Goal: Transaction & Acquisition: Download file/media

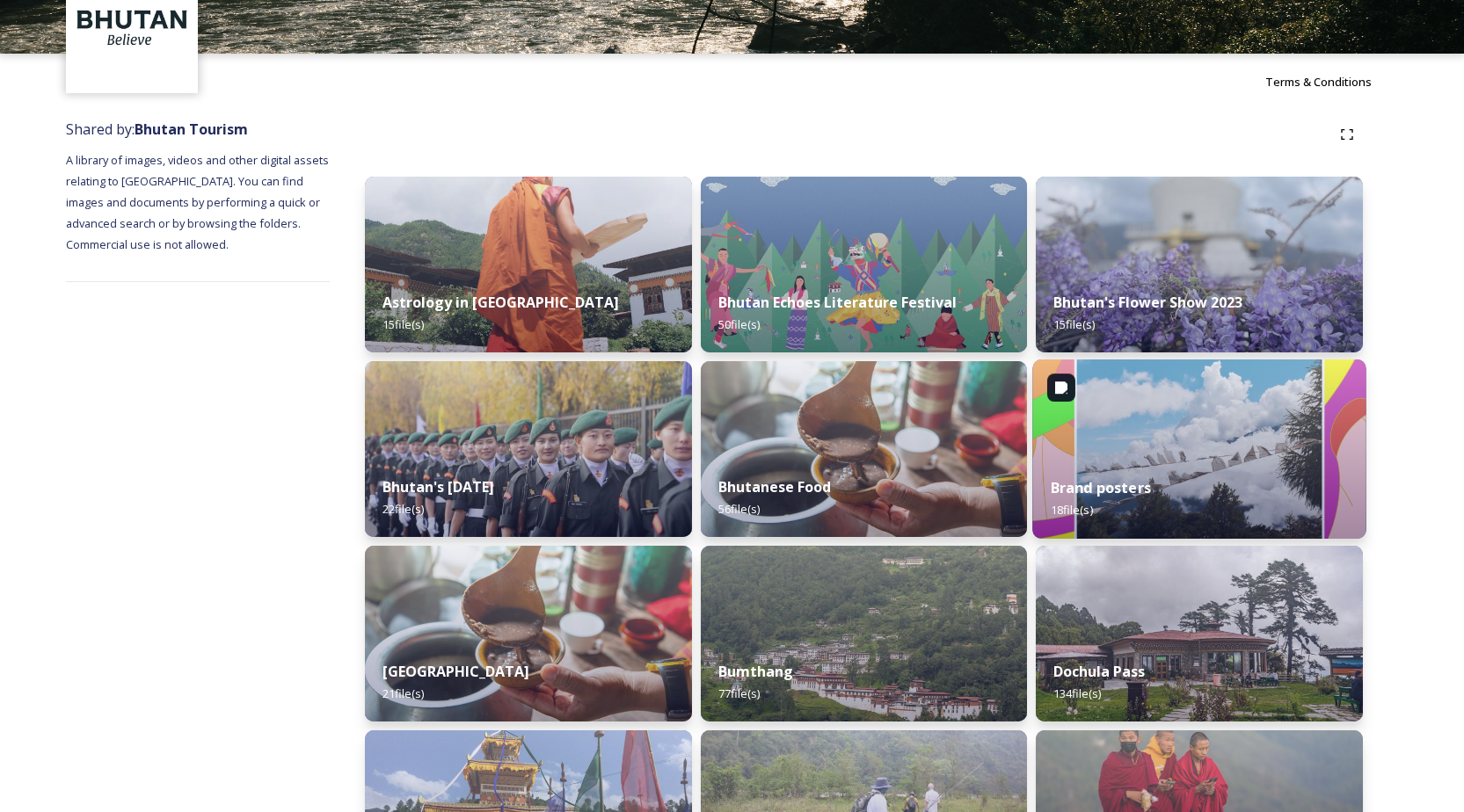
click at [1271, 439] on img at bounding box center [1199, 450] width 333 height 179
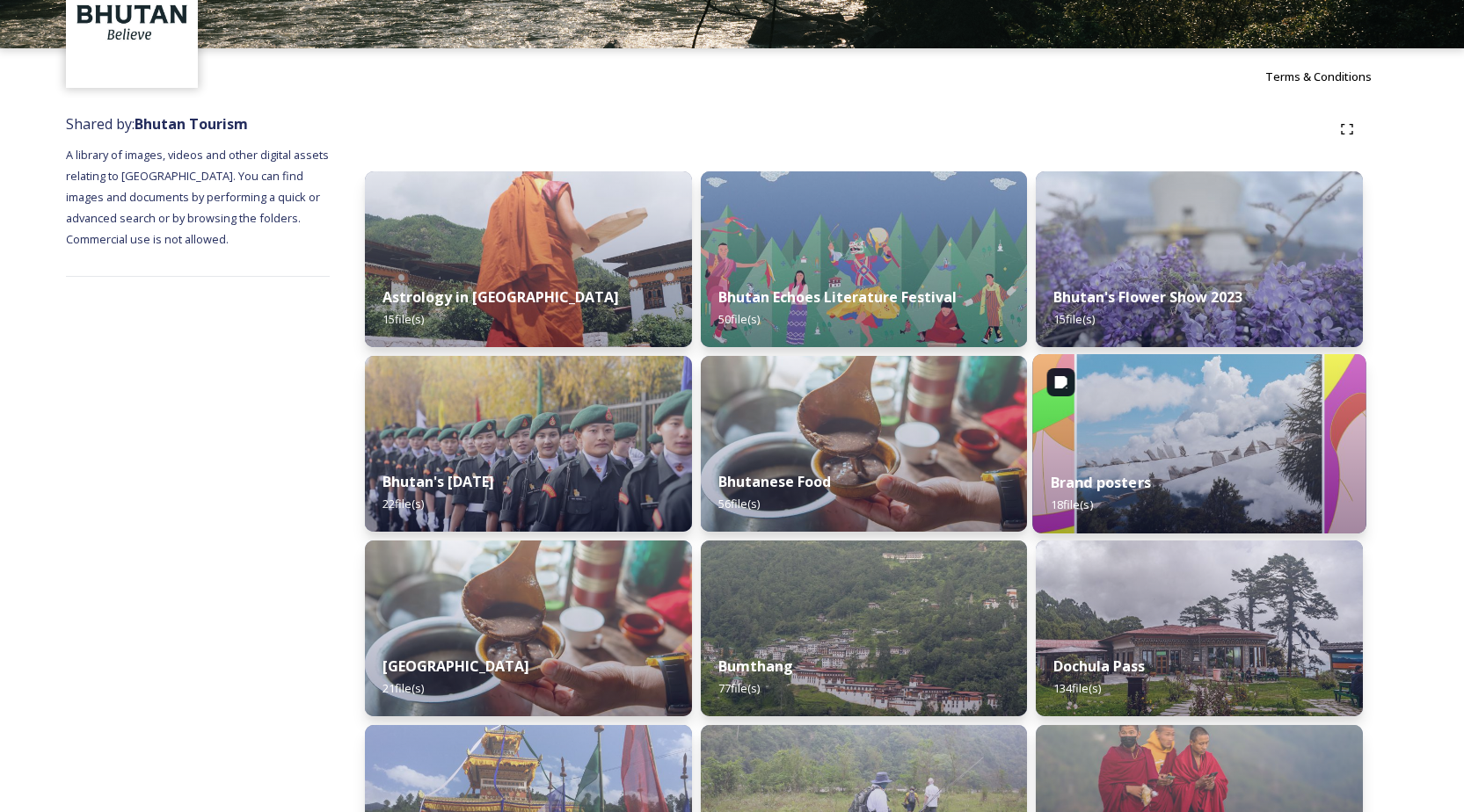
scroll to position [106, 0]
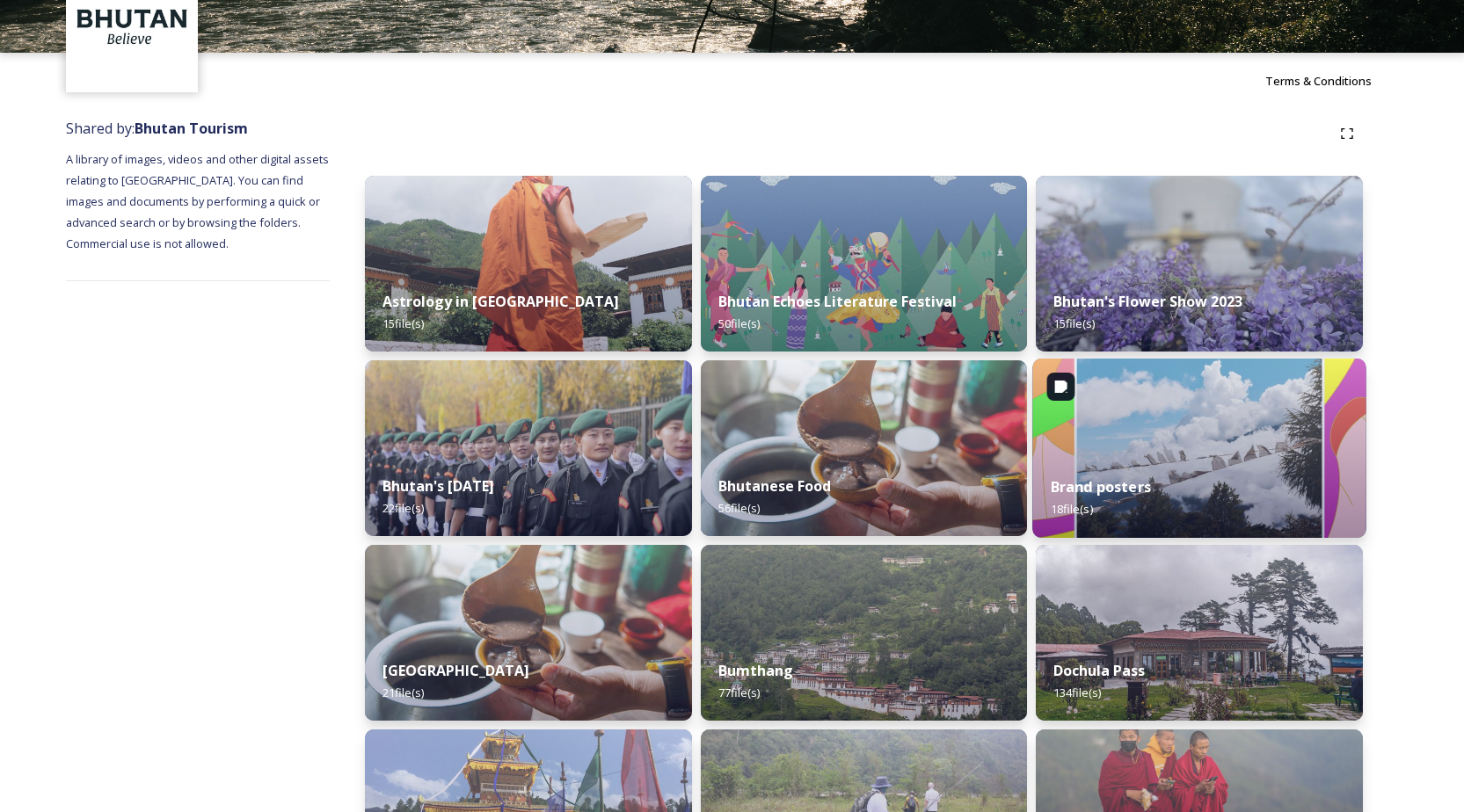
click at [1257, 436] on img at bounding box center [1199, 449] width 333 height 179
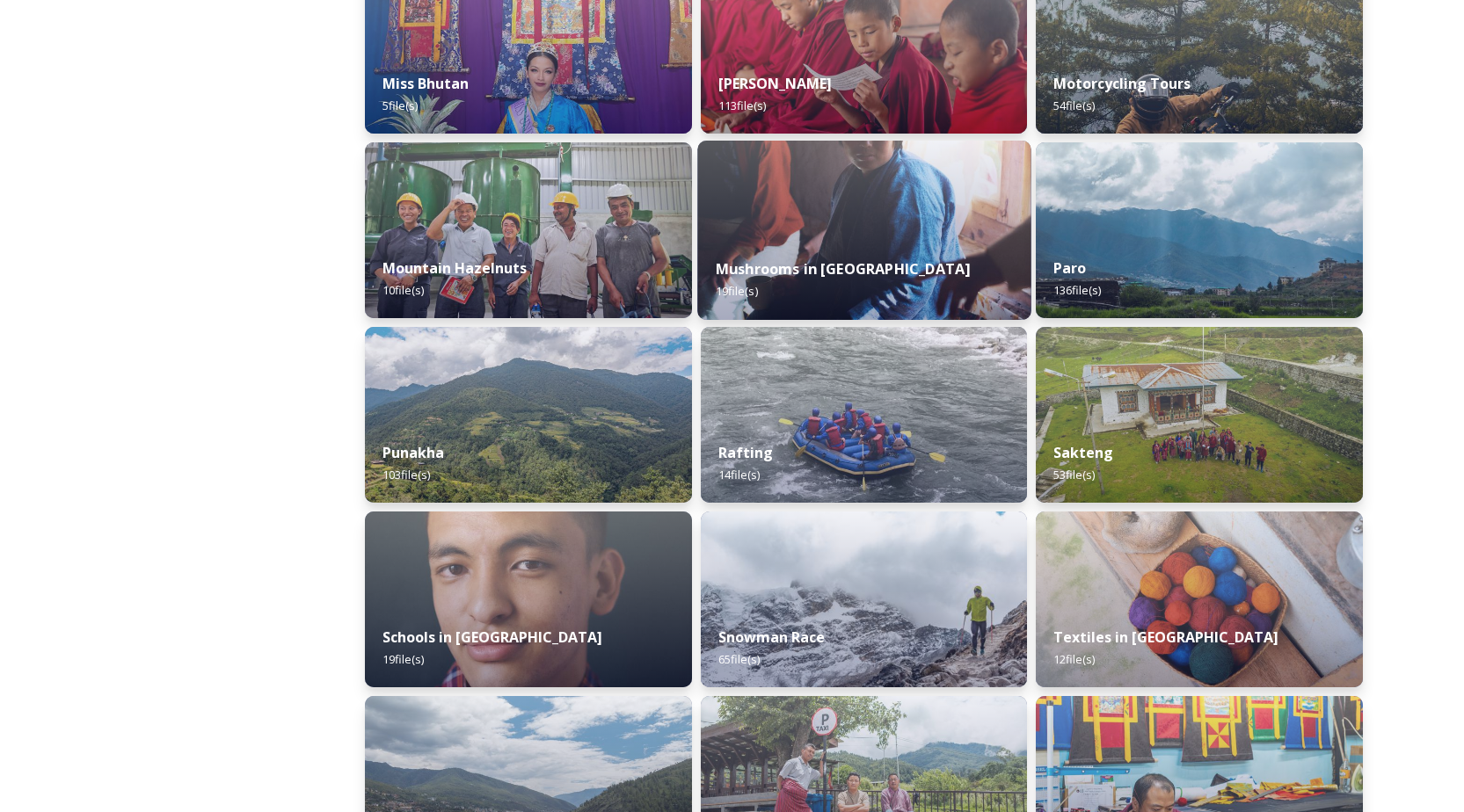
scroll to position [1434, 0]
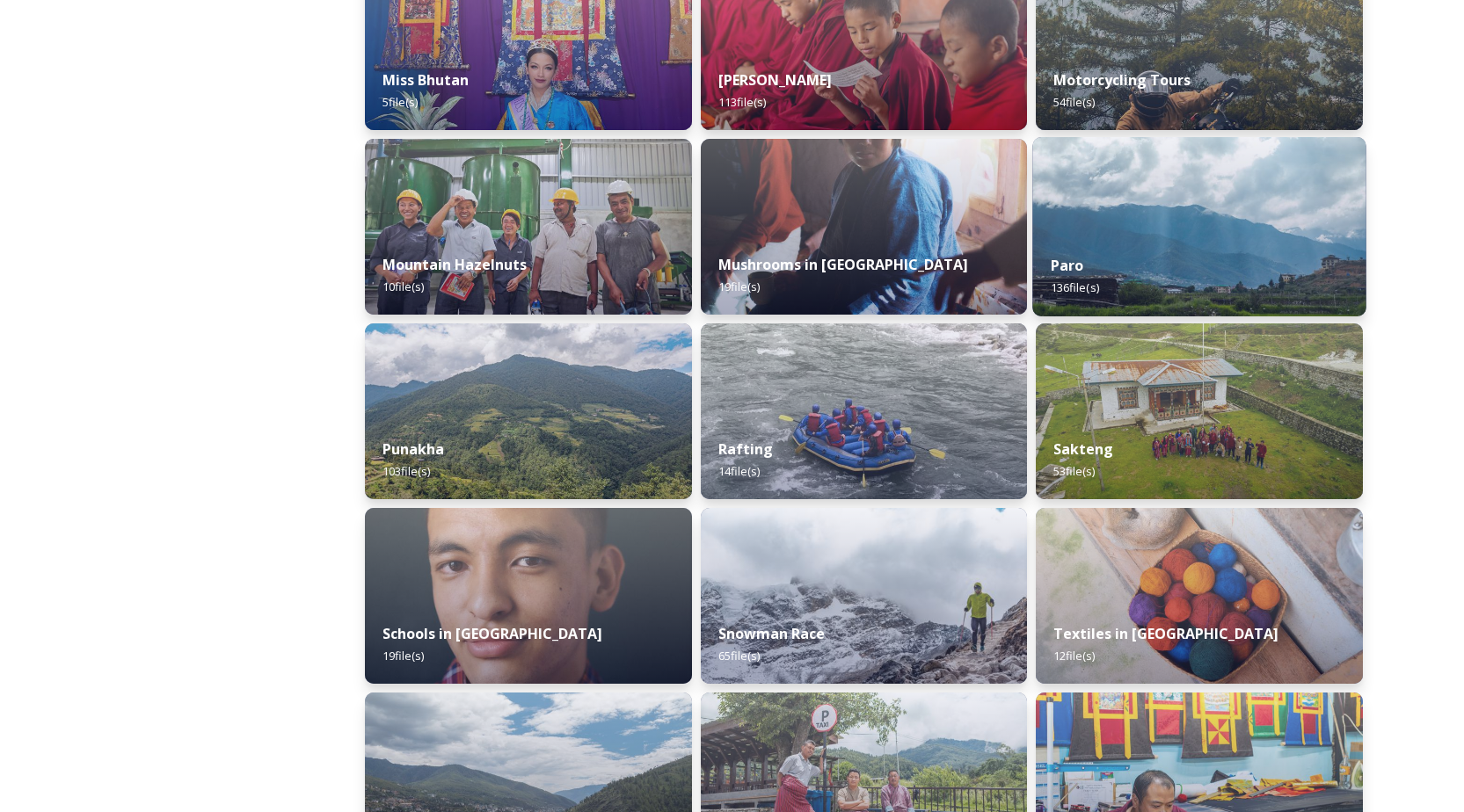
click at [1108, 246] on div "Paro 136 file(s)" at bounding box center [1199, 276] width 333 height 80
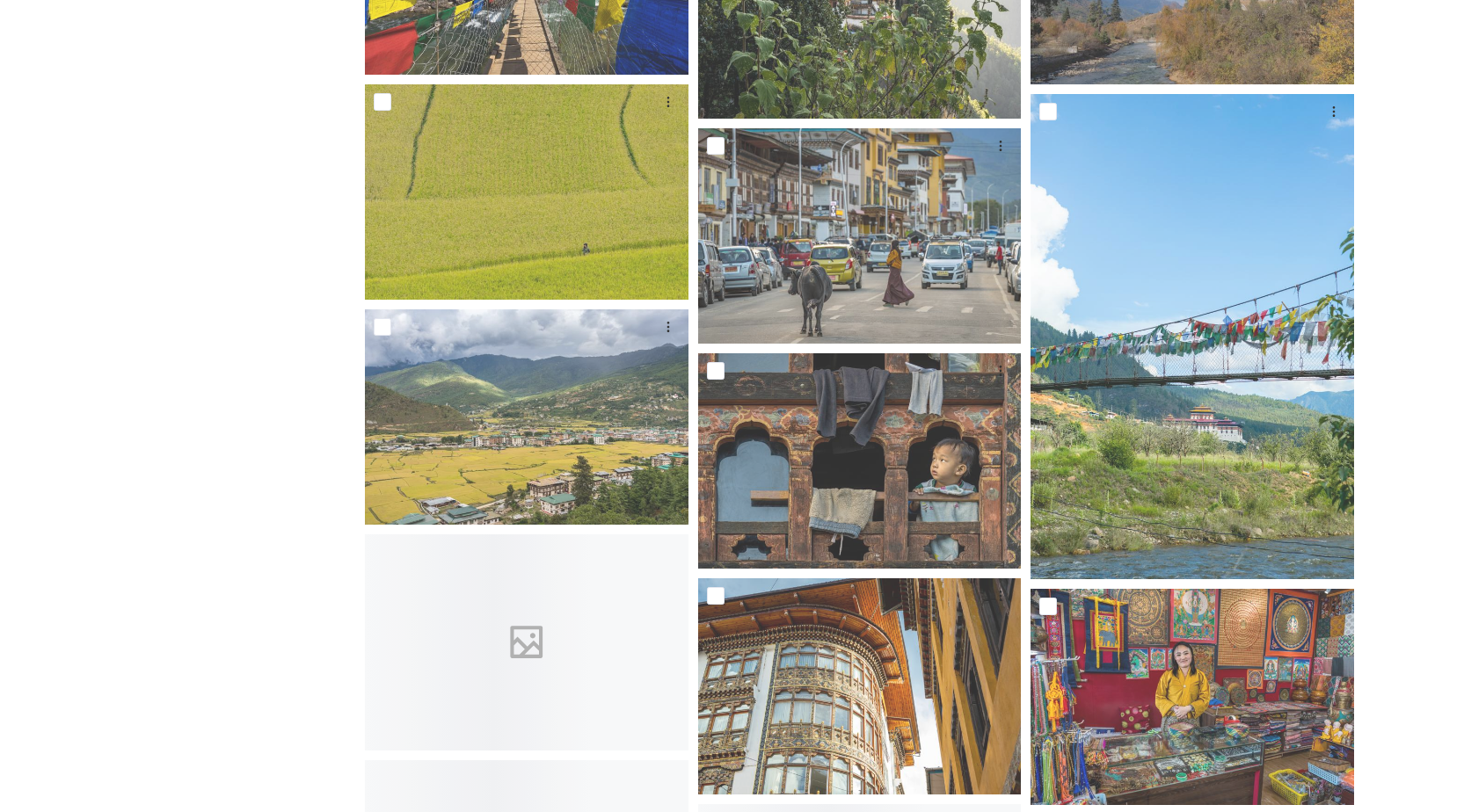
scroll to position [1649, 0]
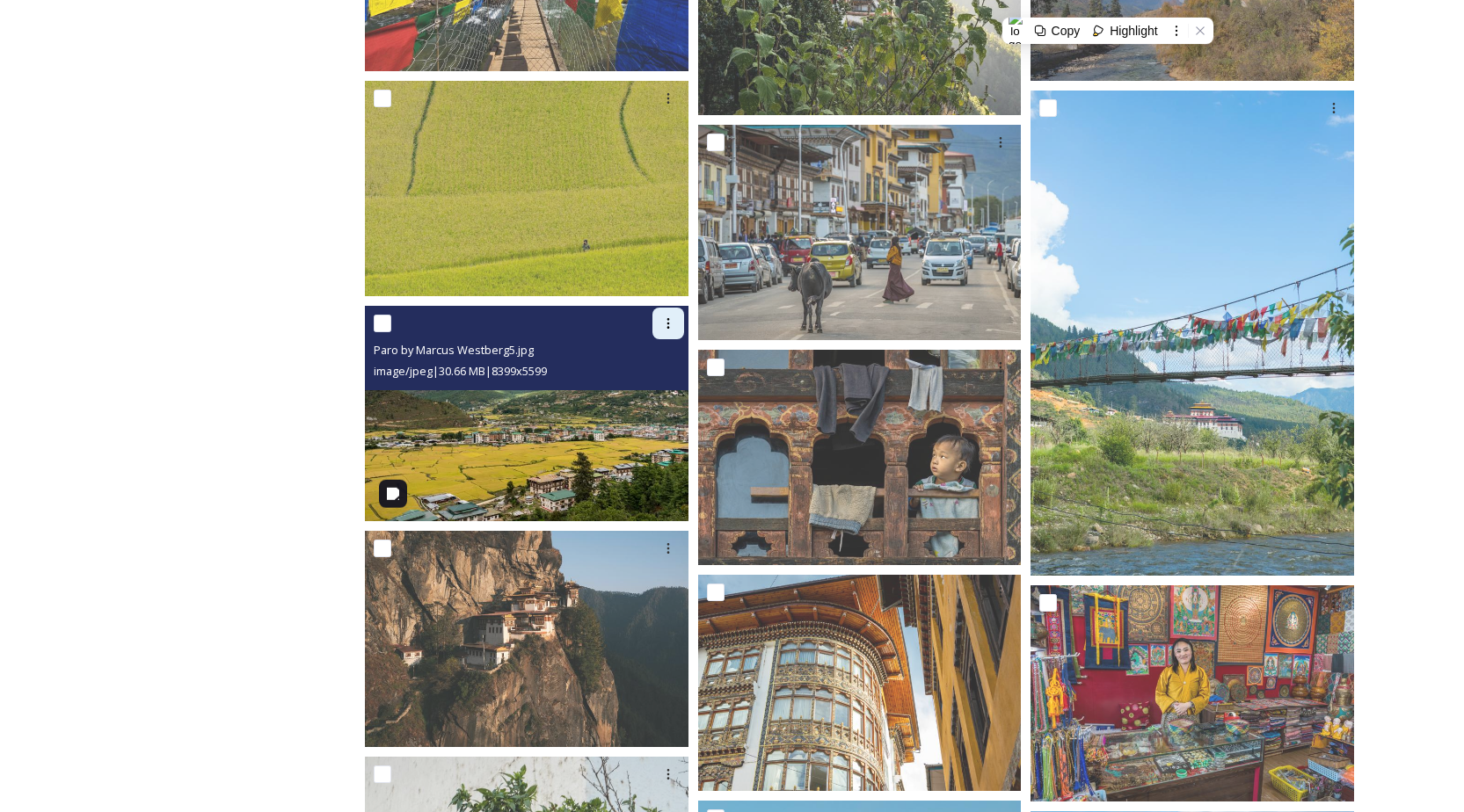
click at [680, 316] on div at bounding box center [668, 323] width 32 height 32
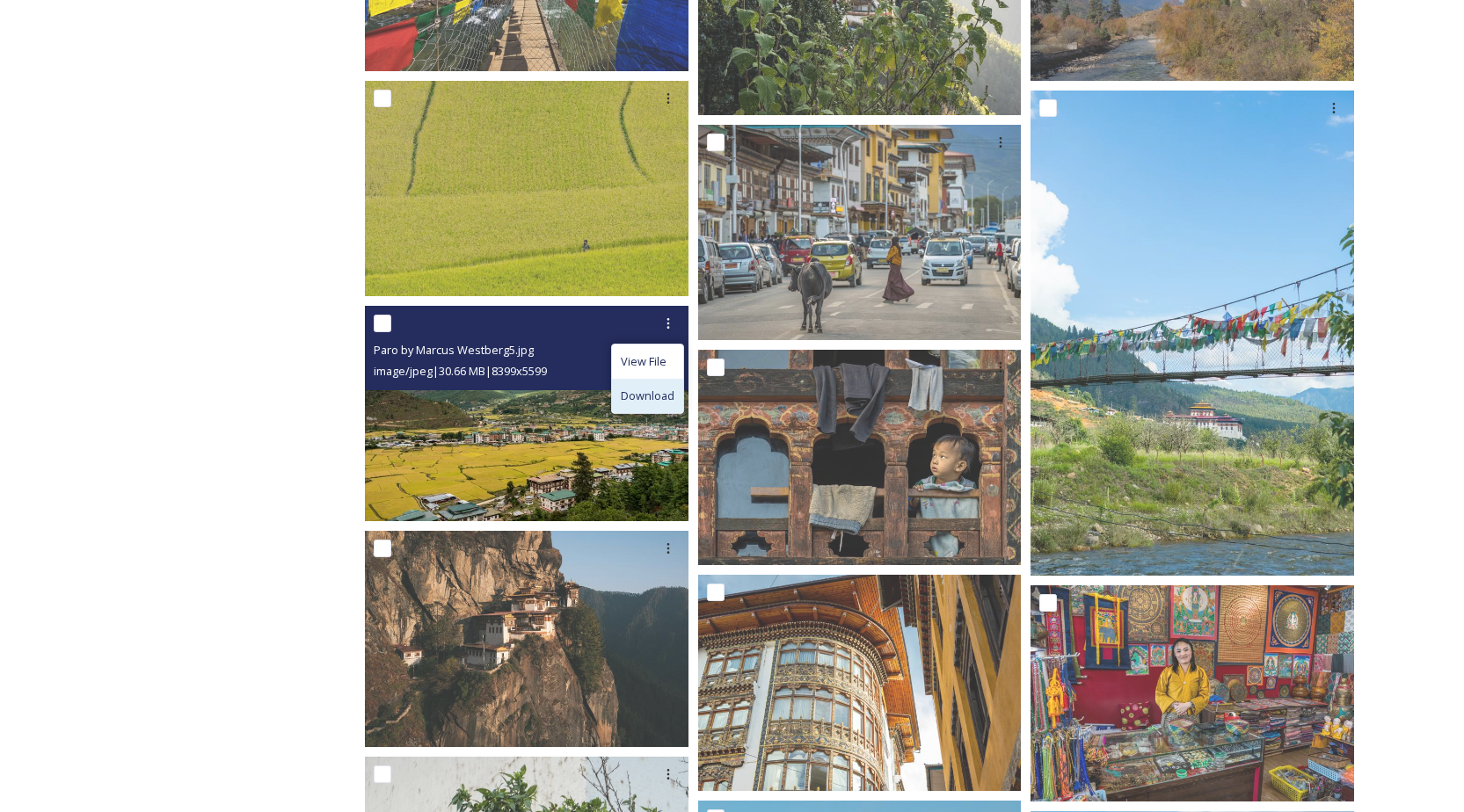
click at [645, 396] on span "Download" at bounding box center [647, 395] width 53 height 17
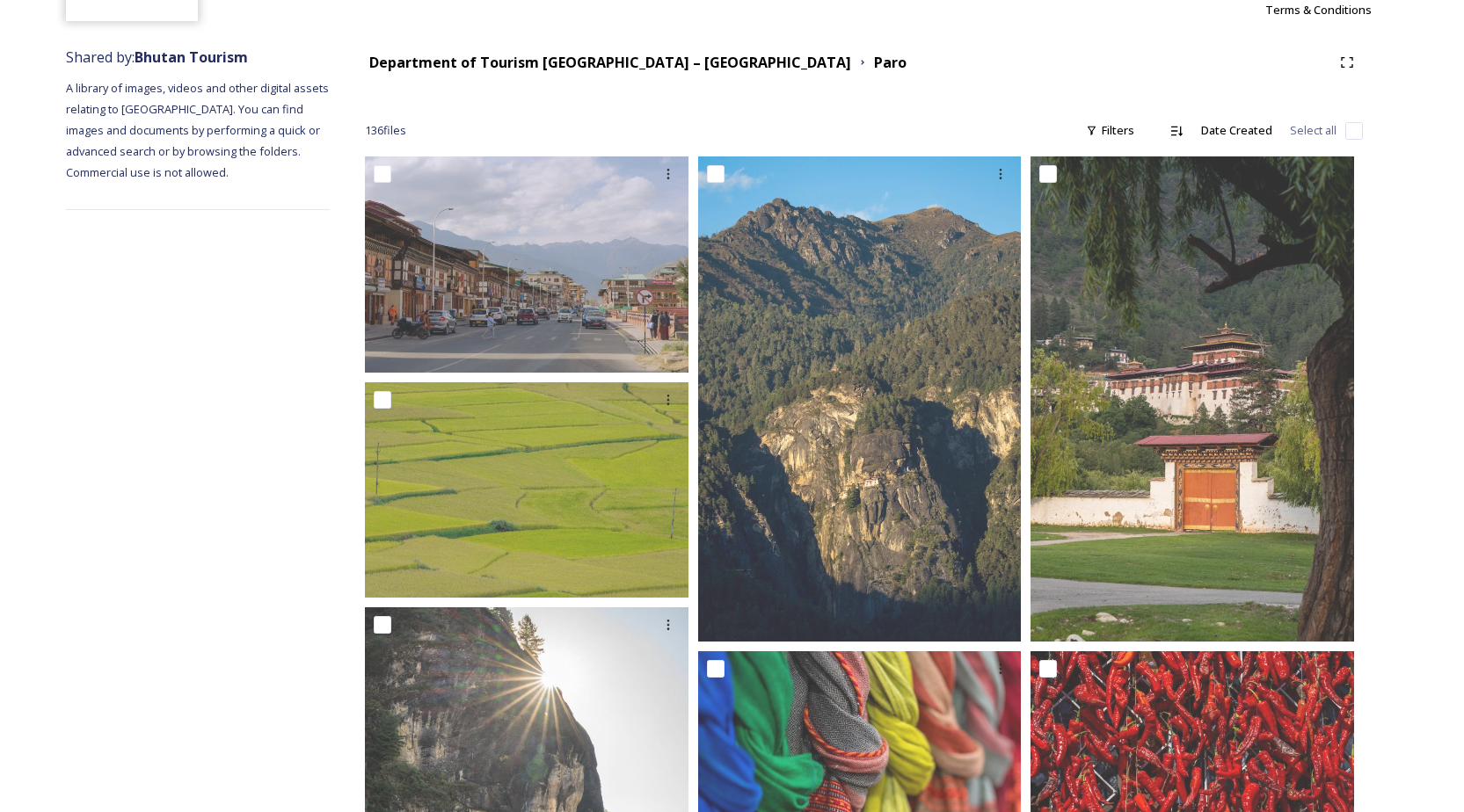
scroll to position [0, 0]
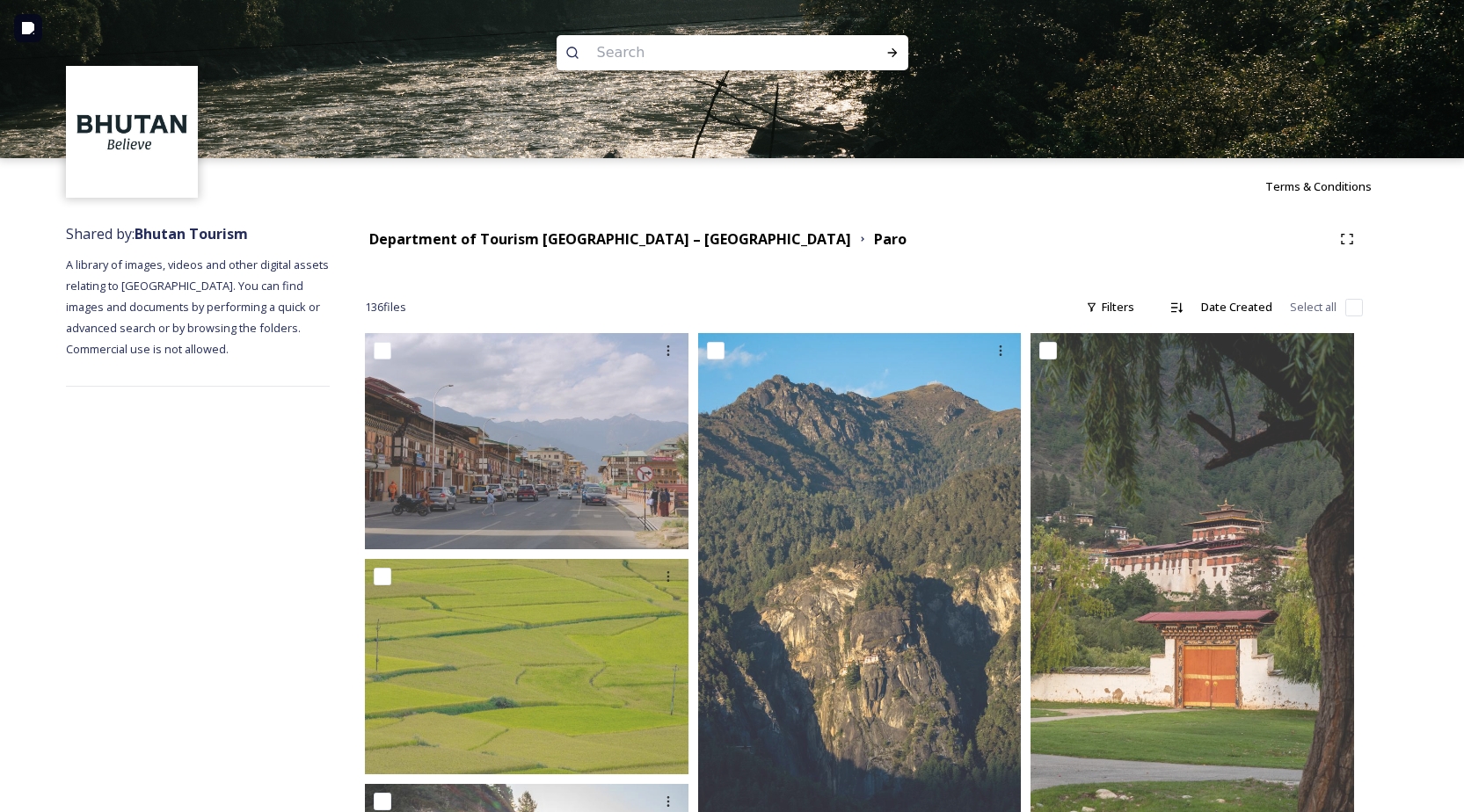
click at [639, 10] on img at bounding box center [732, 79] width 1464 height 158
click at [625, 41] on input at bounding box center [708, 53] width 241 height 39
type input "park hotel;"
click at [691, 52] on input at bounding box center [765, 53] width 204 height 39
click at [0, 0] on sider-quick-compose-btn at bounding box center [0, 0] width 0 height 0
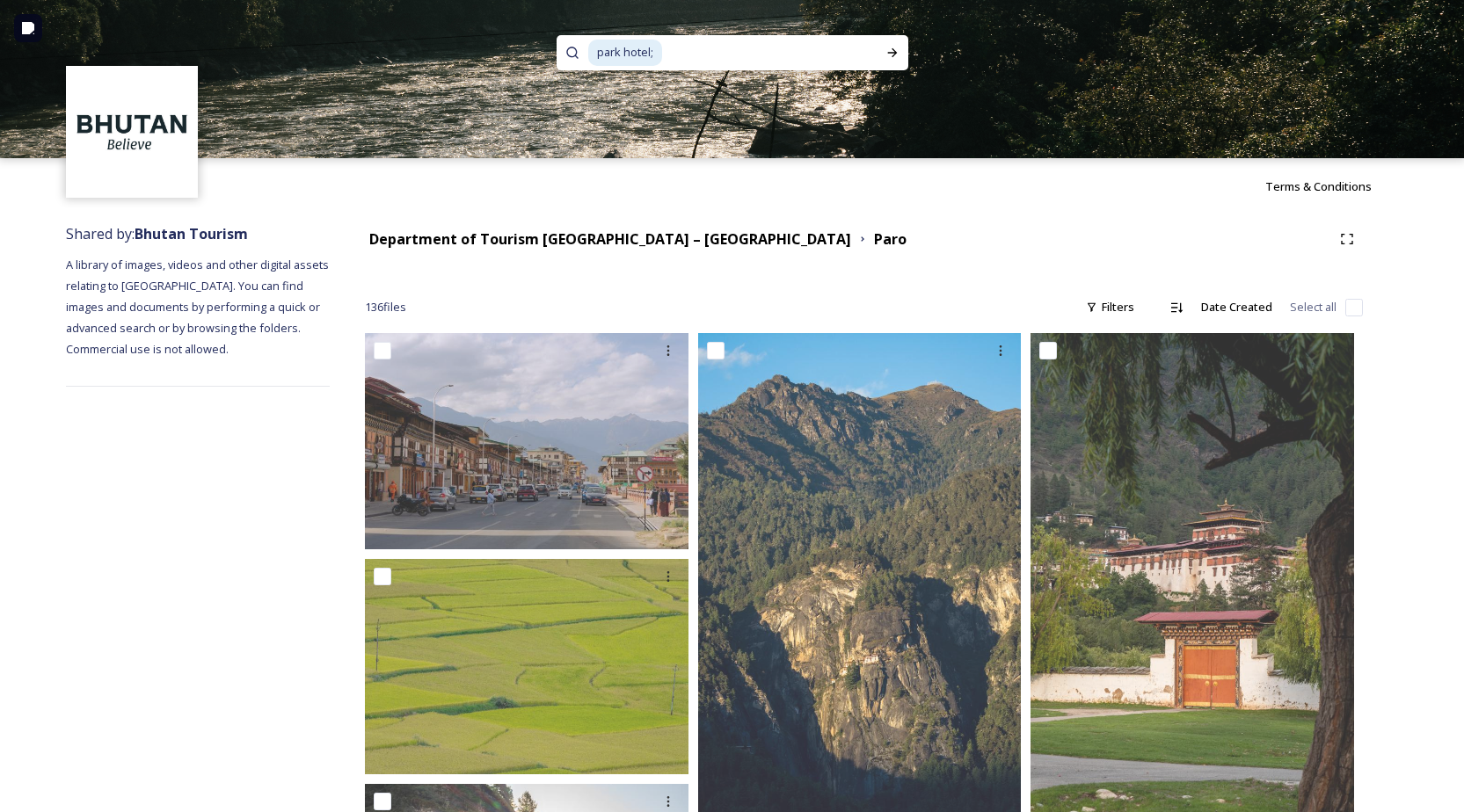
click at [0, 0] on sider-quick-compose-btn at bounding box center [0, 0] width 0 height 0
drag, startPoint x: 703, startPoint y: 63, endPoint x: 793, endPoint y: 52, distance: 90.7
click at [703, 63] on input at bounding box center [765, 53] width 204 height 39
click at [749, 58] on input at bounding box center [765, 53] width 204 height 39
type input "park hotel"
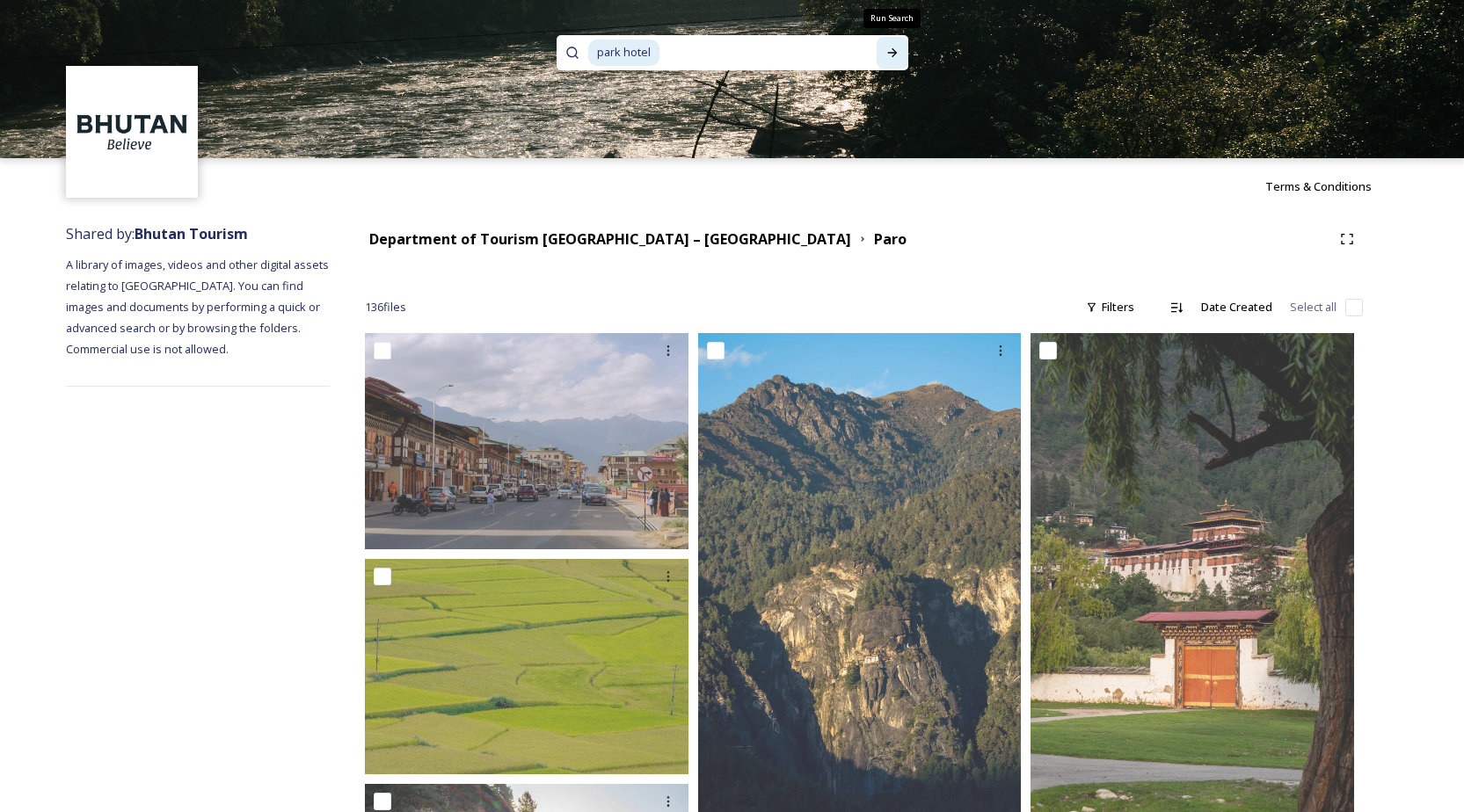
click at [893, 54] on icon at bounding box center [892, 52] width 10 height 9
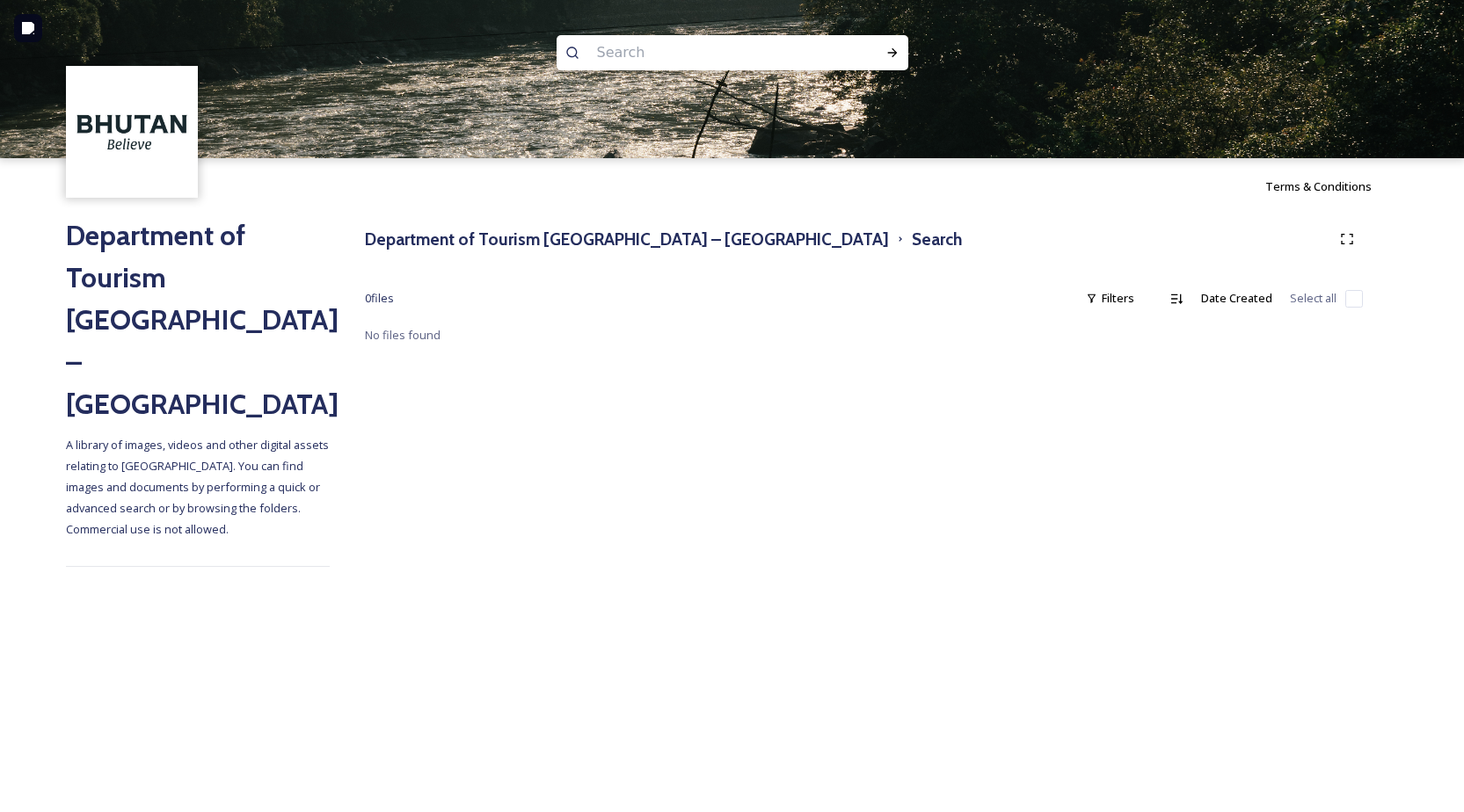
click at [643, 50] on input at bounding box center [708, 53] width 241 height 39
type input "kisa hotel"
click at [889, 53] on icon at bounding box center [892, 52] width 14 height 14
click at [644, 55] on span "kisa hotel" at bounding box center [622, 52] width 68 height 26
click at [655, 50] on span "kisa hotel" at bounding box center [622, 52] width 68 height 26
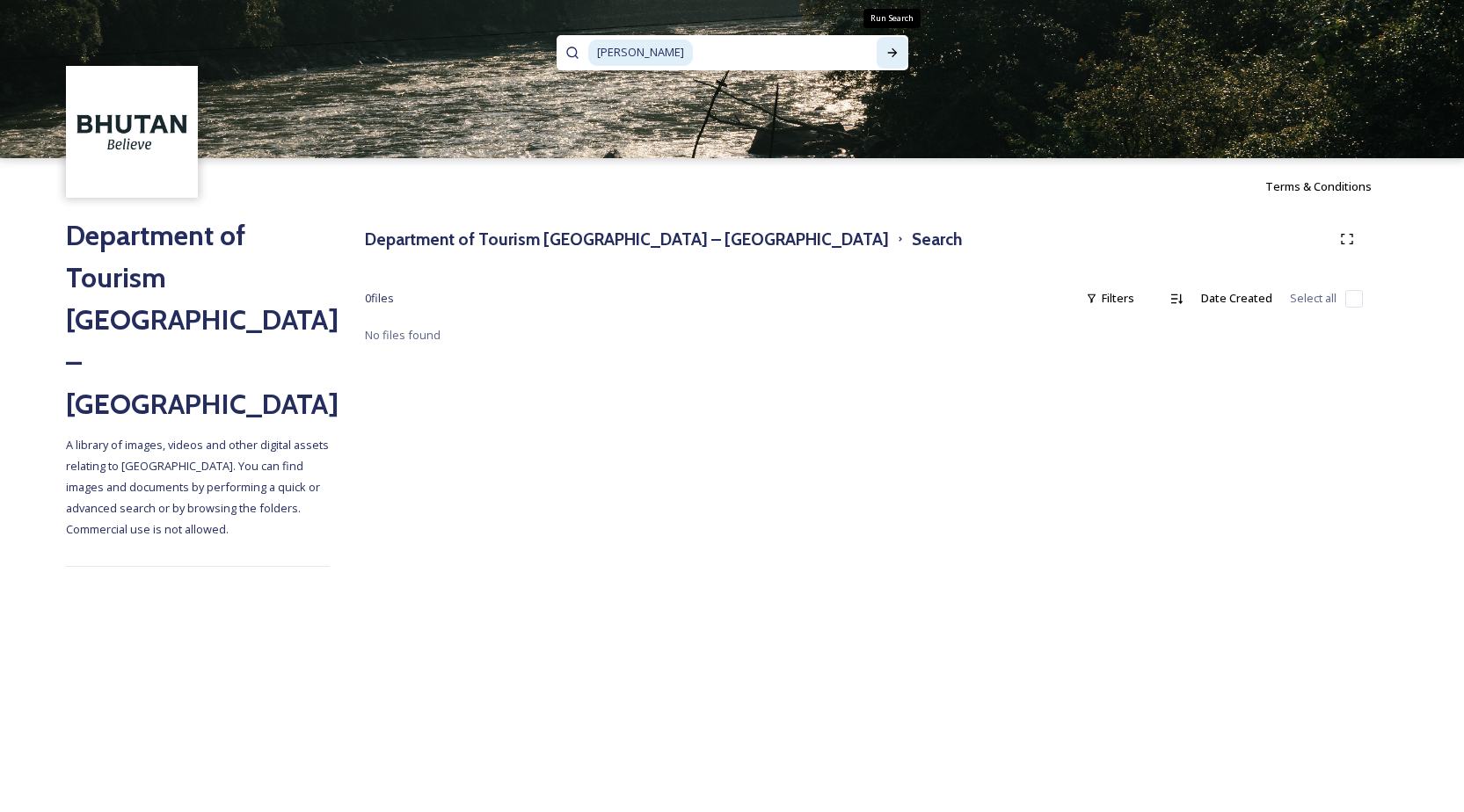
click at [892, 45] on icon at bounding box center [892, 52] width 14 height 14
drag, startPoint x: 657, startPoint y: 54, endPoint x: 667, endPoint y: 52, distance: 10.2
click at [694, 54] on input at bounding box center [785, 53] width 182 height 39
type input "k"
click at [894, 52] on icon at bounding box center [892, 52] width 10 height 9
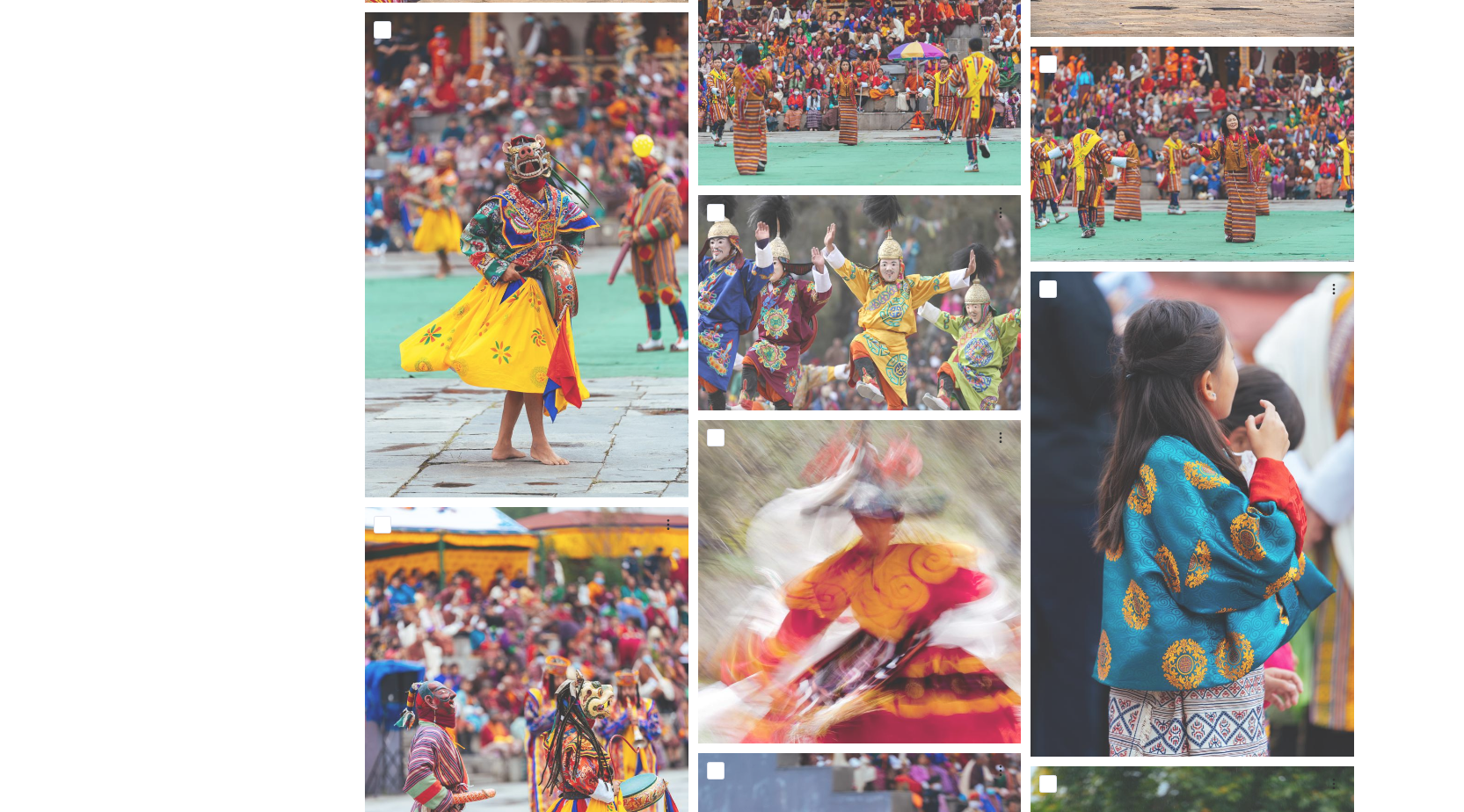
scroll to position [1231, 0]
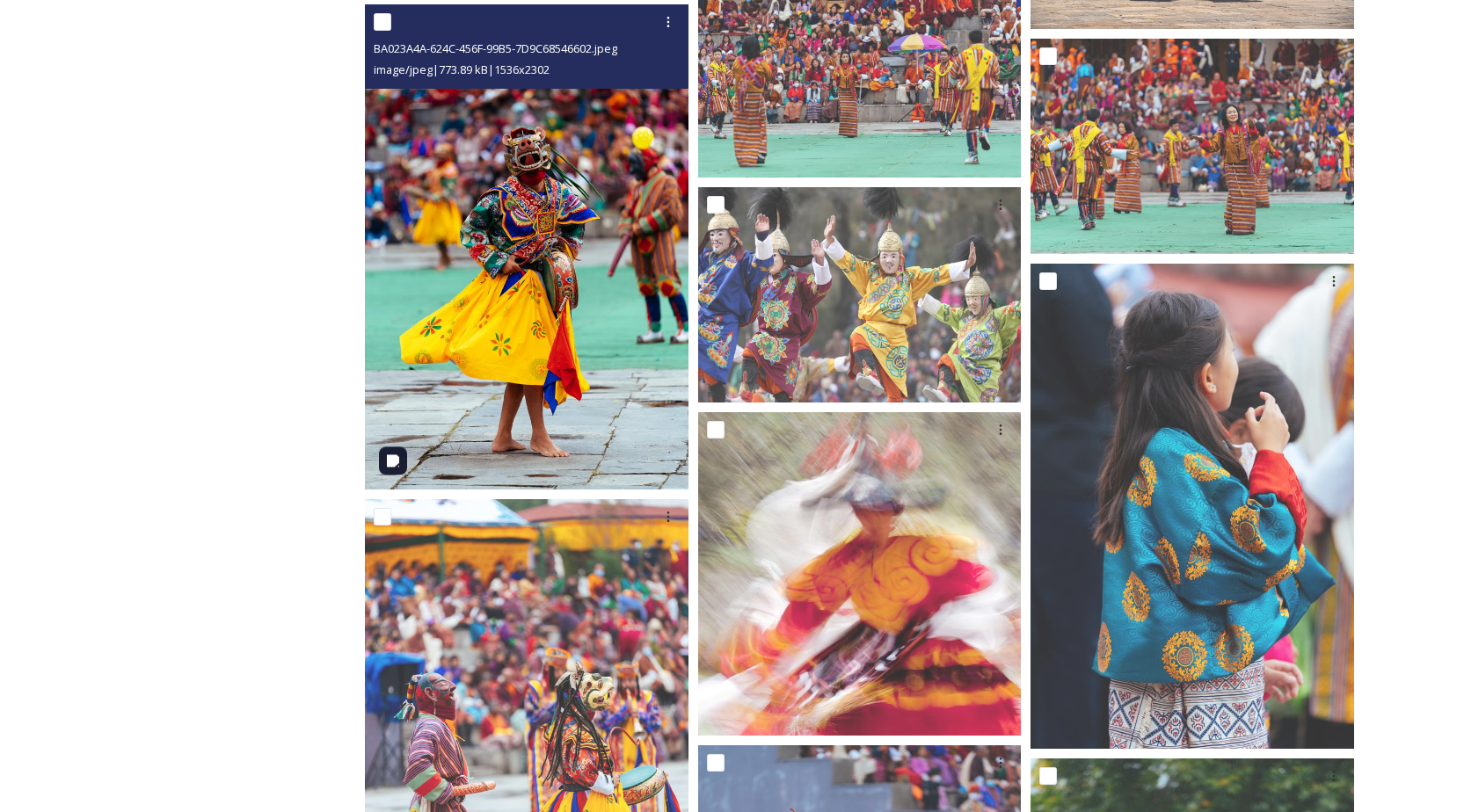
click at [413, 212] on img at bounding box center [527, 246] width 324 height 484
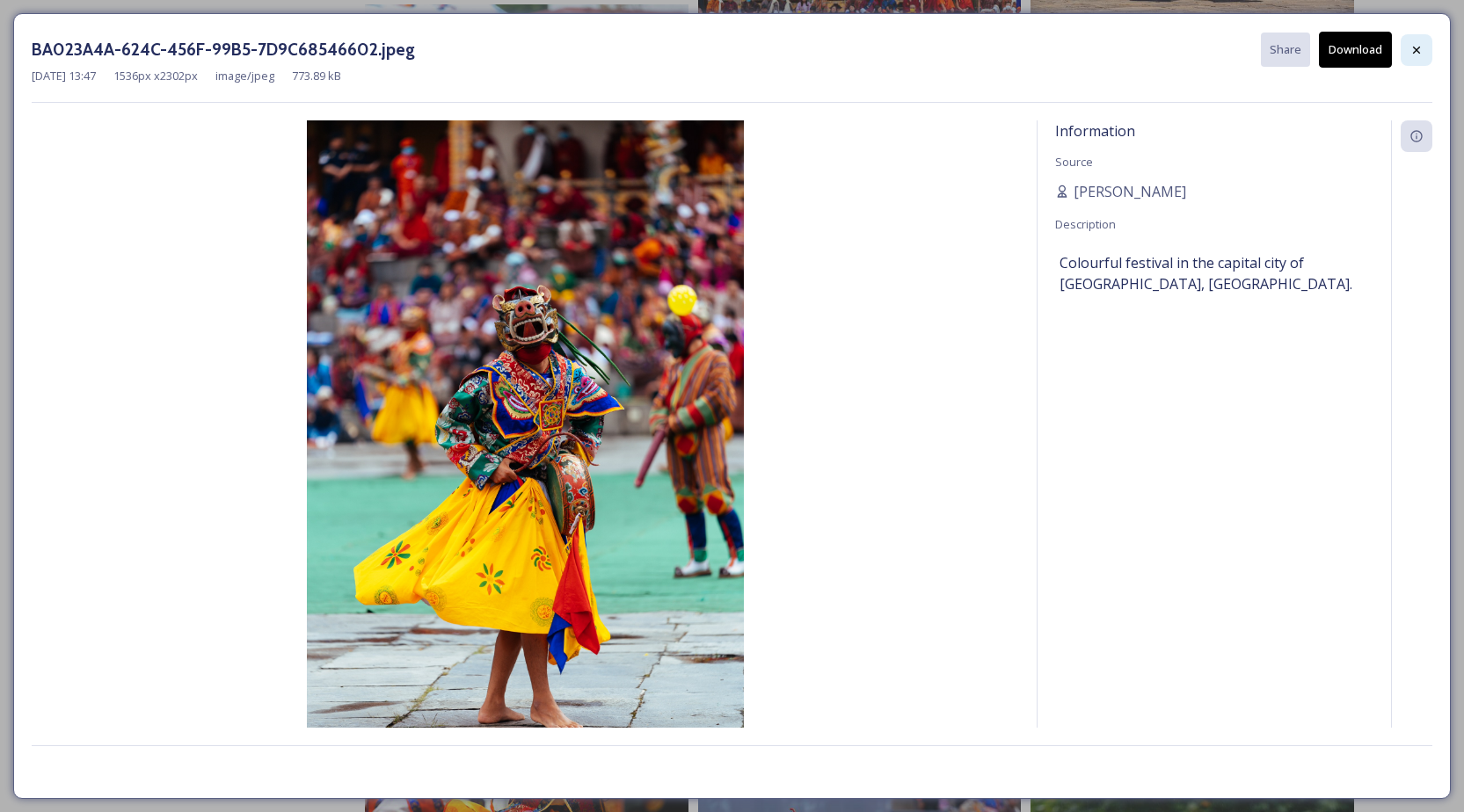
click at [1412, 47] on icon at bounding box center [1417, 50] width 14 height 14
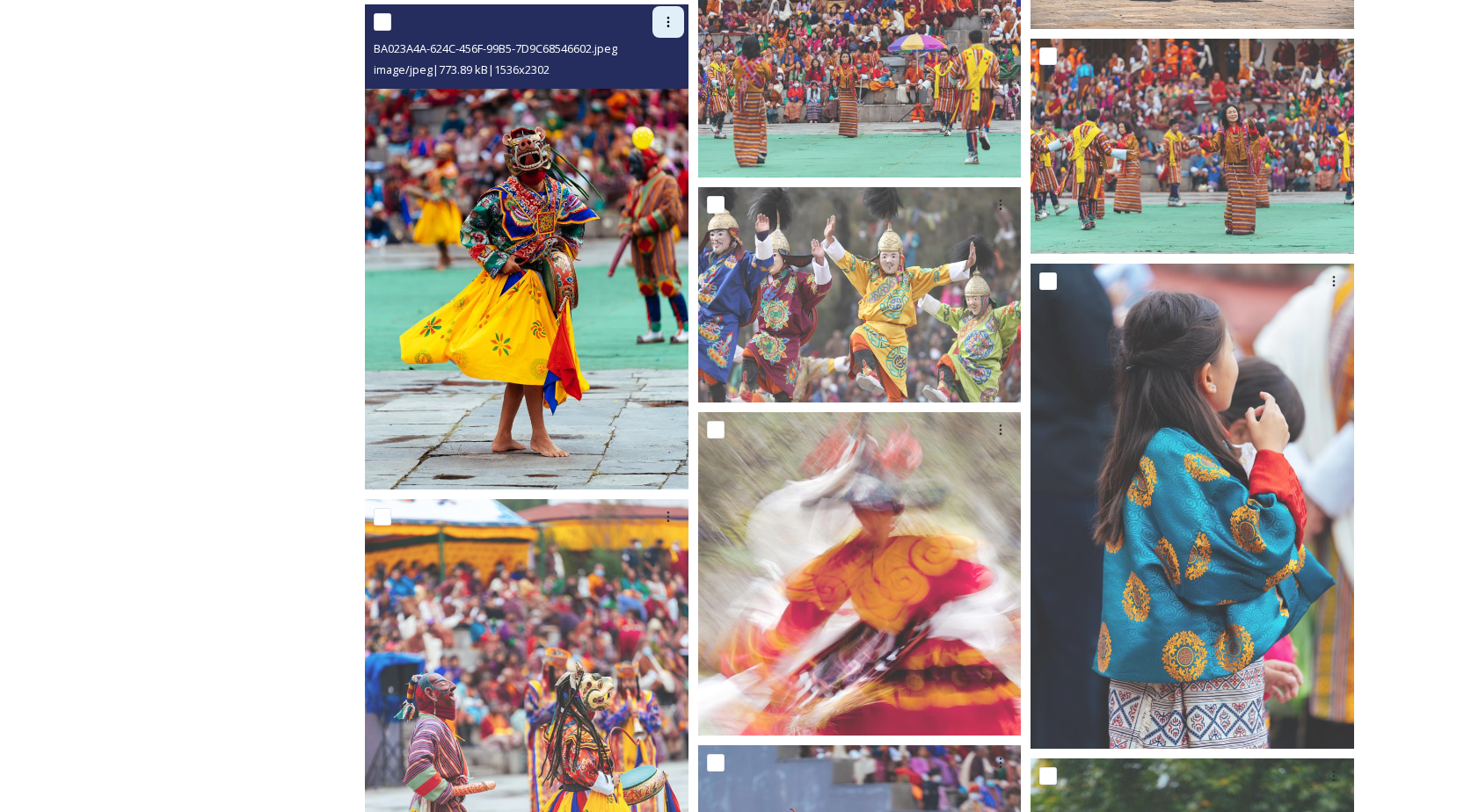
click at [670, 28] on icon at bounding box center [668, 22] width 14 height 14
click at [652, 94] on span "Download" at bounding box center [647, 95] width 53 height 17
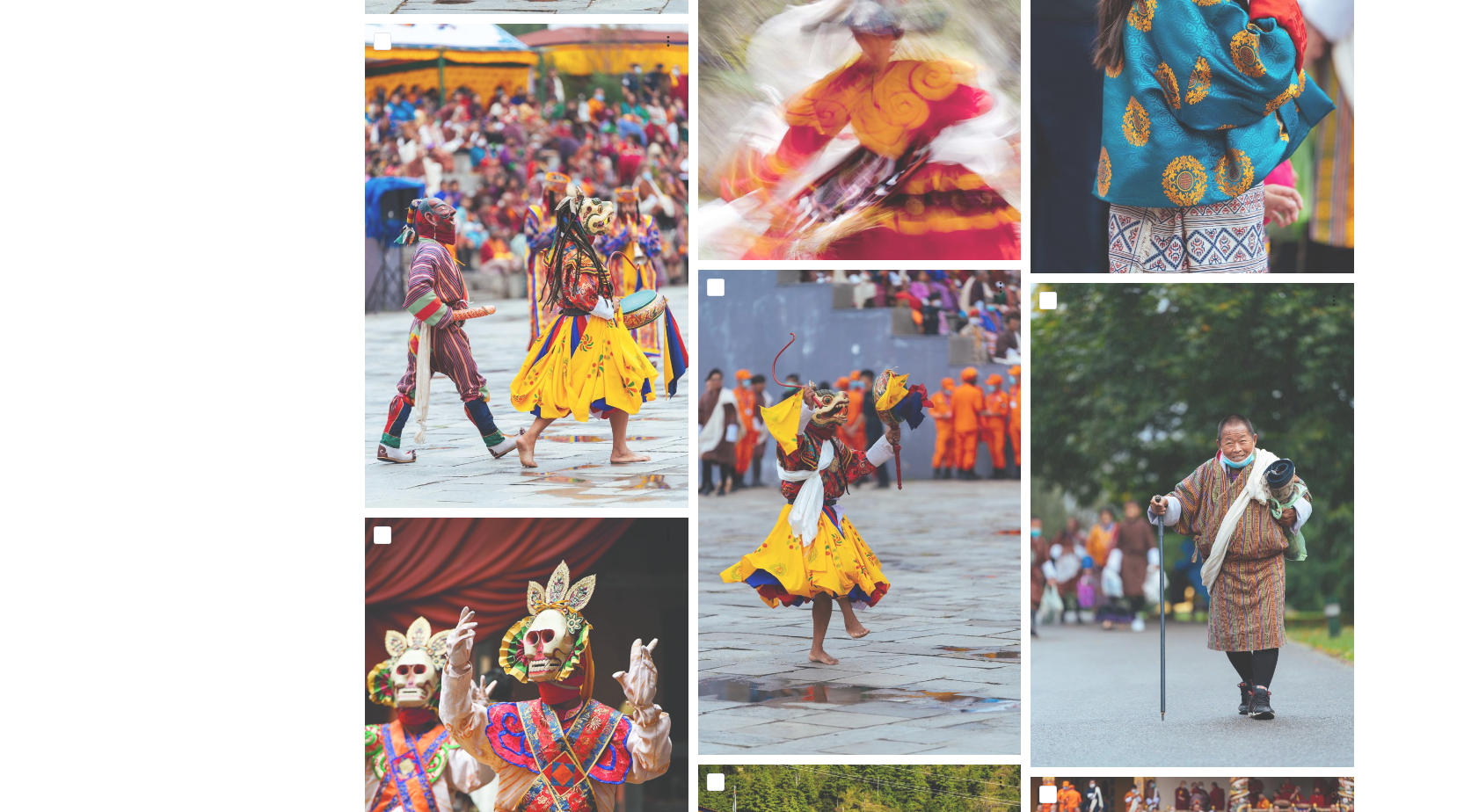
scroll to position [1721, 0]
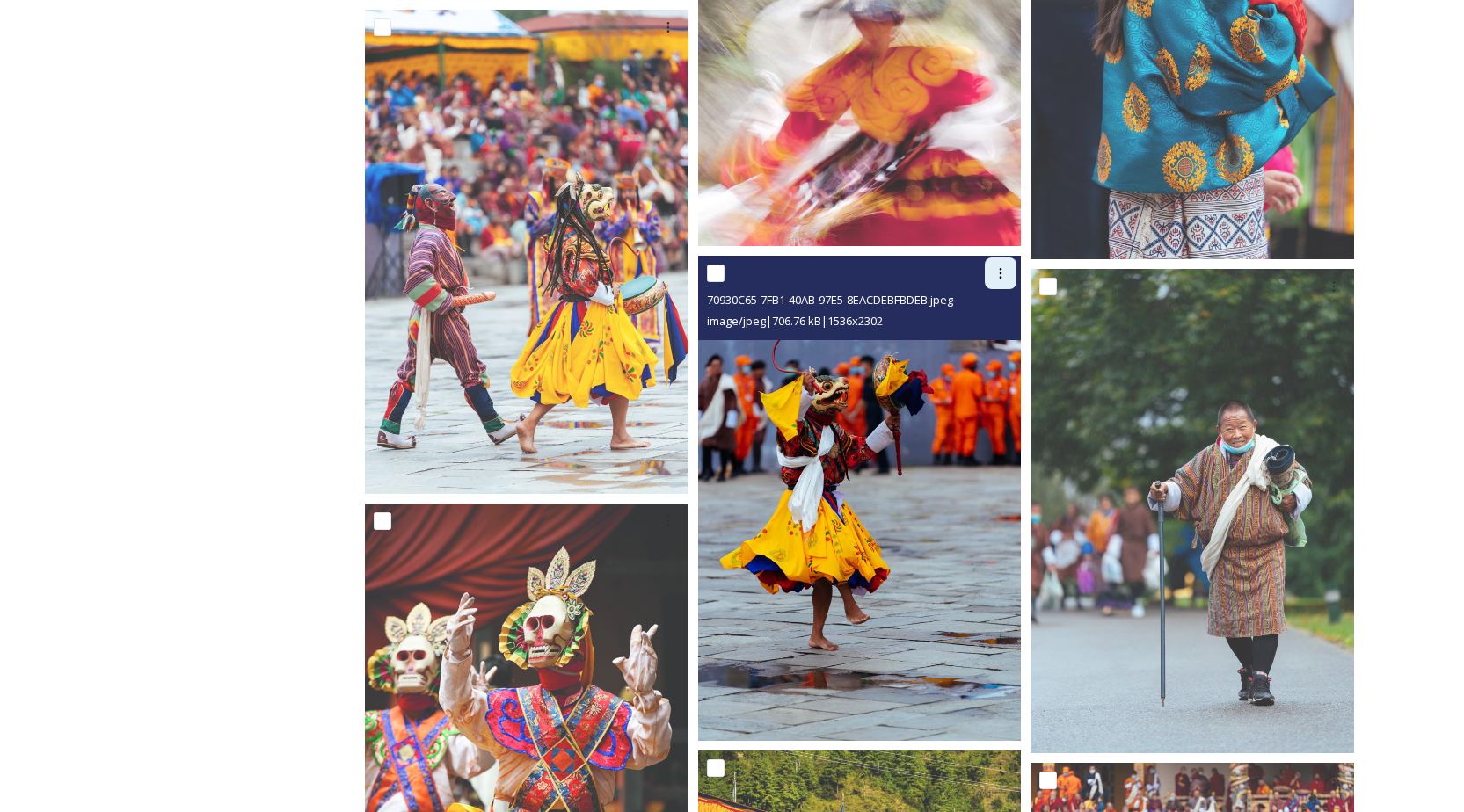
click at [999, 272] on icon at bounding box center [1001, 274] width 14 height 14
drag, startPoint x: 978, startPoint y: 339, endPoint x: 885, endPoint y: 363, distance: 96.0
click at [977, 339] on span "Download" at bounding box center [980, 346] width 53 height 17
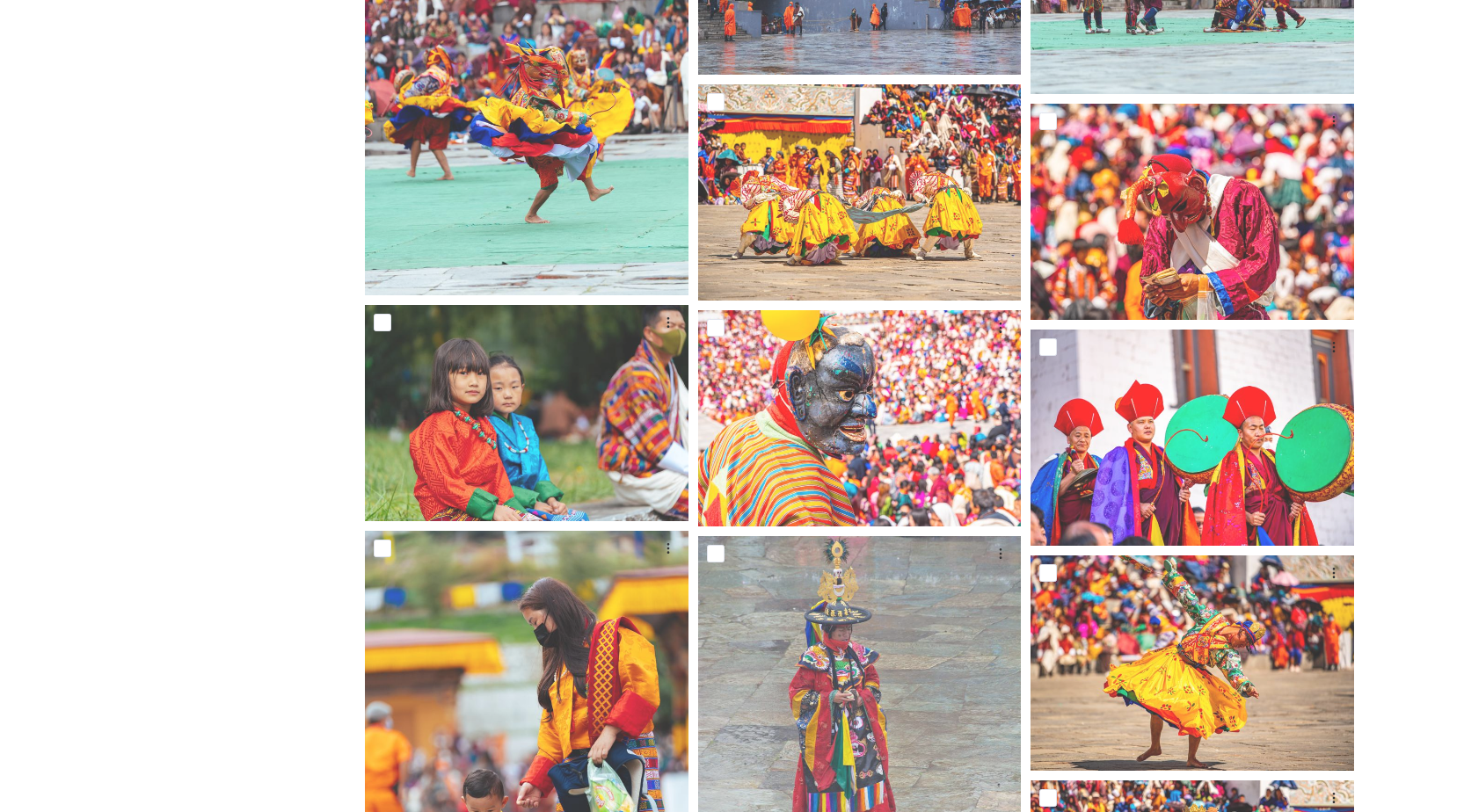
scroll to position [4112, 0]
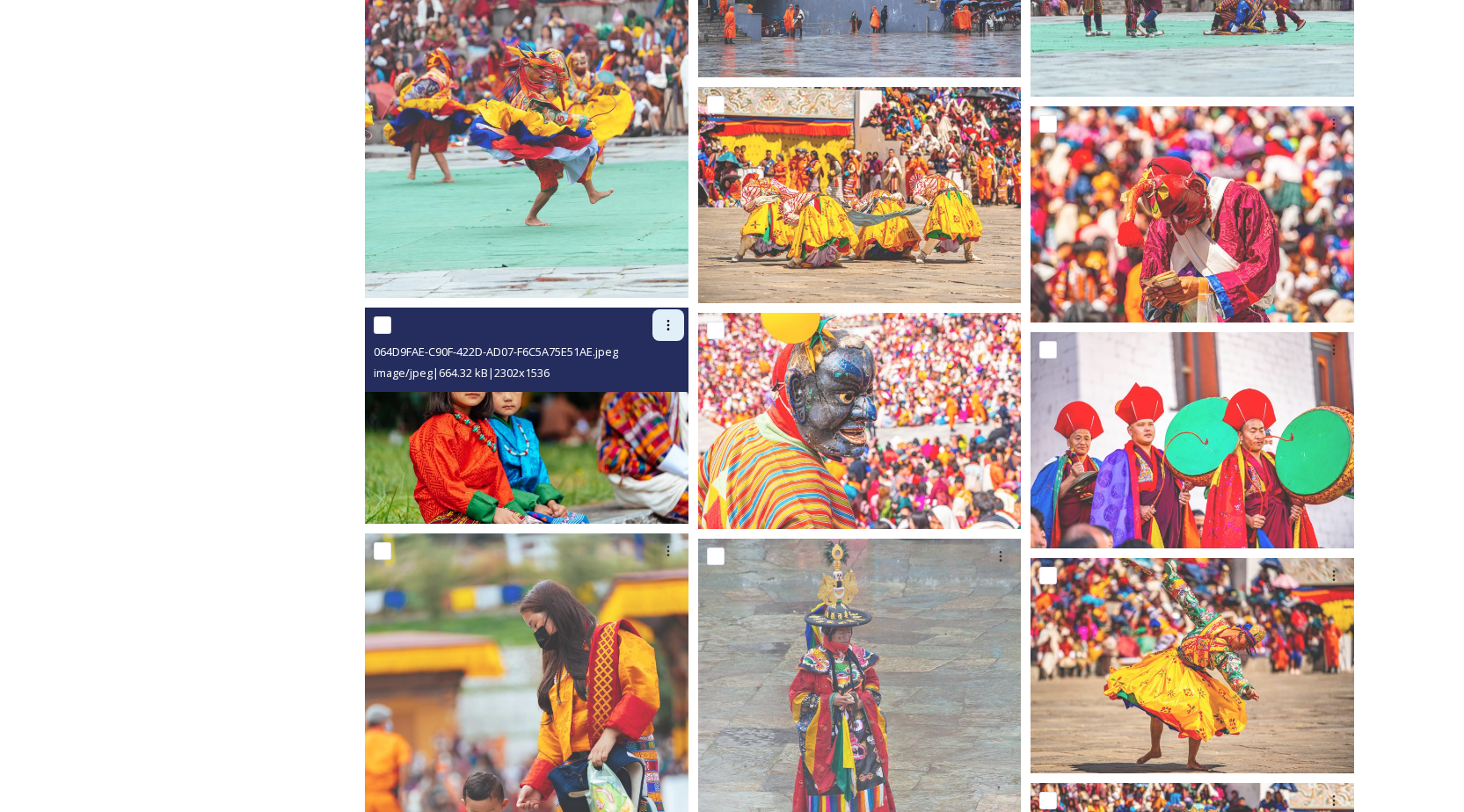
click at [663, 326] on icon at bounding box center [668, 325] width 14 height 14
click at [639, 402] on span "Download" at bounding box center [647, 398] width 53 height 17
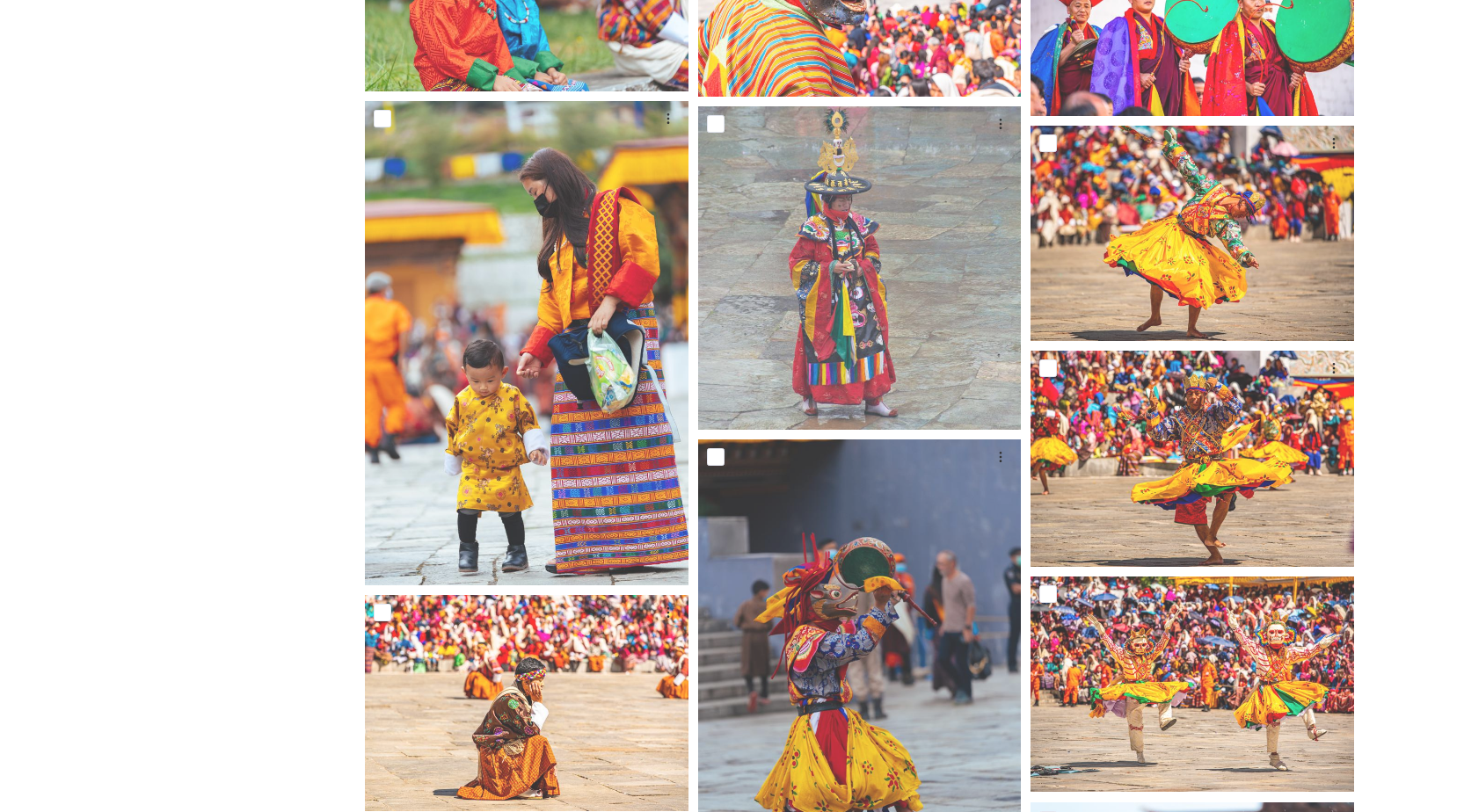
scroll to position [4541, 0]
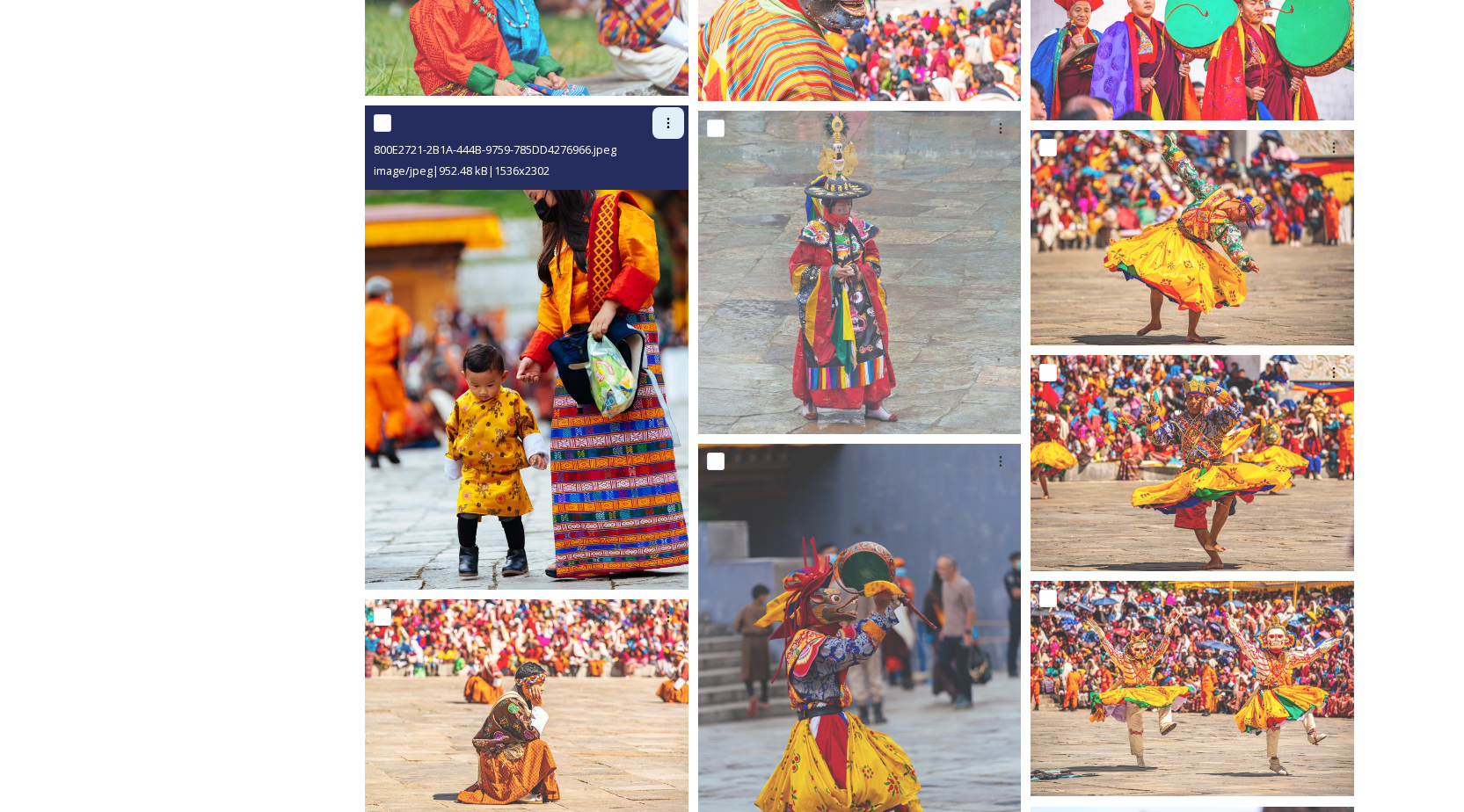
click at [661, 116] on icon at bounding box center [668, 123] width 14 height 14
click at [650, 195] on span "Download" at bounding box center [647, 195] width 53 height 17
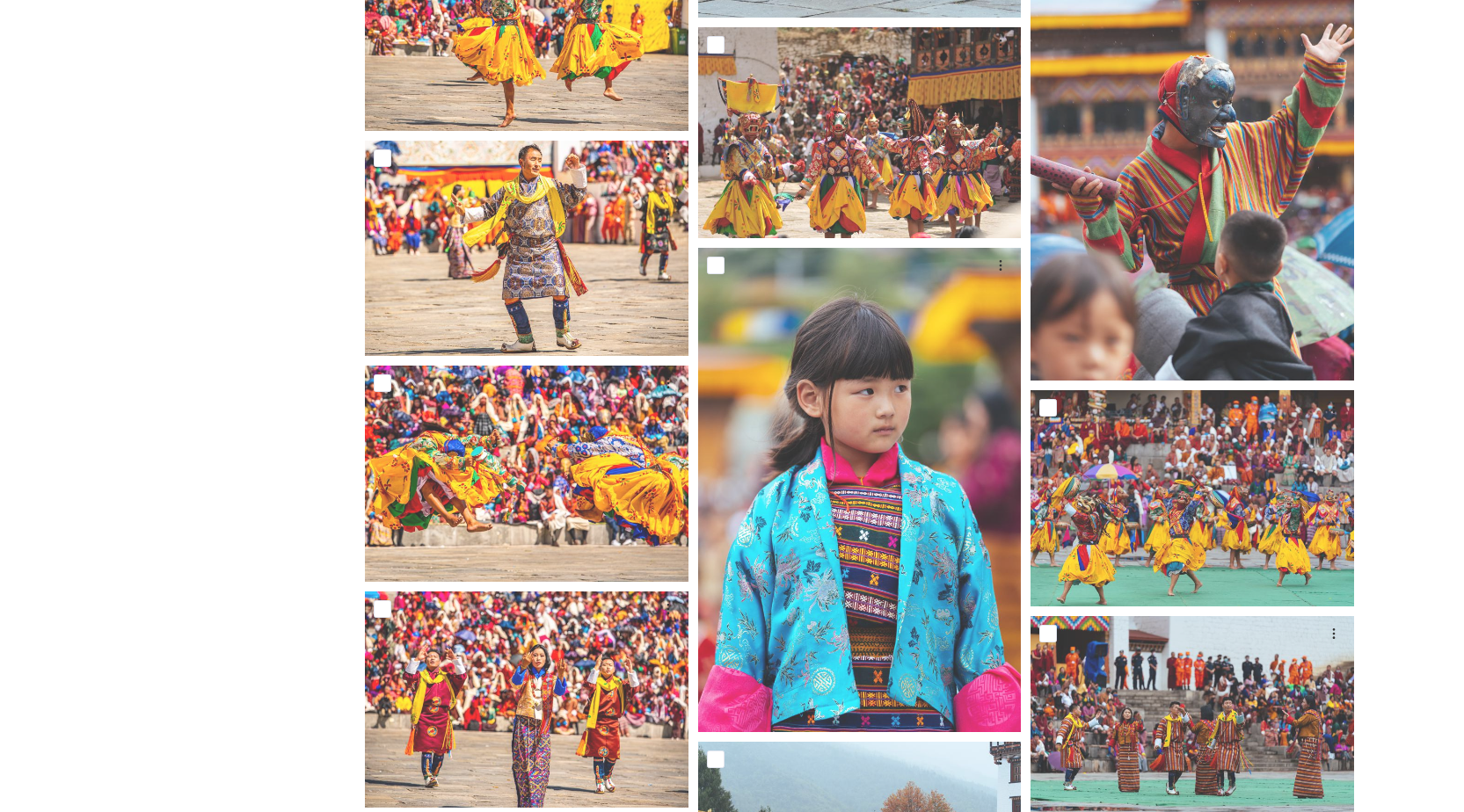
scroll to position [5457, 0]
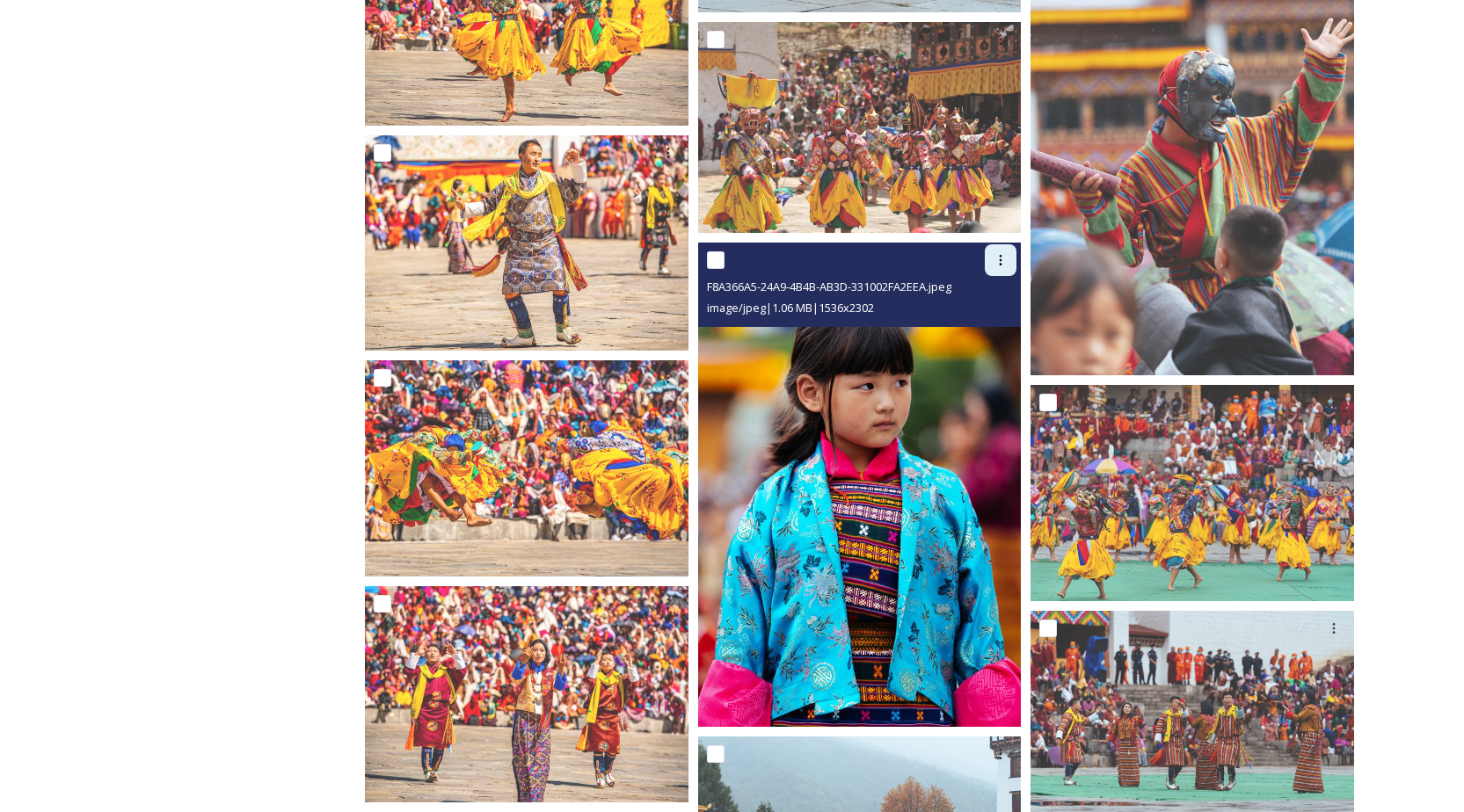
click at [1004, 249] on div at bounding box center [1001, 260] width 32 height 32
click at [985, 331] on span "Download" at bounding box center [980, 332] width 53 height 17
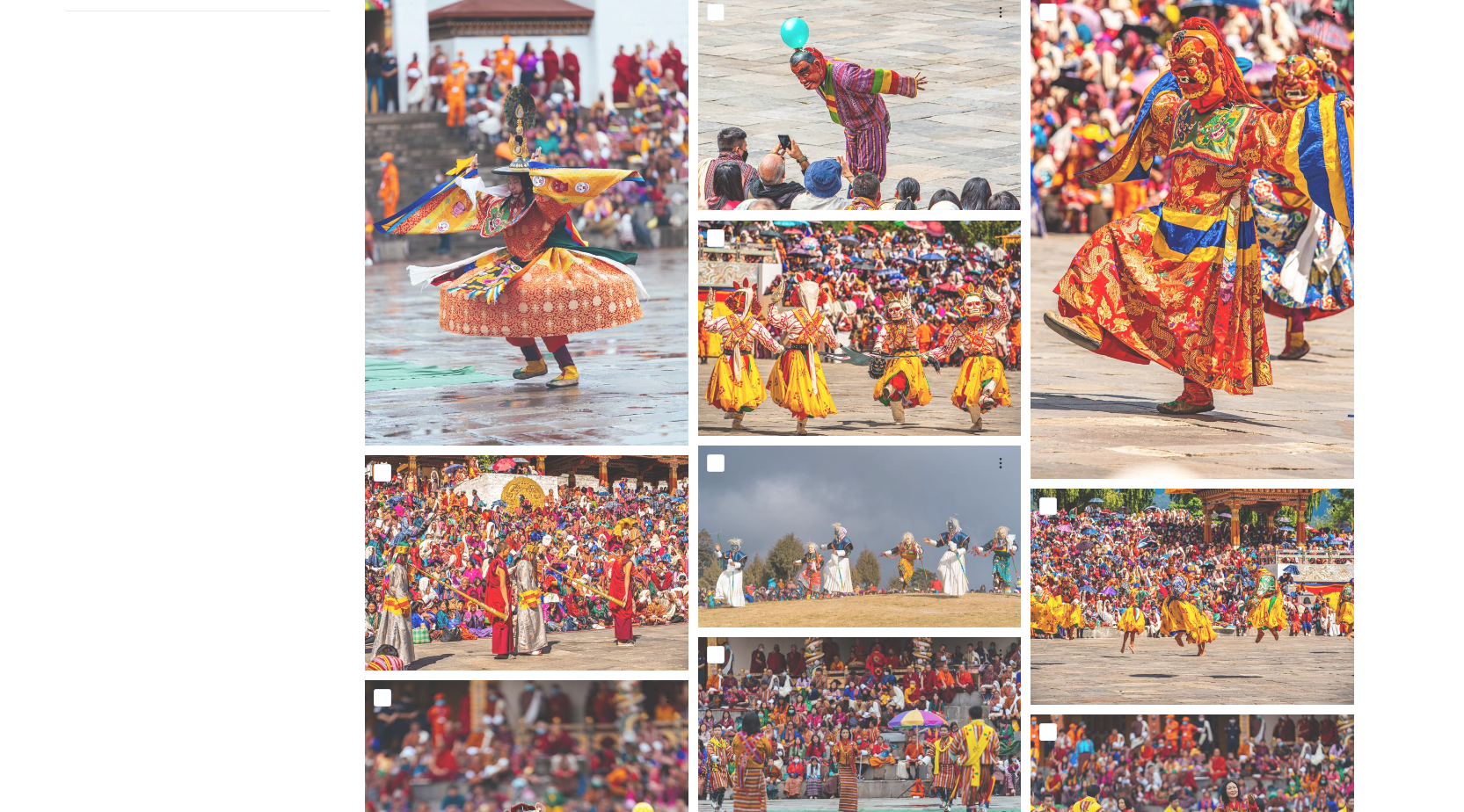
scroll to position [0, 0]
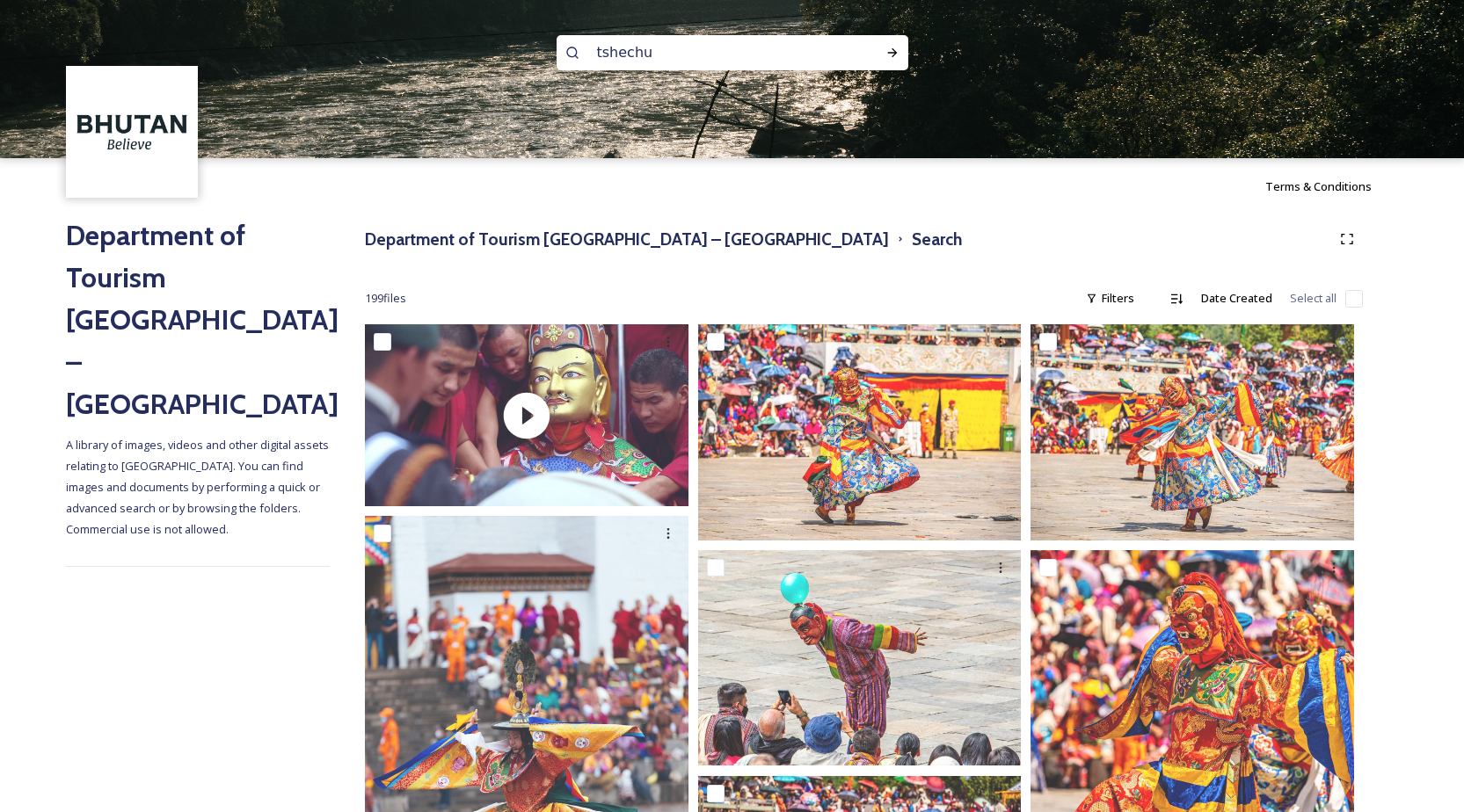
drag, startPoint x: 733, startPoint y: 52, endPoint x: 561, endPoint y: 52, distance: 172.0
click at [561, 52] on div "tshechu" at bounding box center [732, 53] width 352 height 36
type input "thimphu"
click at [893, 53] on icon at bounding box center [892, 52] width 14 height 14
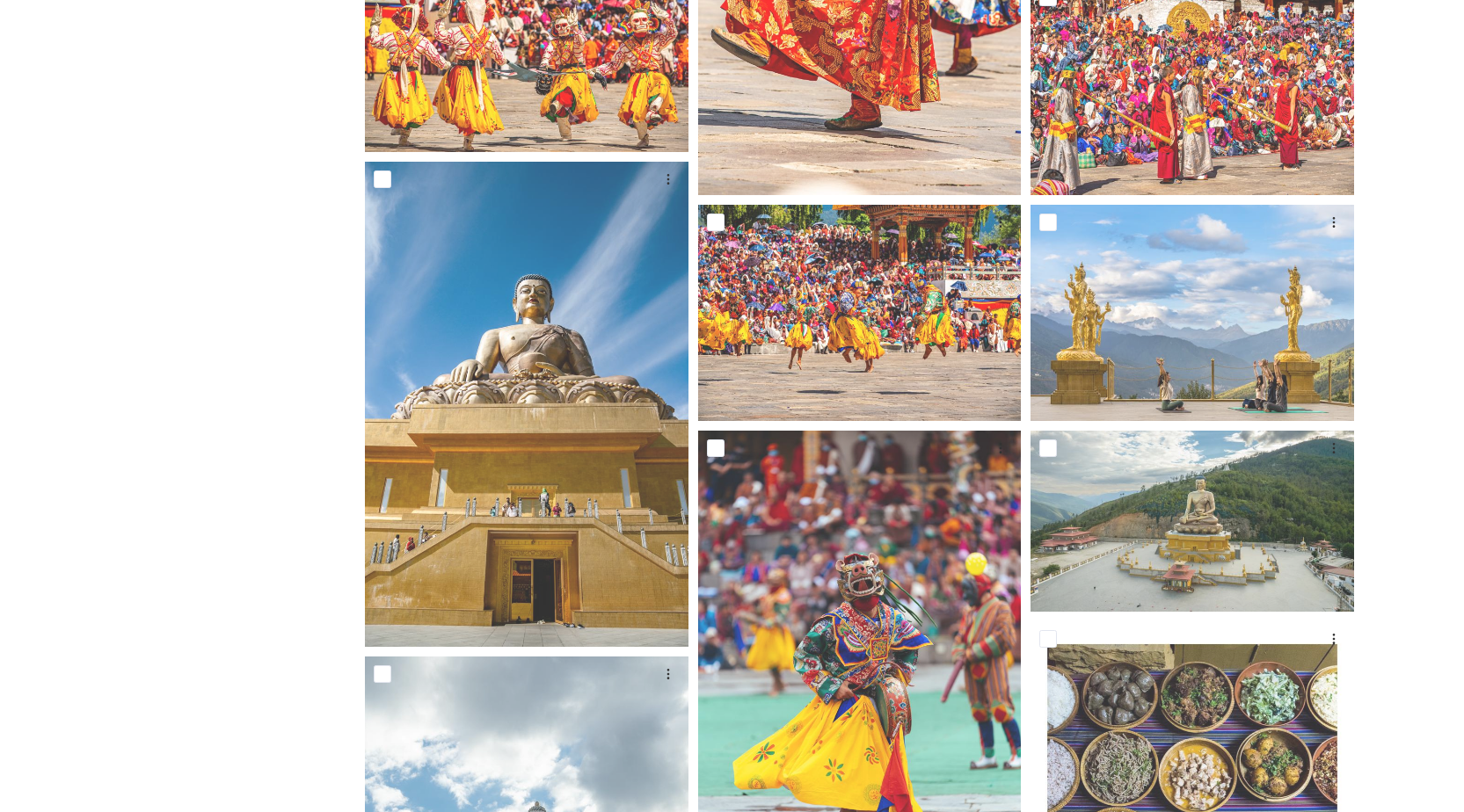
scroll to position [861, 0]
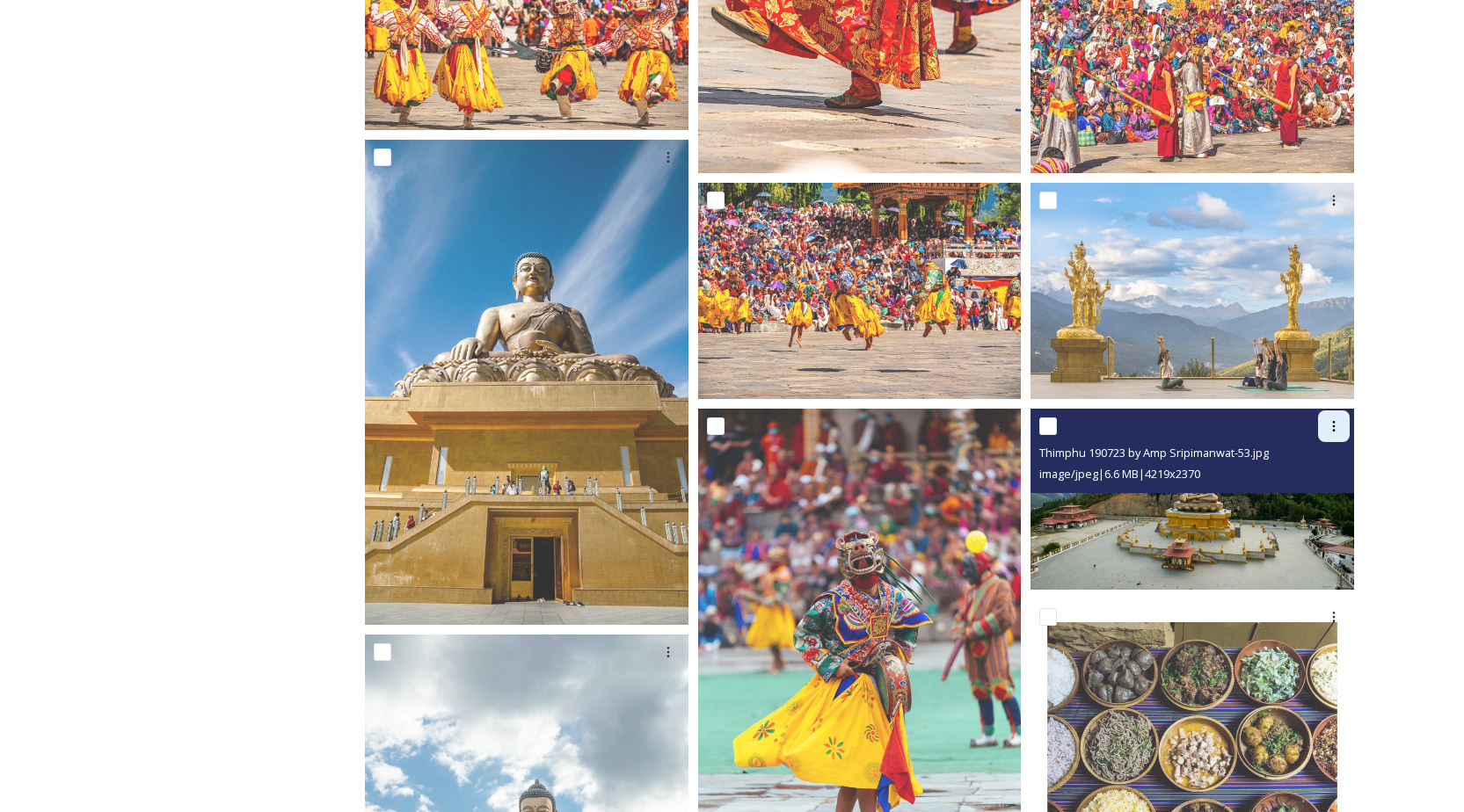
click at [1341, 420] on div at bounding box center [1334, 426] width 32 height 32
click at [1318, 498] on span "Download" at bounding box center [1313, 498] width 53 height 17
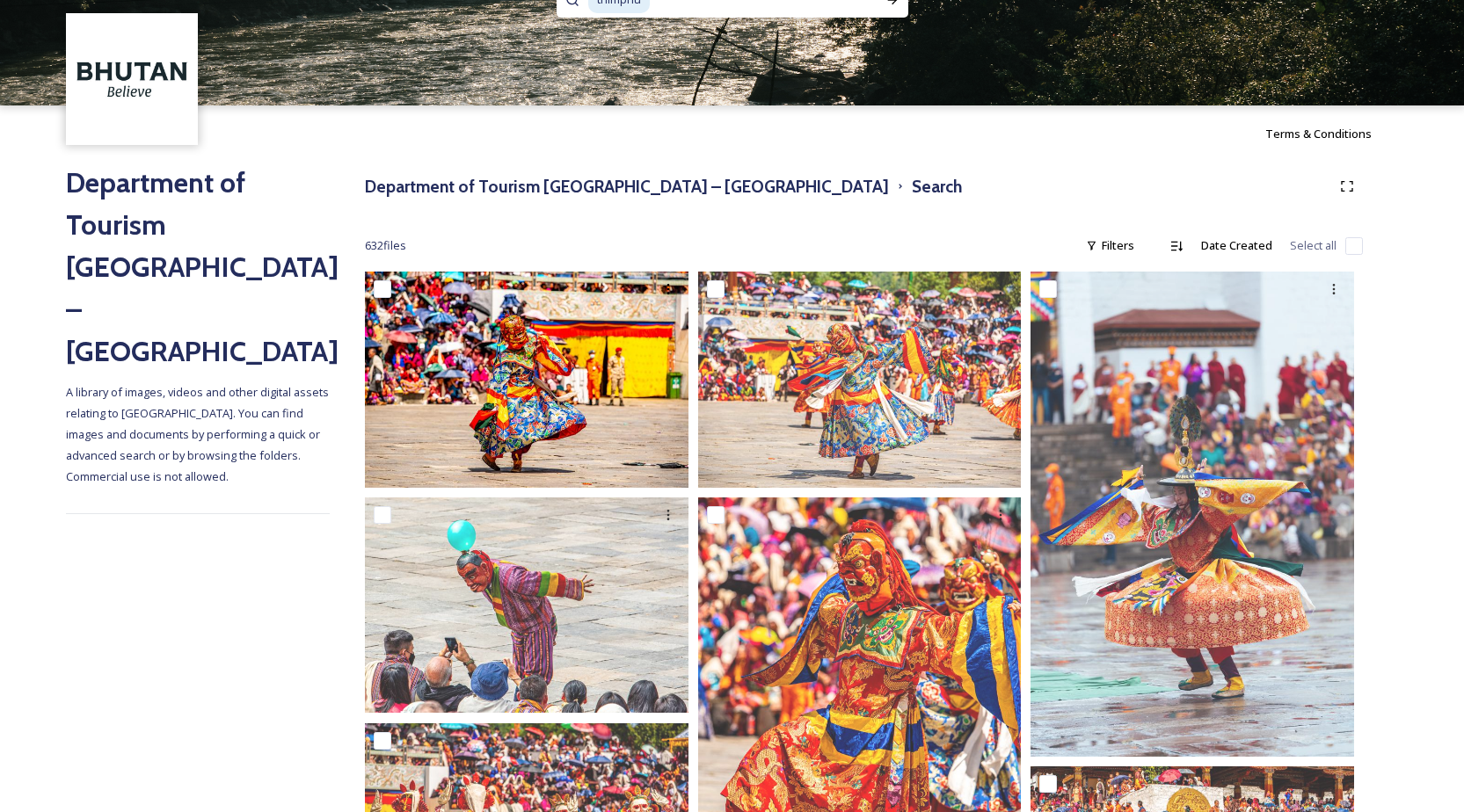
scroll to position [36, 0]
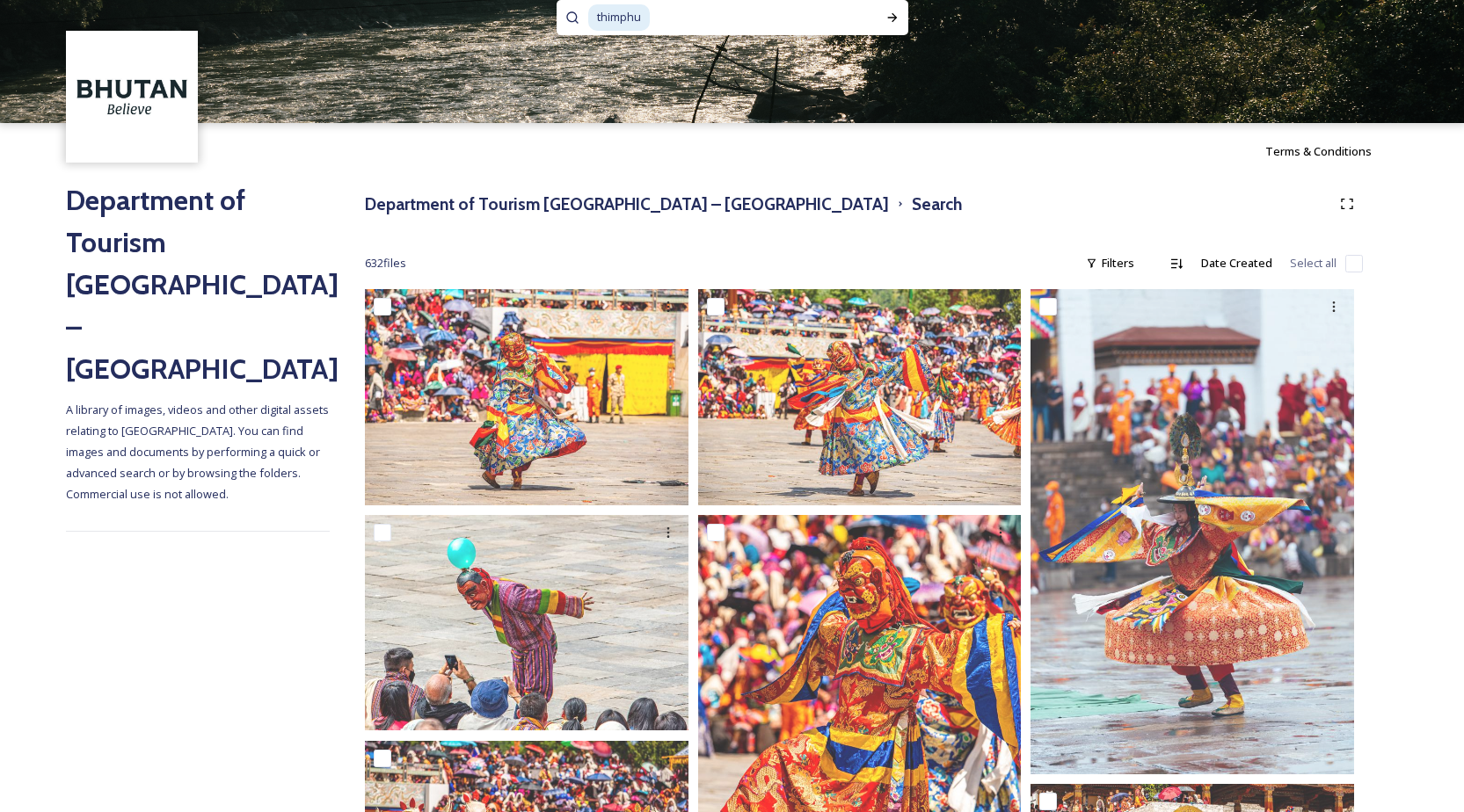
drag, startPoint x: 666, startPoint y: 16, endPoint x: 550, endPoint y: 7, distance: 116.3
click at [550, 7] on div "thimphu" at bounding box center [732, 44] width 1464 height 158
type input "t"
type input "zorig"
click at [894, 20] on icon at bounding box center [892, 18] width 14 height 14
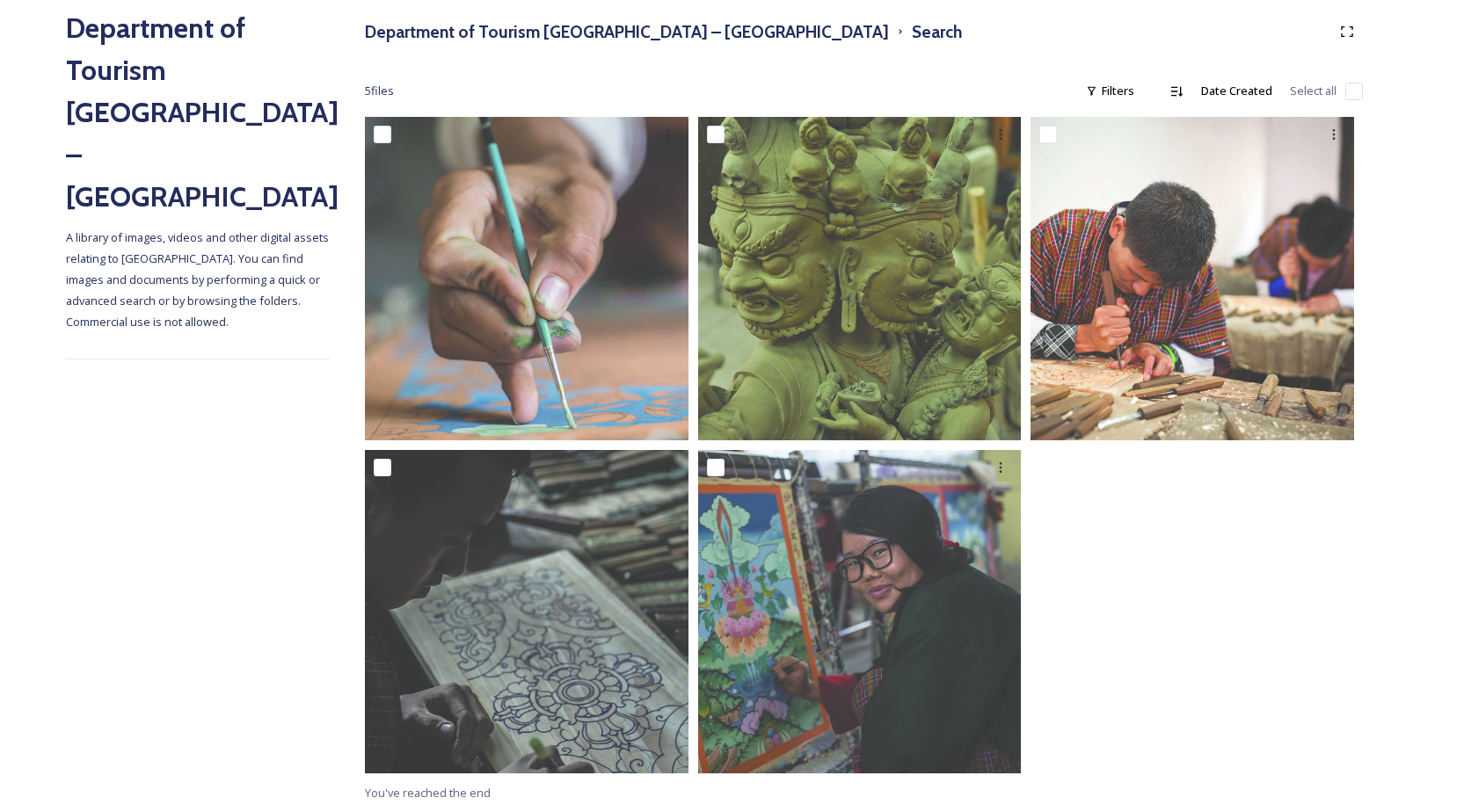
scroll to position [193, 0]
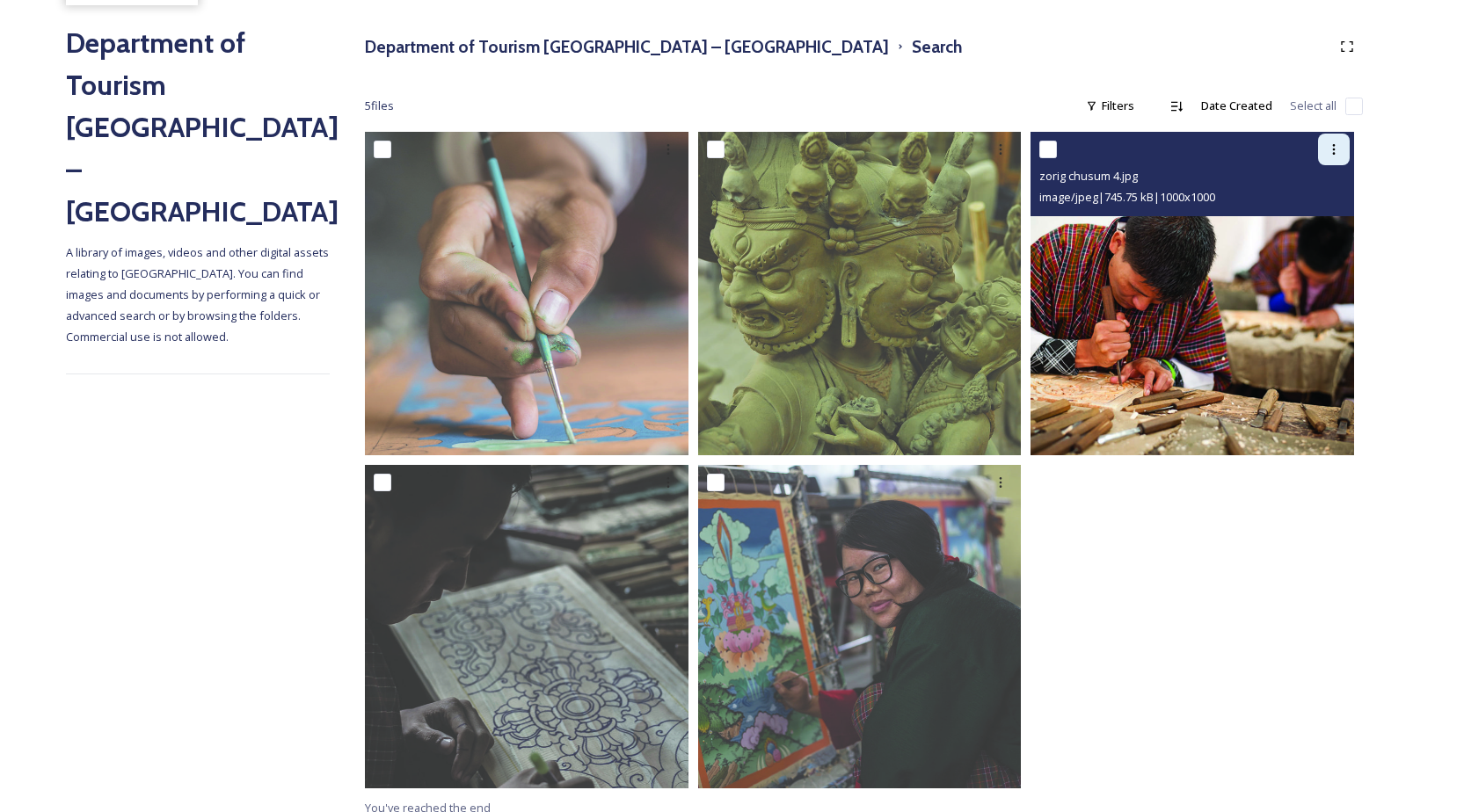
click at [1327, 147] on icon at bounding box center [1334, 149] width 14 height 14
click at [1310, 224] on span "Download" at bounding box center [1313, 221] width 53 height 17
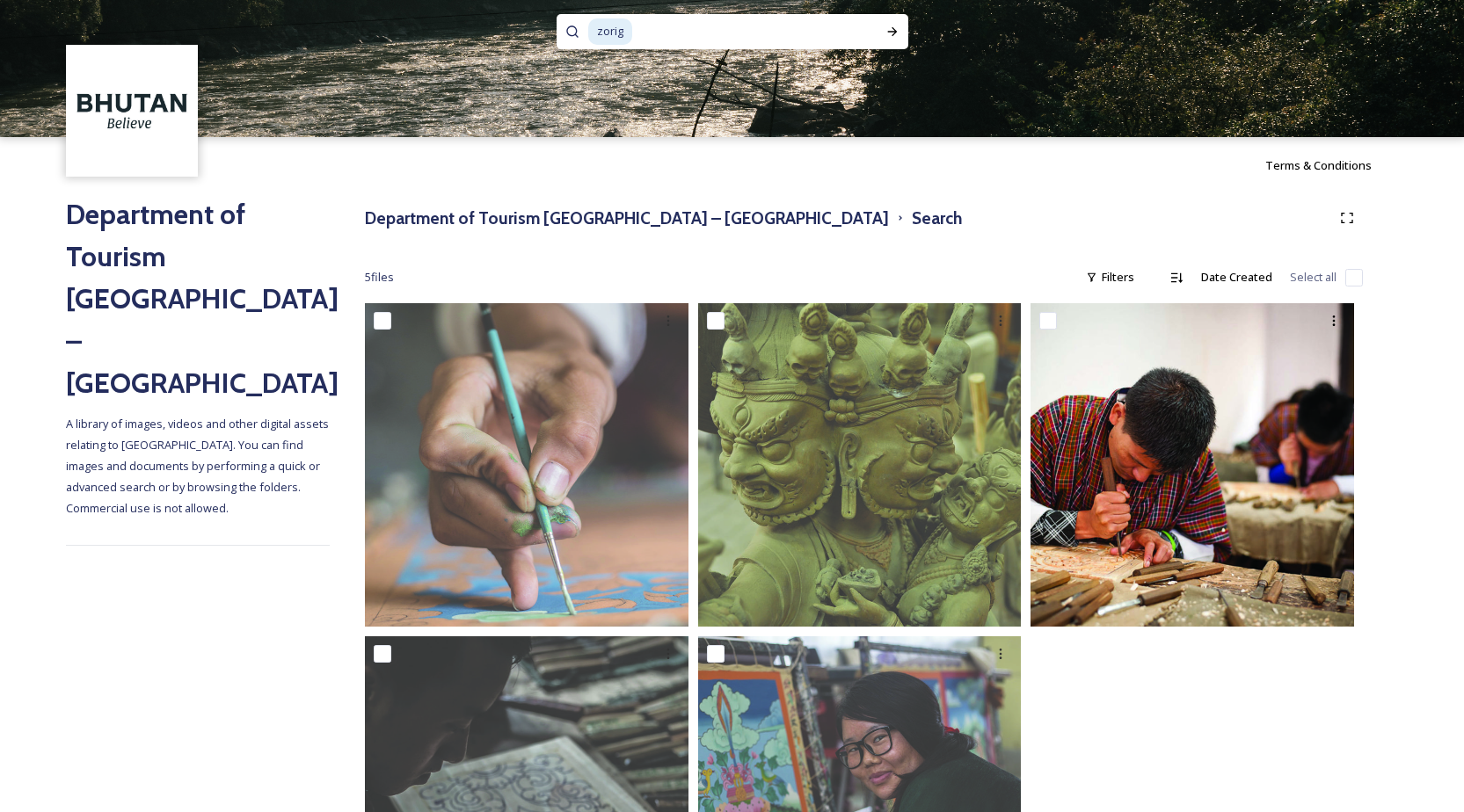
scroll to position [0, 0]
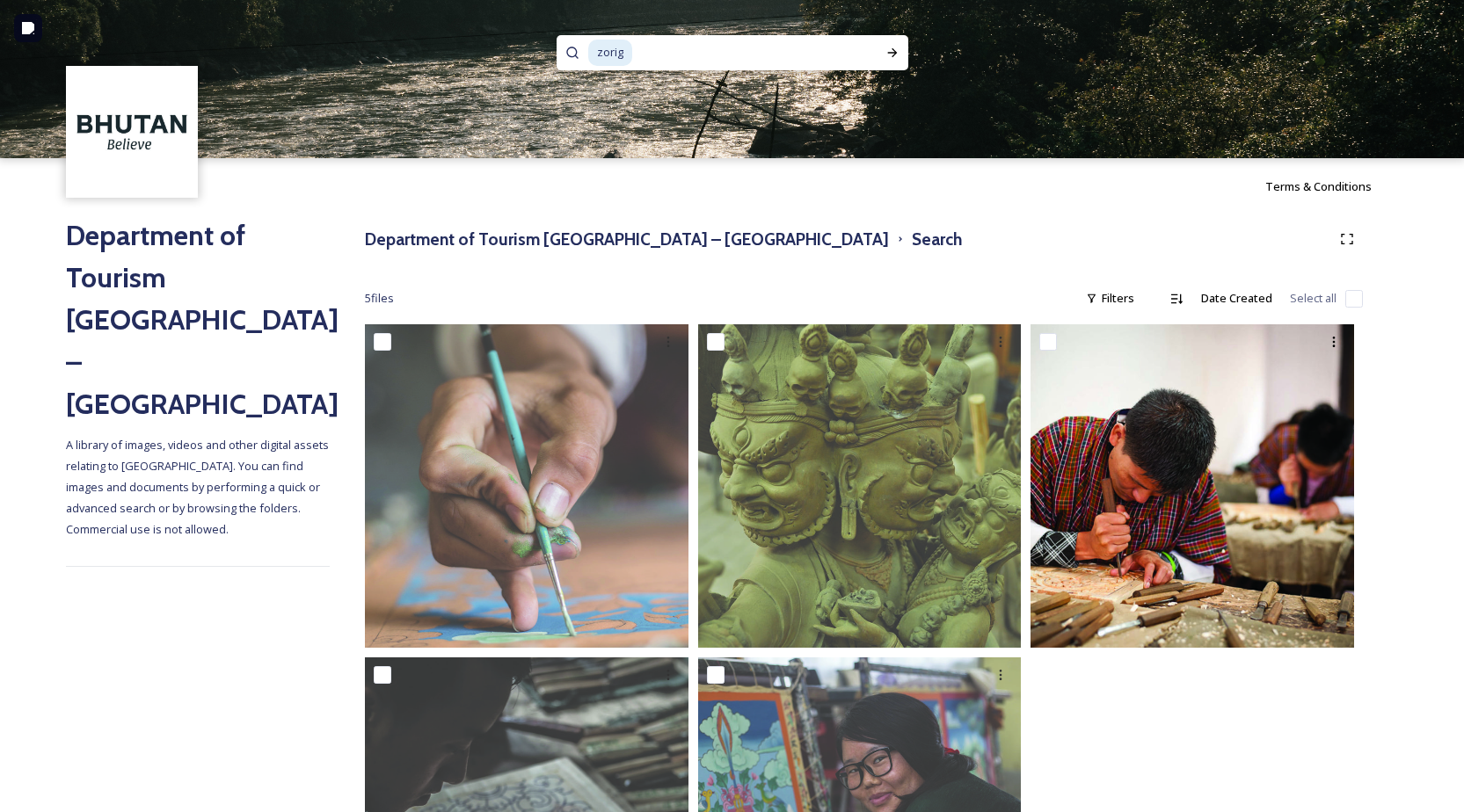
drag, startPoint x: 664, startPoint y: 55, endPoint x: 579, endPoint y: 52, distance: 85.1
click at [579, 52] on div "zorig" at bounding box center [732, 53] width 352 height 36
type input "z"
type input "o"
type input "dochula"
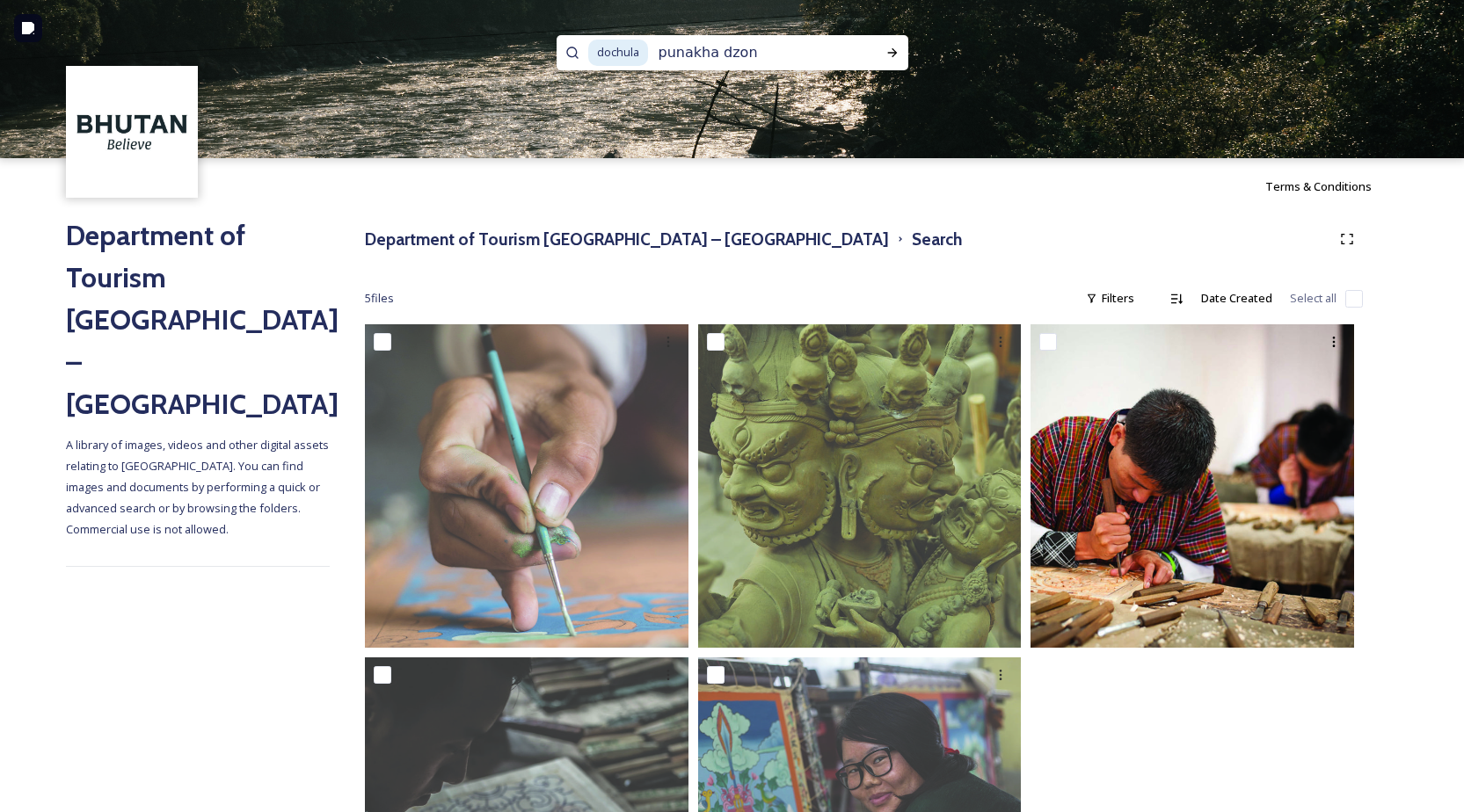
type input "punakha dzong"
type input "chimi lhakhang"
click at [887, 53] on icon at bounding box center [892, 52] width 14 height 14
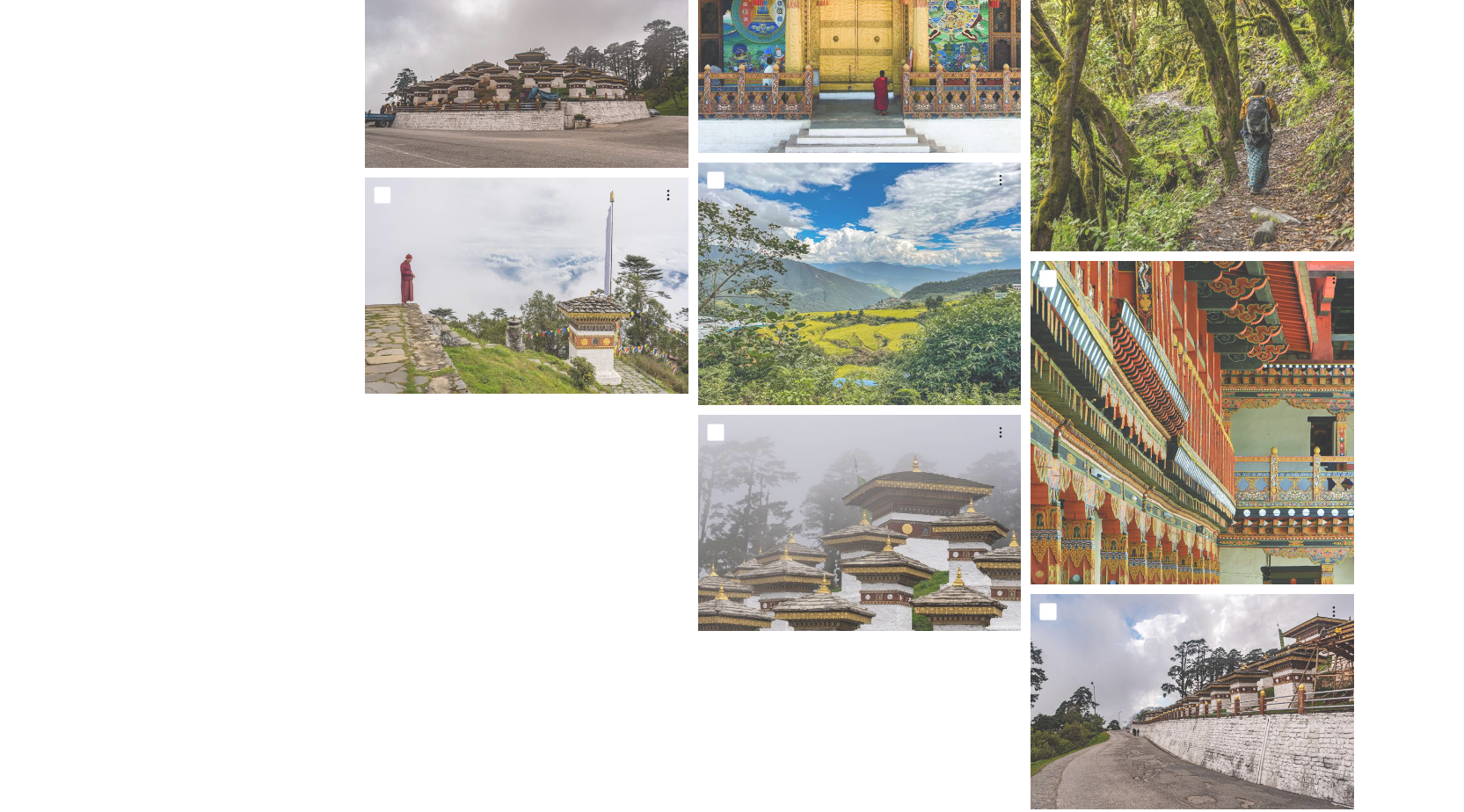
scroll to position [1505, 0]
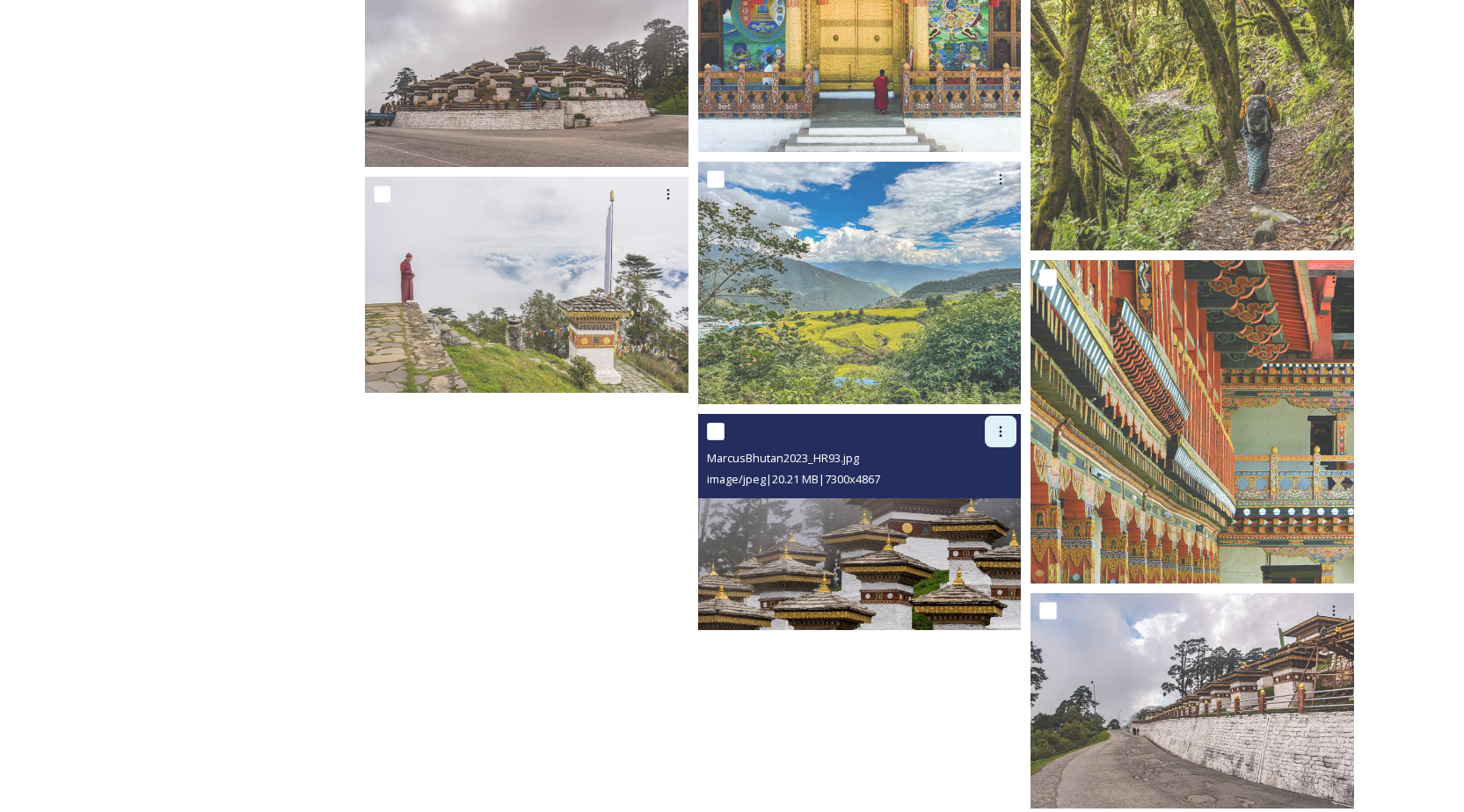
click at [1000, 435] on icon at bounding box center [1001, 432] width 3 height 11
click at [985, 500] on span "Download" at bounding box center [980, 504] width 53 height 17
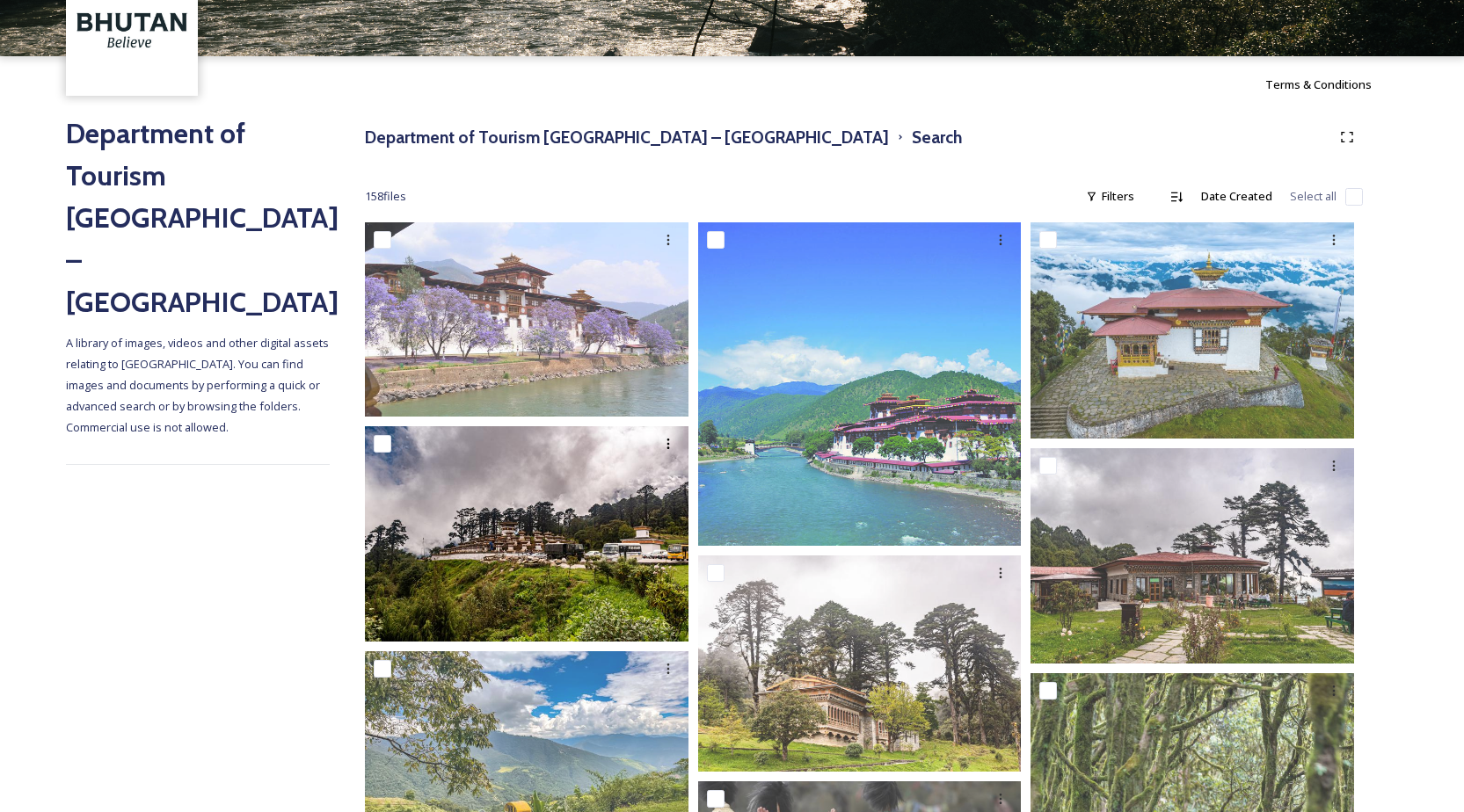
scroll to position [106, 0]
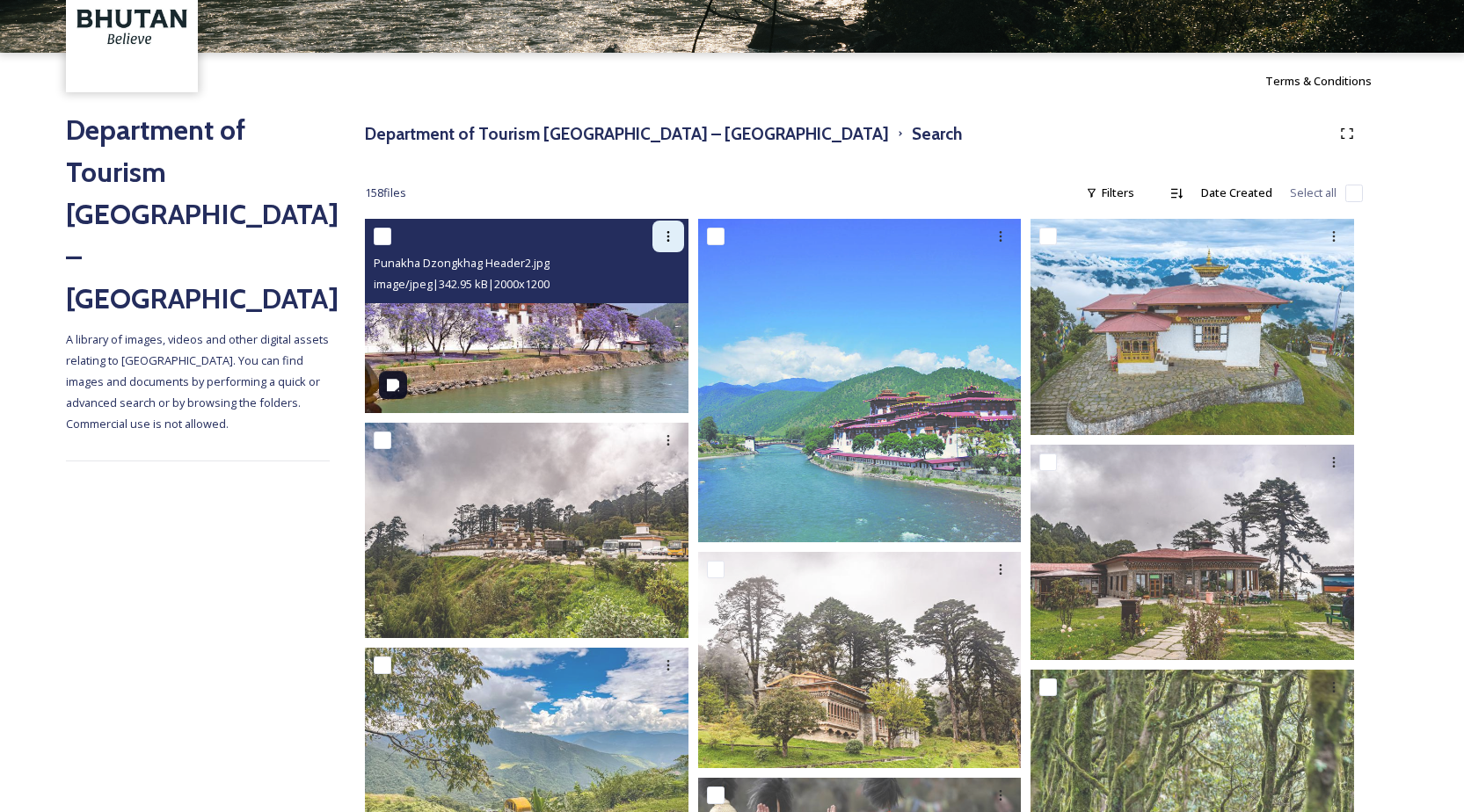
click at [669, 246] on div at bounding box center [668, 236] width 32 height 32
click at [668, 309] on span "Download" at bounding box center [647, 308] width 53 height 17
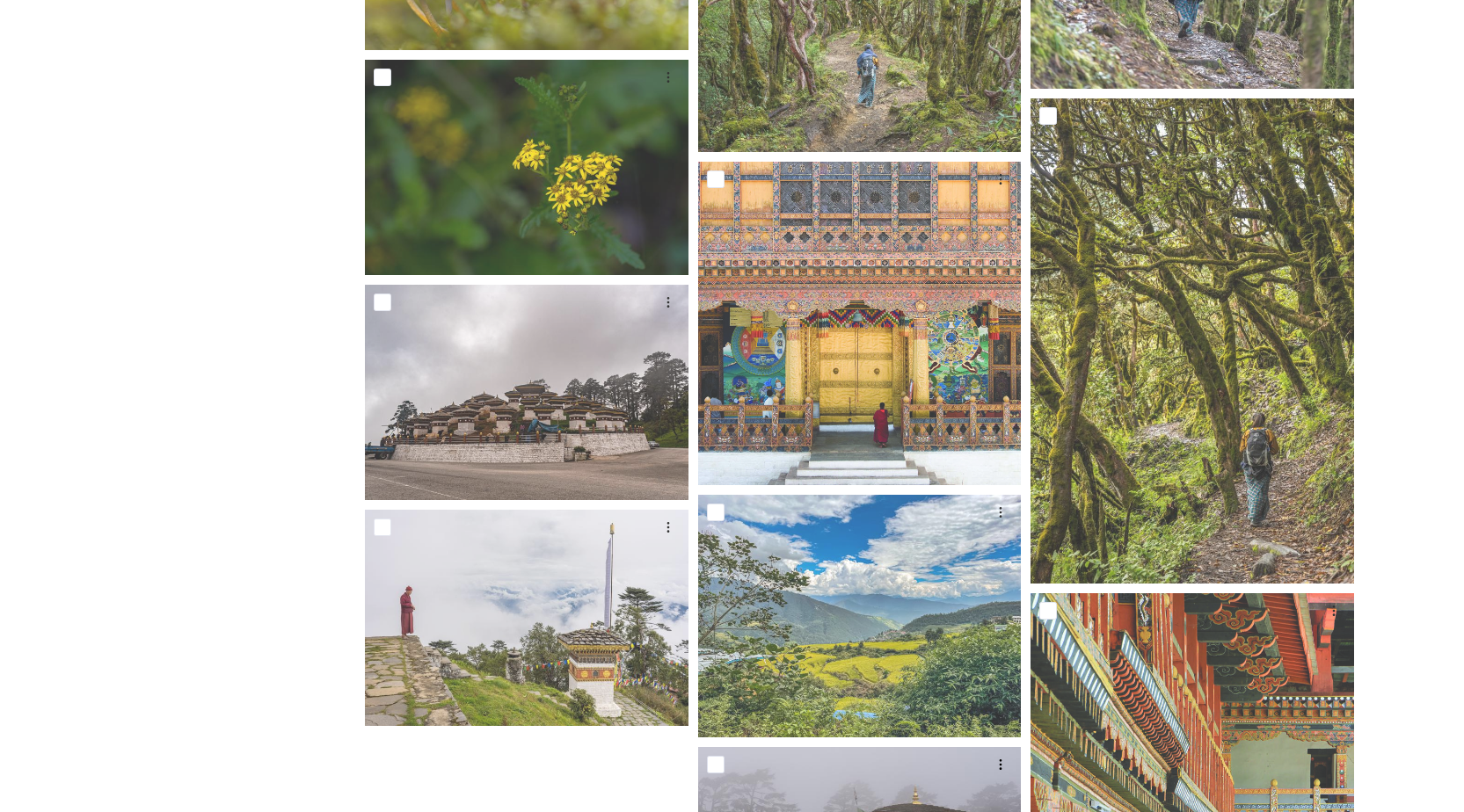
scroll to position [0, 0]
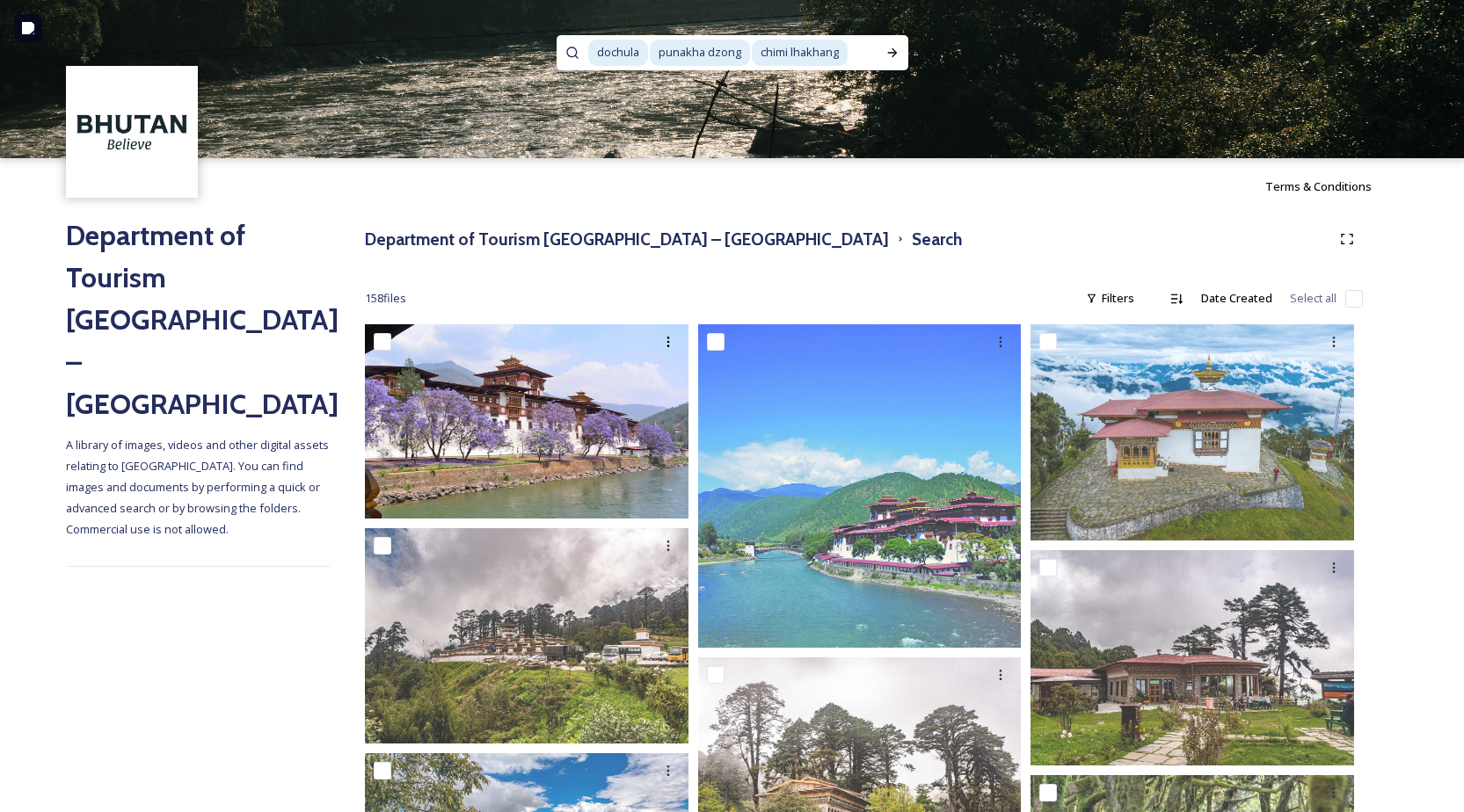
click at [745, 57] on span "punakha dzong" at bounding box center [700, 52] width 100 height 26
drag, startPoint x: 844, startPoint y: 41, endPoint x: 783, endPoint y: 47, distance: 61.3
click at [844, 41] on input at bounding box center [822, 53] width 110 height 39
click at [667, 58] on div "dochula chimi lhakhang" at bounding box center [732, 53] width 288 height 36
click at [669, 61] on div "dochula chimi lhakhang" at bounding box center [732, 53] width 288 height 36
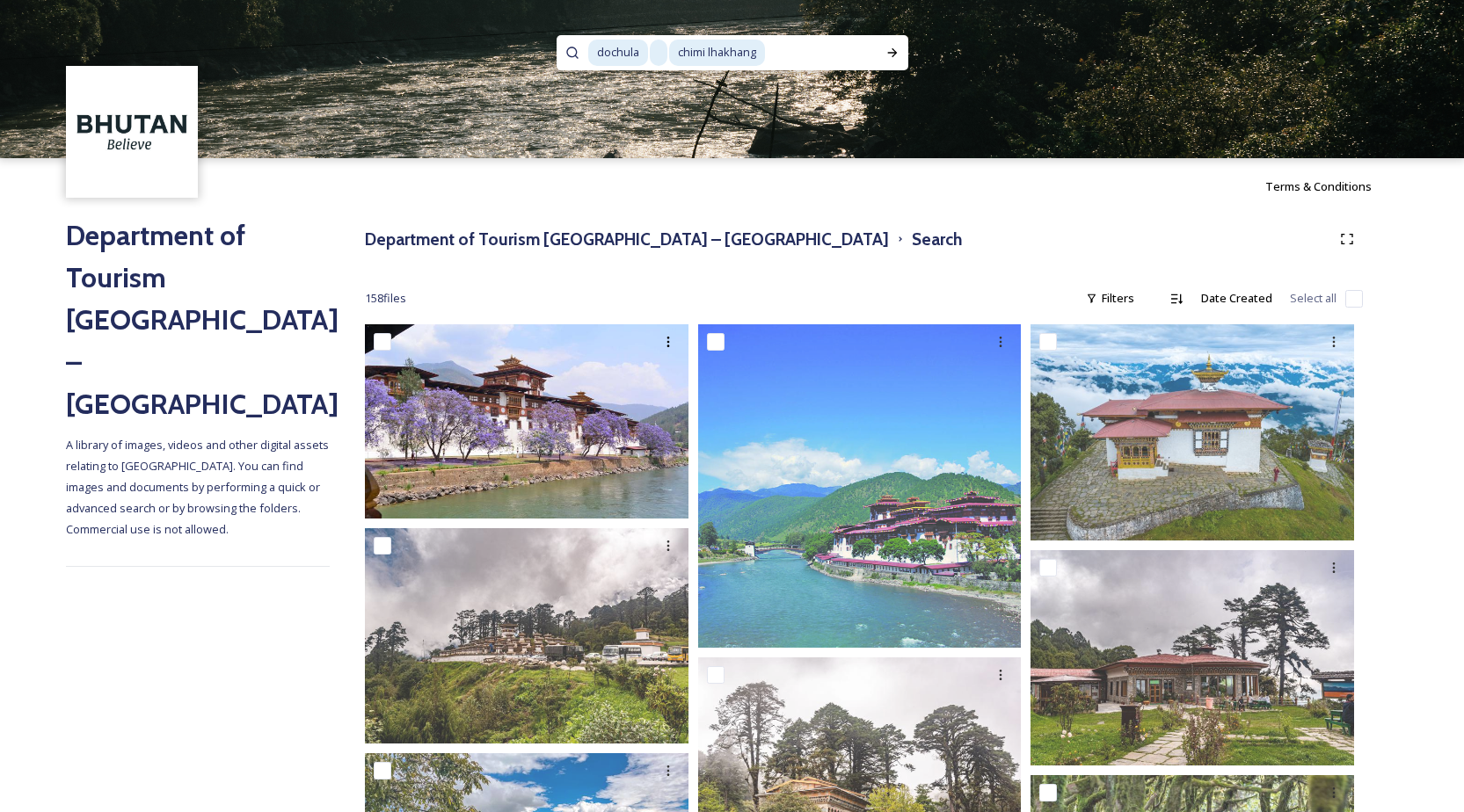
click at [642, 48] on span "dochula" at bounding box center [618, 52] width 60 height 26
click at [892, 52] on icon at bounding box center [892, 52] width 10 height 9
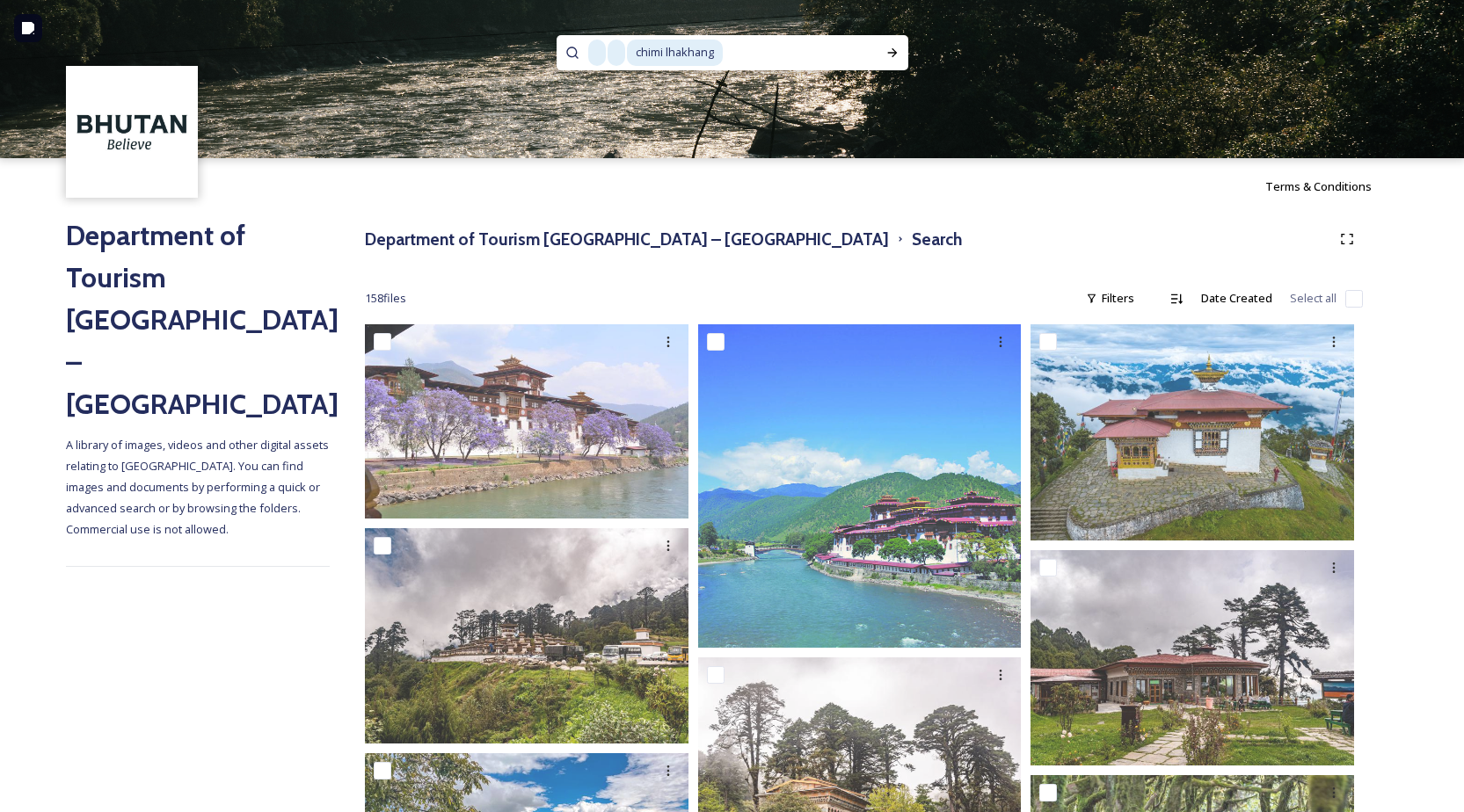
click at [796, 44] on input at bounding box center [800, 53] width 152 height 39
drag, startPoint x: 475, startPoint y: 58, endPoint x: 573, endPoint y: 56, distance: 98.0
click at [363, 56] on div "chimi lhakhang" at bounding box center [732, 79] width 1464 height 158
type input "c"
type input "p"
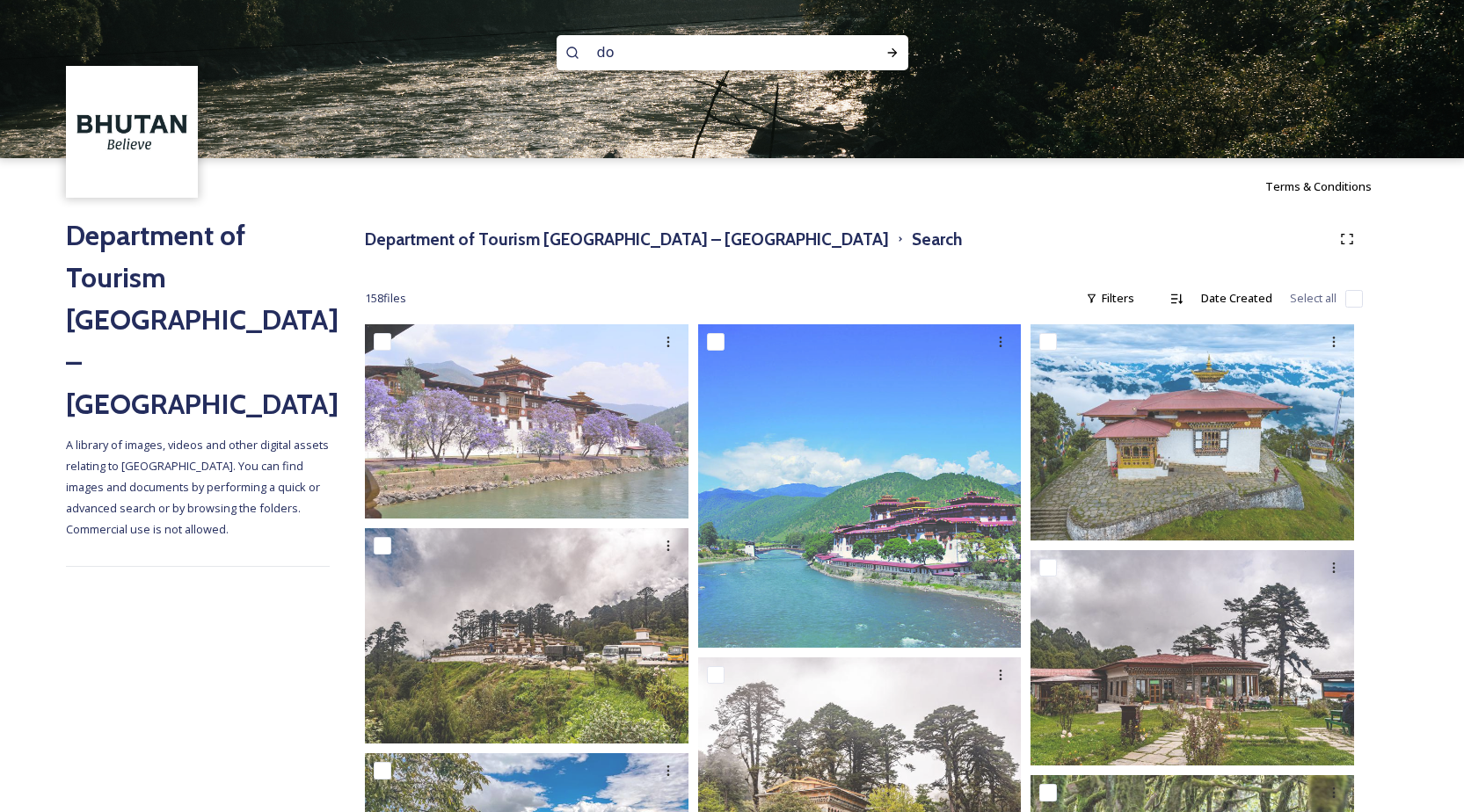
type input "d"
type input "chimi lhakang"
click at [885, 53] on icon at bounding box center [892, 52] width 14 height 14
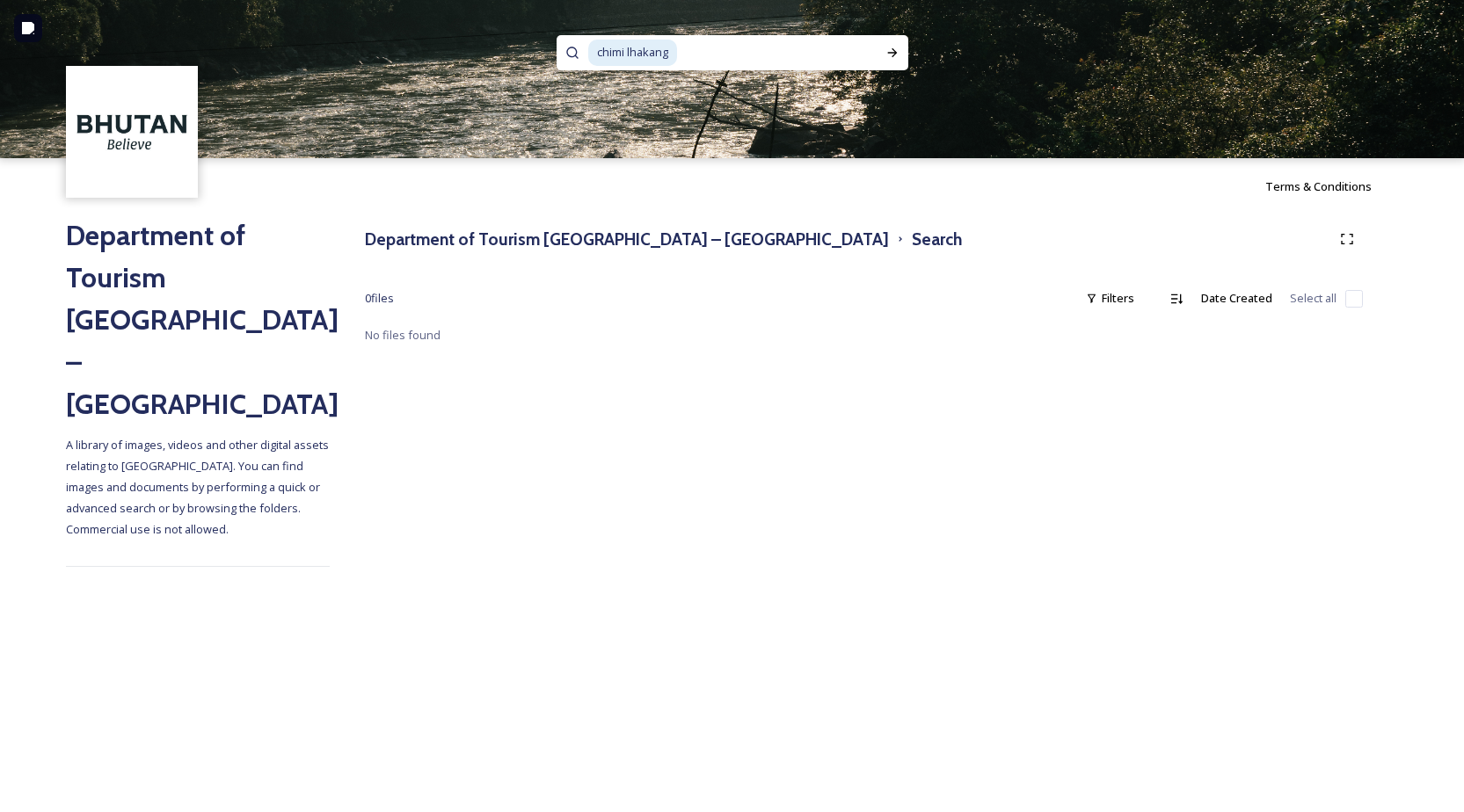
click at [687, 58] on input at bounding box center [777, 53] width 196 height 39
drag, startPoint x: 687, startPoint y: 55, endPoint x: 506, endPoint y: 43, distance: 181.4
click at [506, 43] on div "chimi lhakang" at bounding box center [732, 79] width 1464 height 158
click at [644, 48] on span "chimi lhakang" at bounding box center [633, 52] width 89 height 26
drag, startPoint x: 644, startPoint y: 48, endPoint x: 652, endPoint y: 61, distance: 15.3
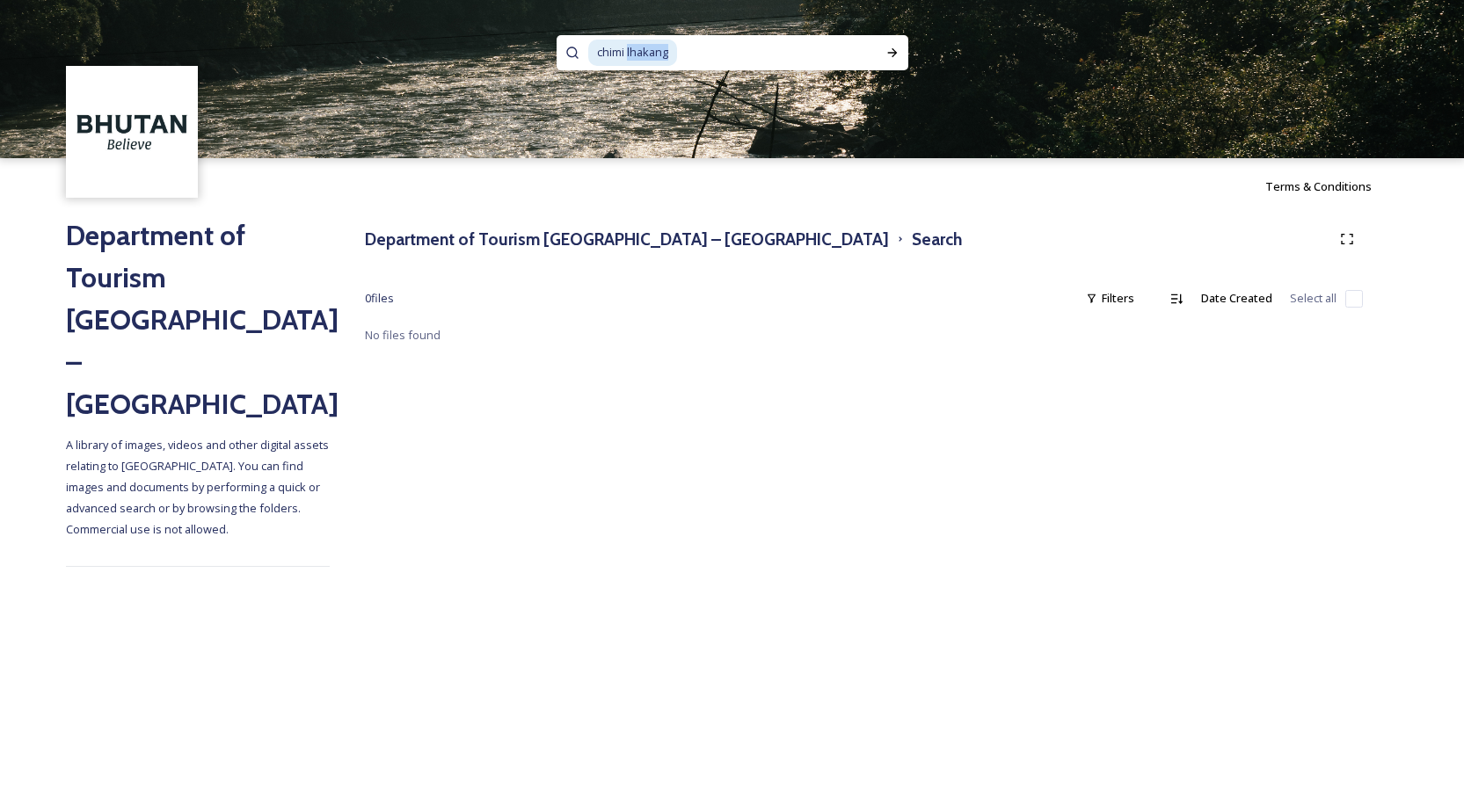
click at [644, 50] on span "chimi lhakang" at bounding box center [633, 52] width 89 height 26
click at [880, 55] on div "Run Search" at bounding box center [892, 53] width 32 height 32
click at [646, 52] on span "chimi lhakhang" at bounding box center [636, 52] width 96 height 26
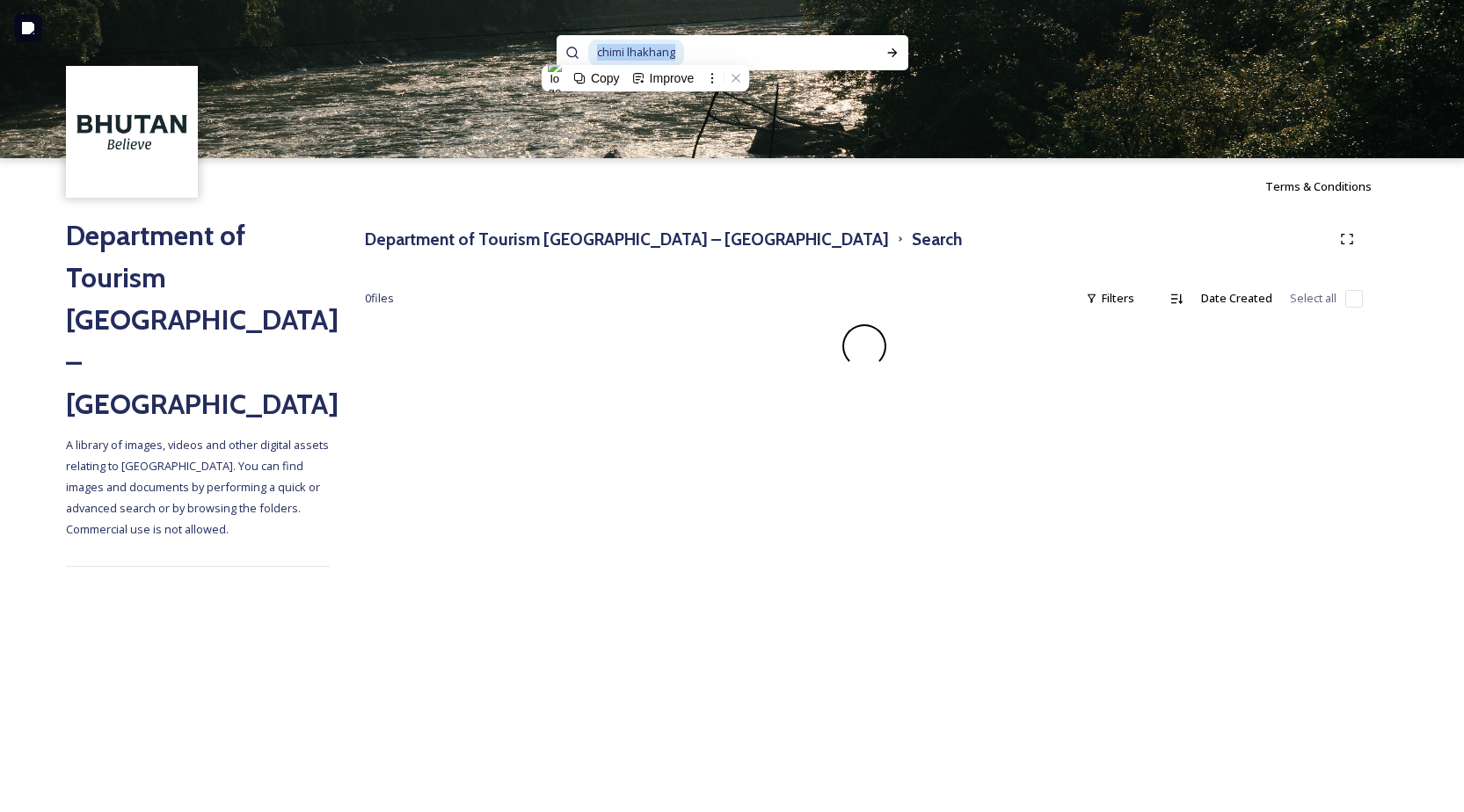
copy span "chimi lhakhang"
click at [708, 45] on input at bounding box center [781, 53] width 191 height 39
drag, startPoint x: 636, startPoint y: 44, endPoint x: 484, endPoint y: 42, distance: 152.0
click at [483, 43] on div "chimi lhakhang" at bounding box center [732, 79] width 1464 height 158
type input "c"
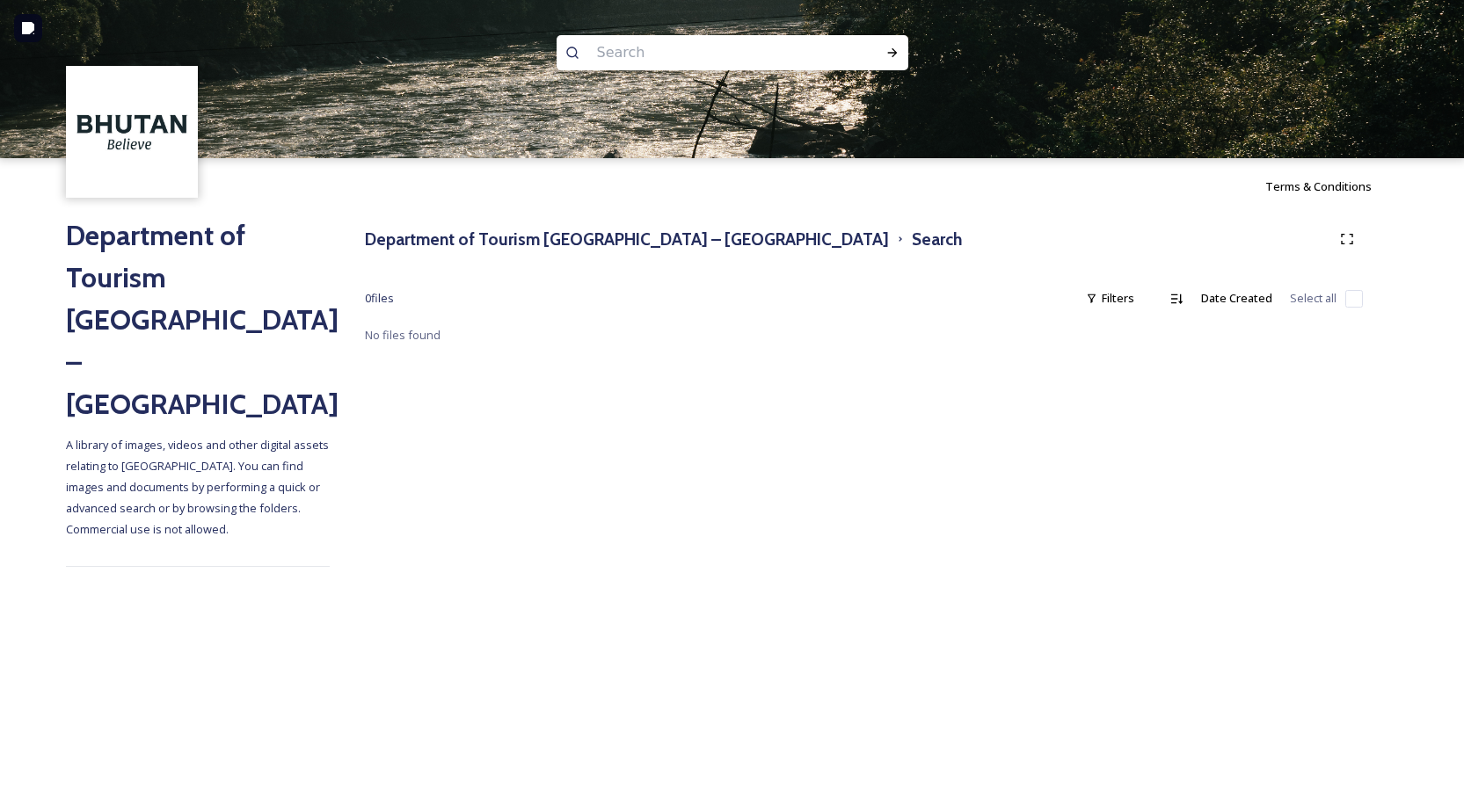
paste input "Khamsum Yulley Namgyal Chorten"
type input "Khamsum Yulley Namgyal Chorten"
click at [892, 44] on div "Run Search" at bounding box center [892, 53] width 32 height 32
click at [795, 52] on input at bounding box center [830, 53] width 92 height 39
type input "K"
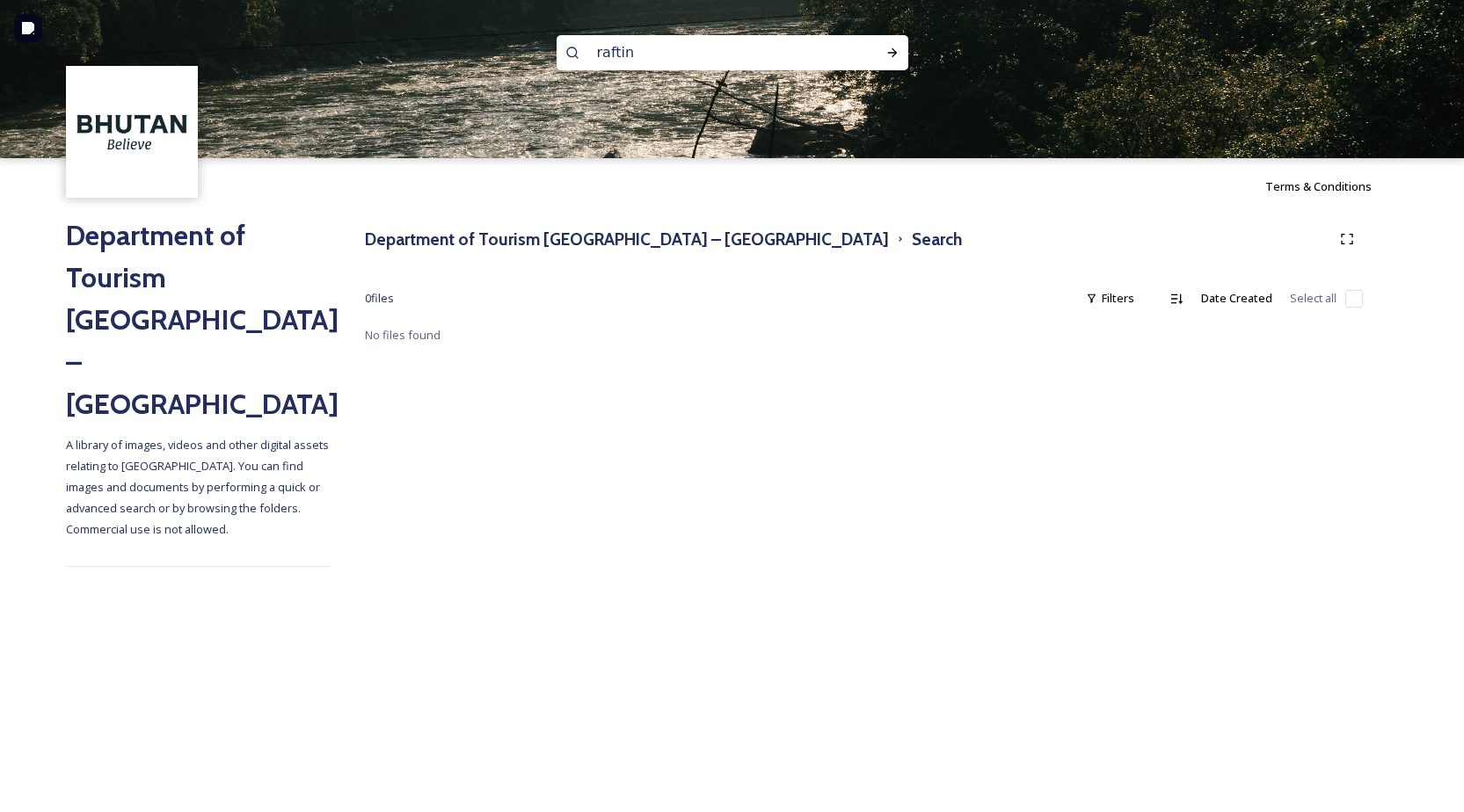
type input "rafting"
click at [892, 51] on icon at bounding box center [892, 52] width 14 height 14
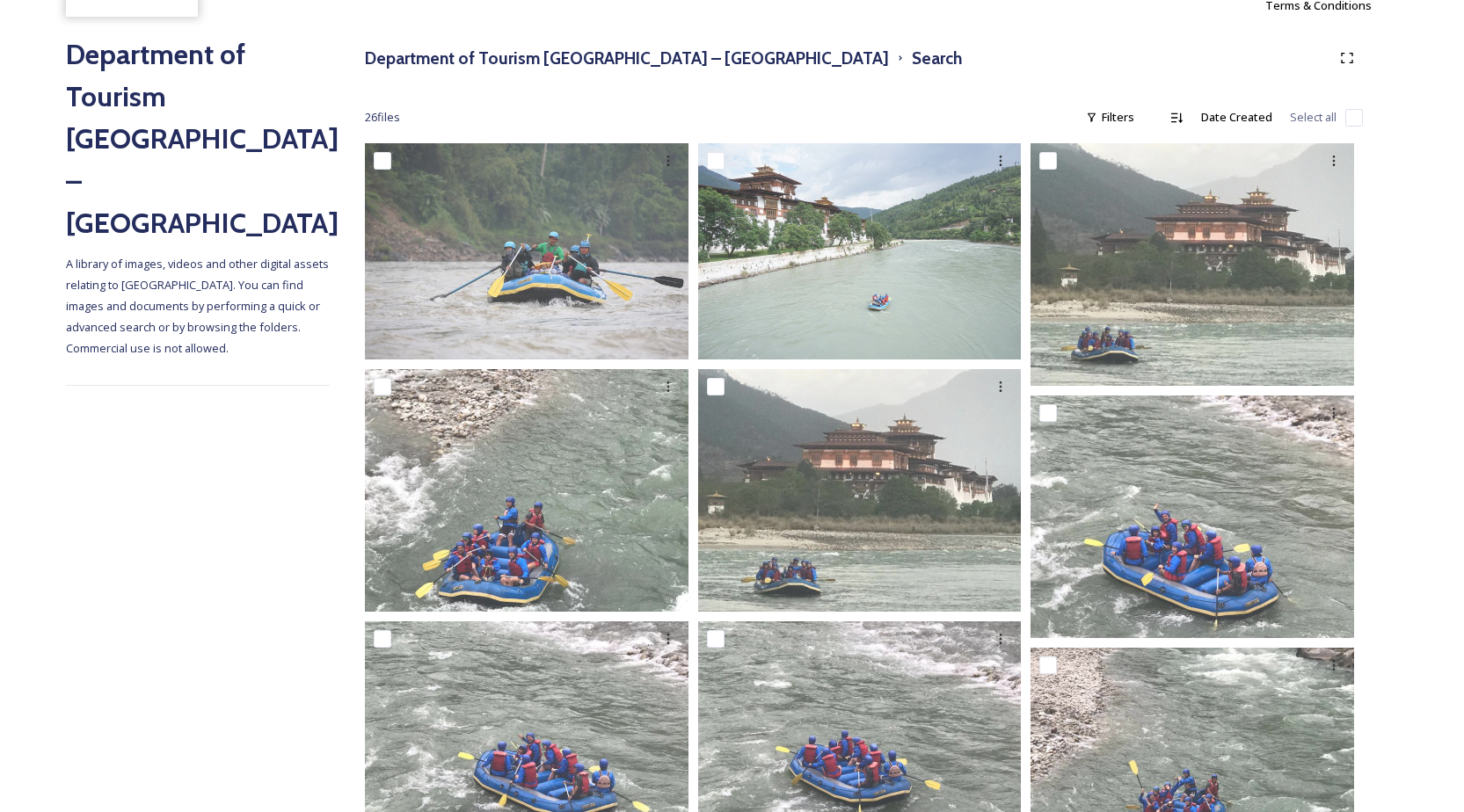
scroll to position [182, 0]
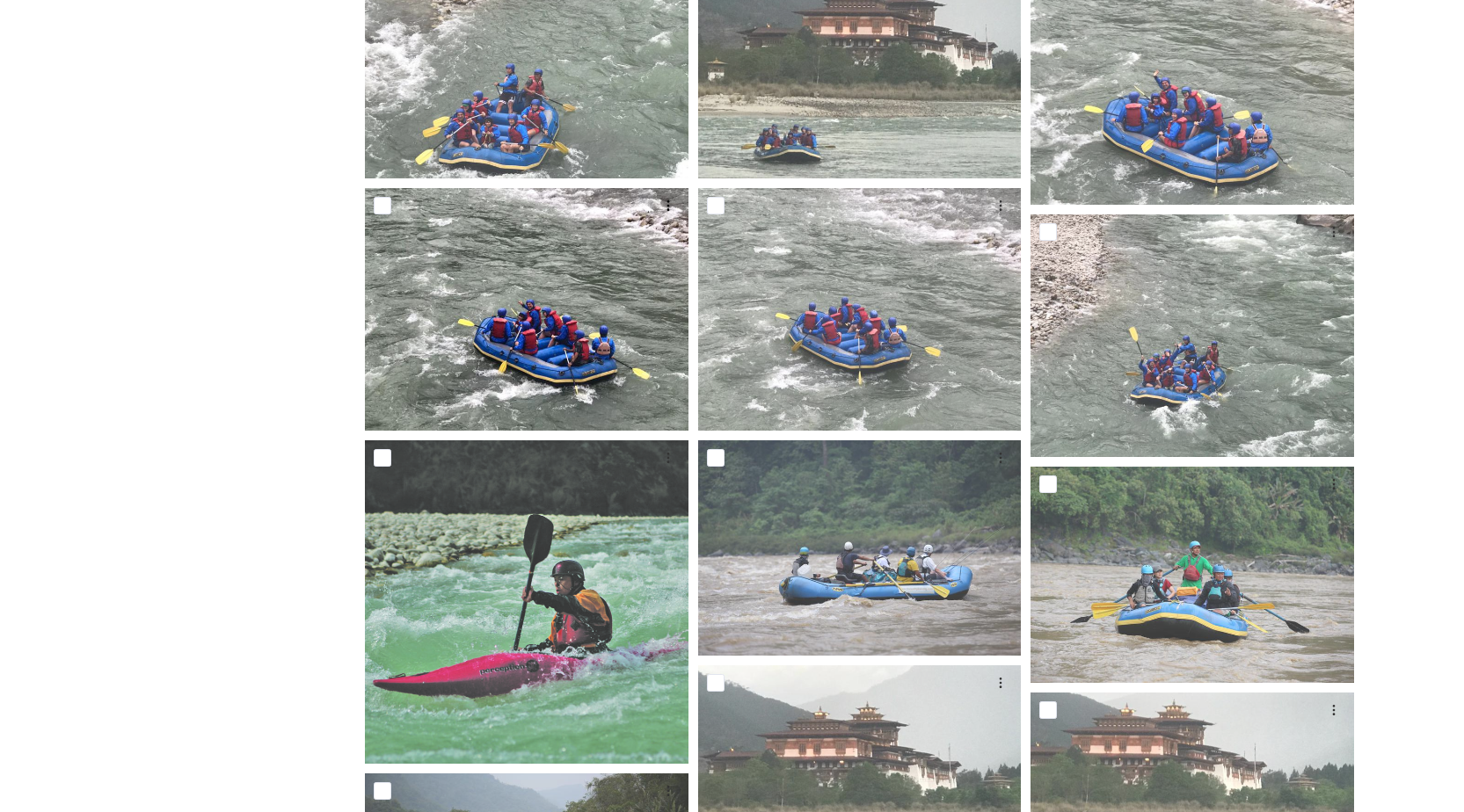
scroll to position [617, 0]
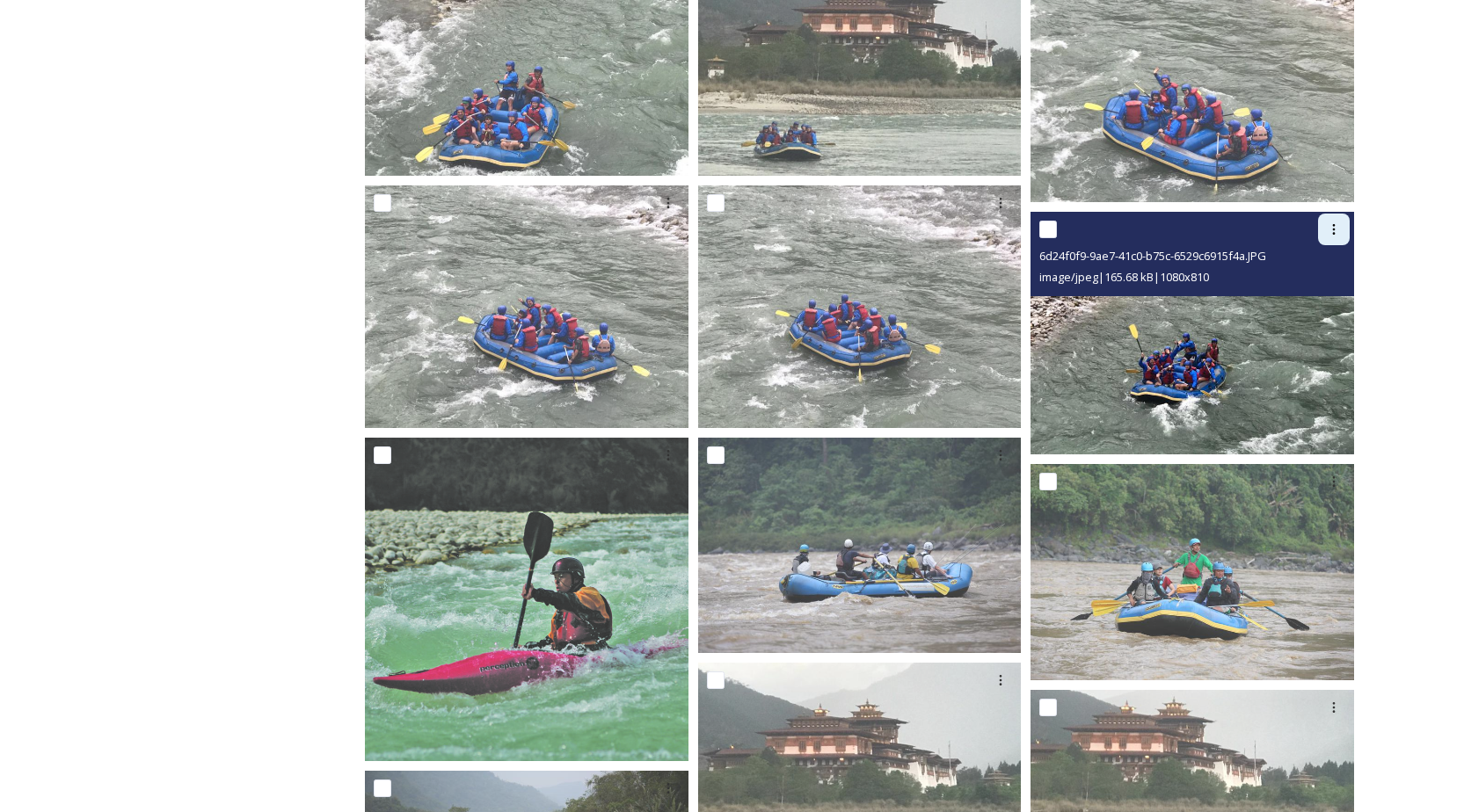
click at [1338, 233] on icon at bounding box center [1334, 229] width 14 height 14
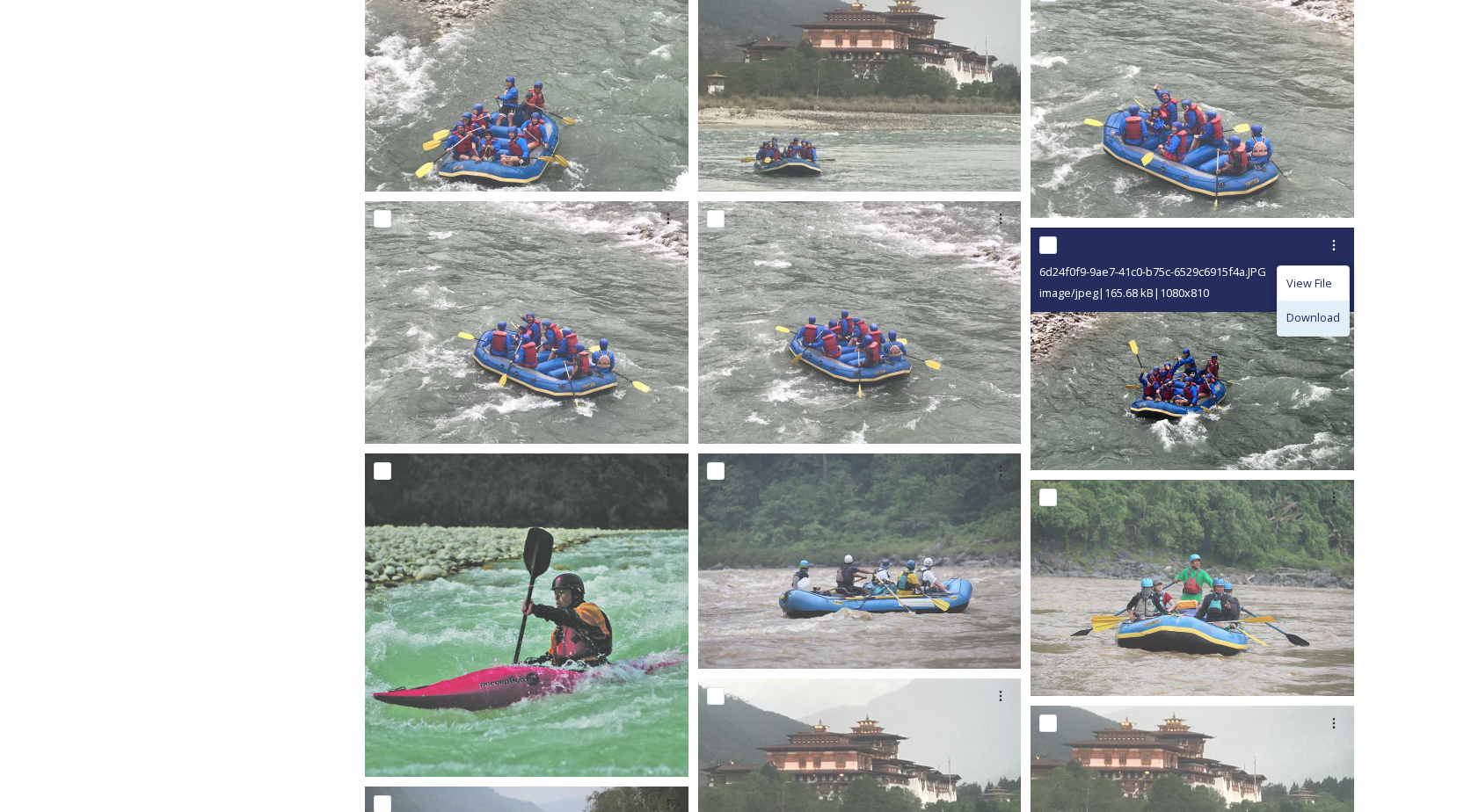
scroll to position [601, 0]
click at [1310, 309] on div "Download" at bounding box center [1313, 318] width 71 height 35
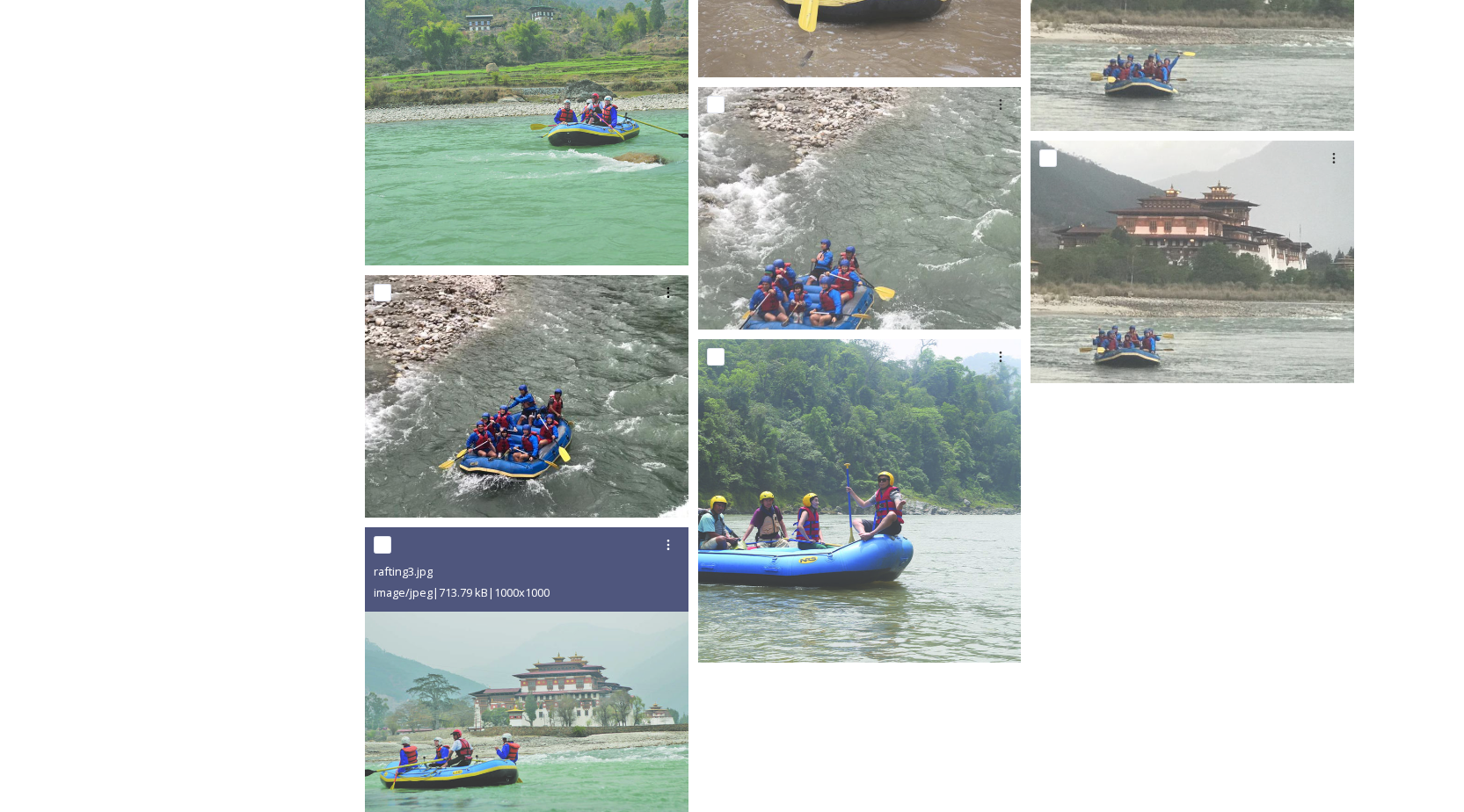
scroll to position [1889, 0]
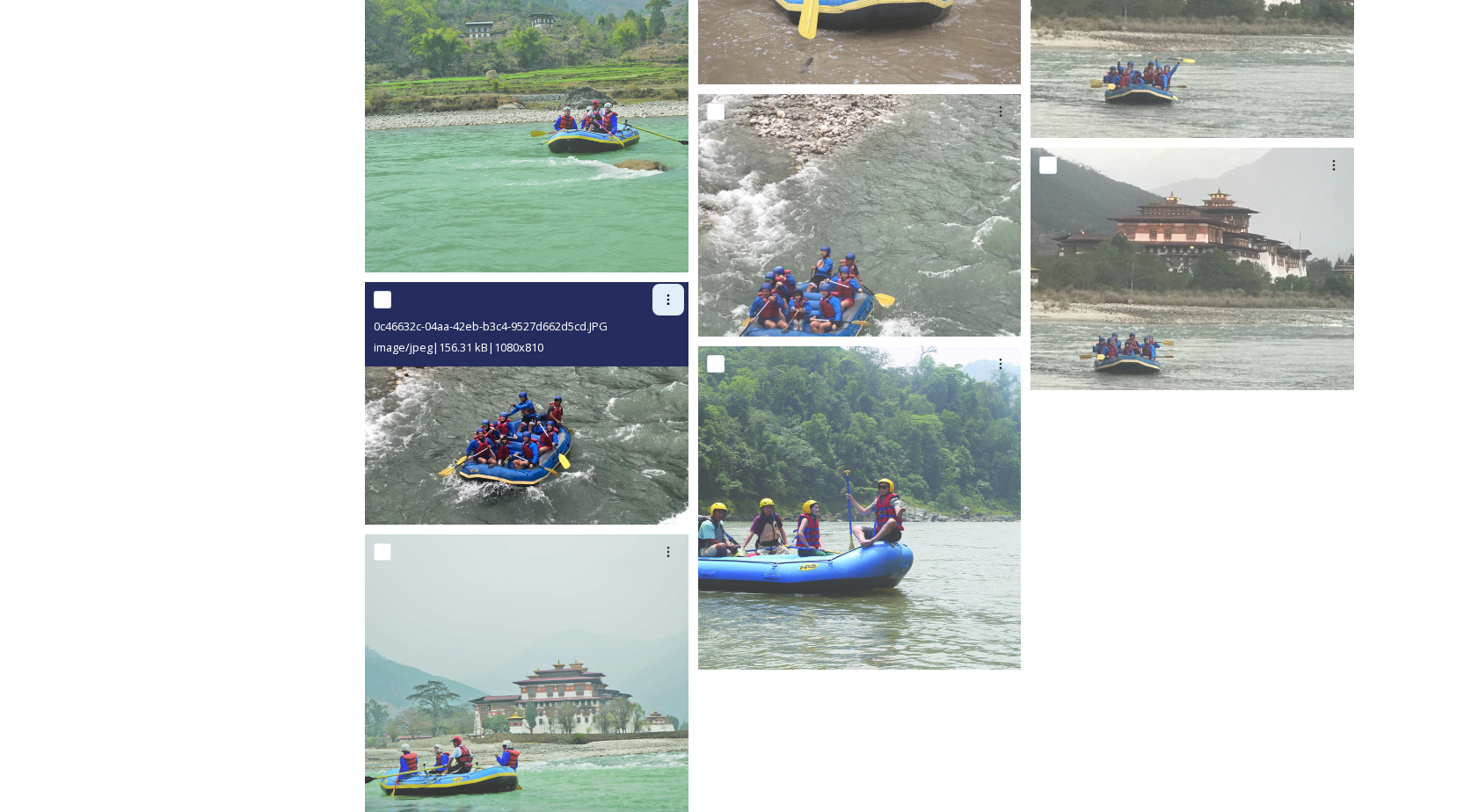
click at [664, 299] on icon at bounding box center [668, 299] width 14 height 14
click at [667, 375] on span "Download" at bounding box center [647, 372] width 53 height 17
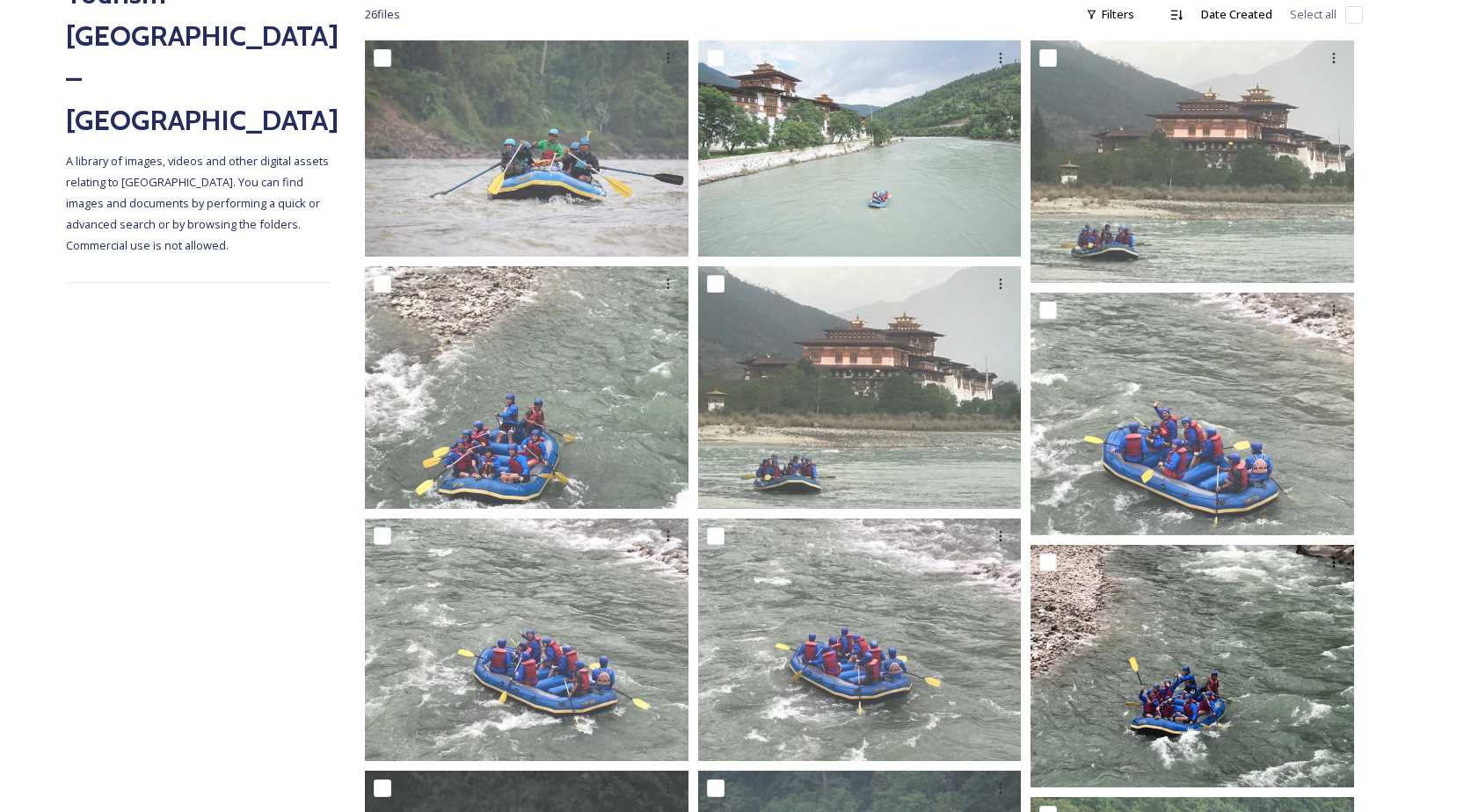
scroll to position [0, 0]
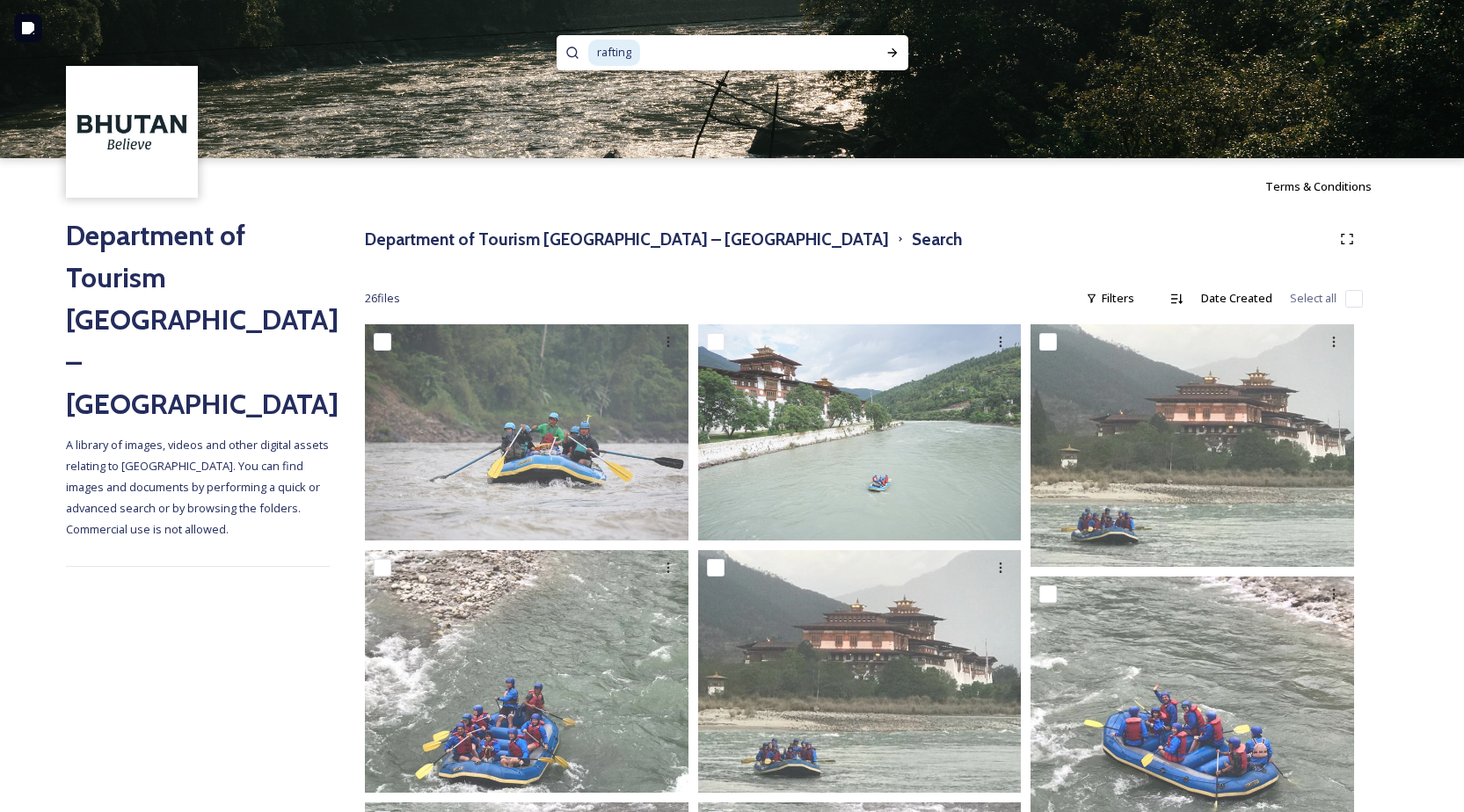
click at [670, 50] on input at bounding box center [748, 53] width 214 height 39
type input "r"
type input "simtokha"
type input "[PERSON_NAME]"
type input "paro"
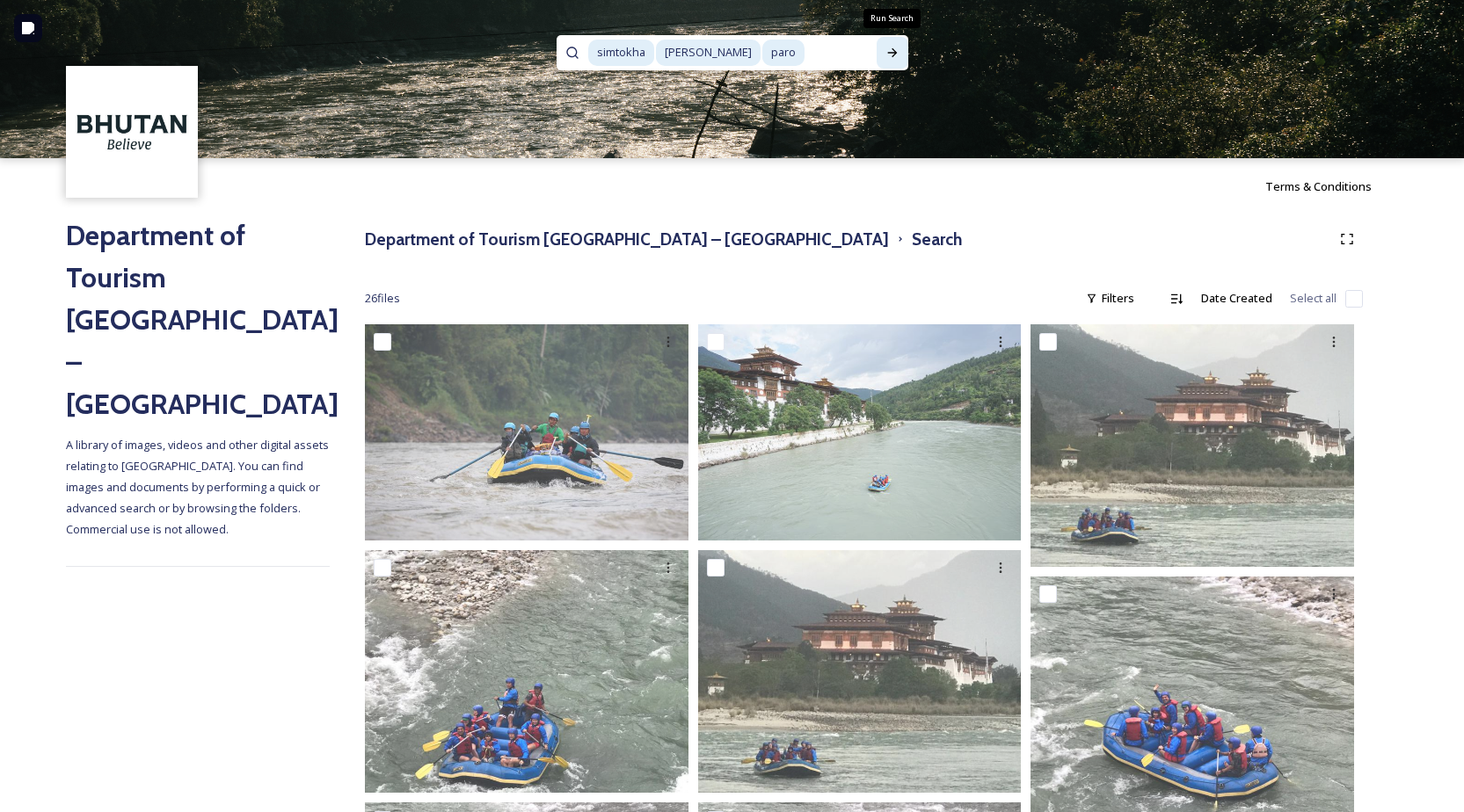
click at [890, 60] on div "Run Search" at bounding box center [892, 53] width 32 height 32
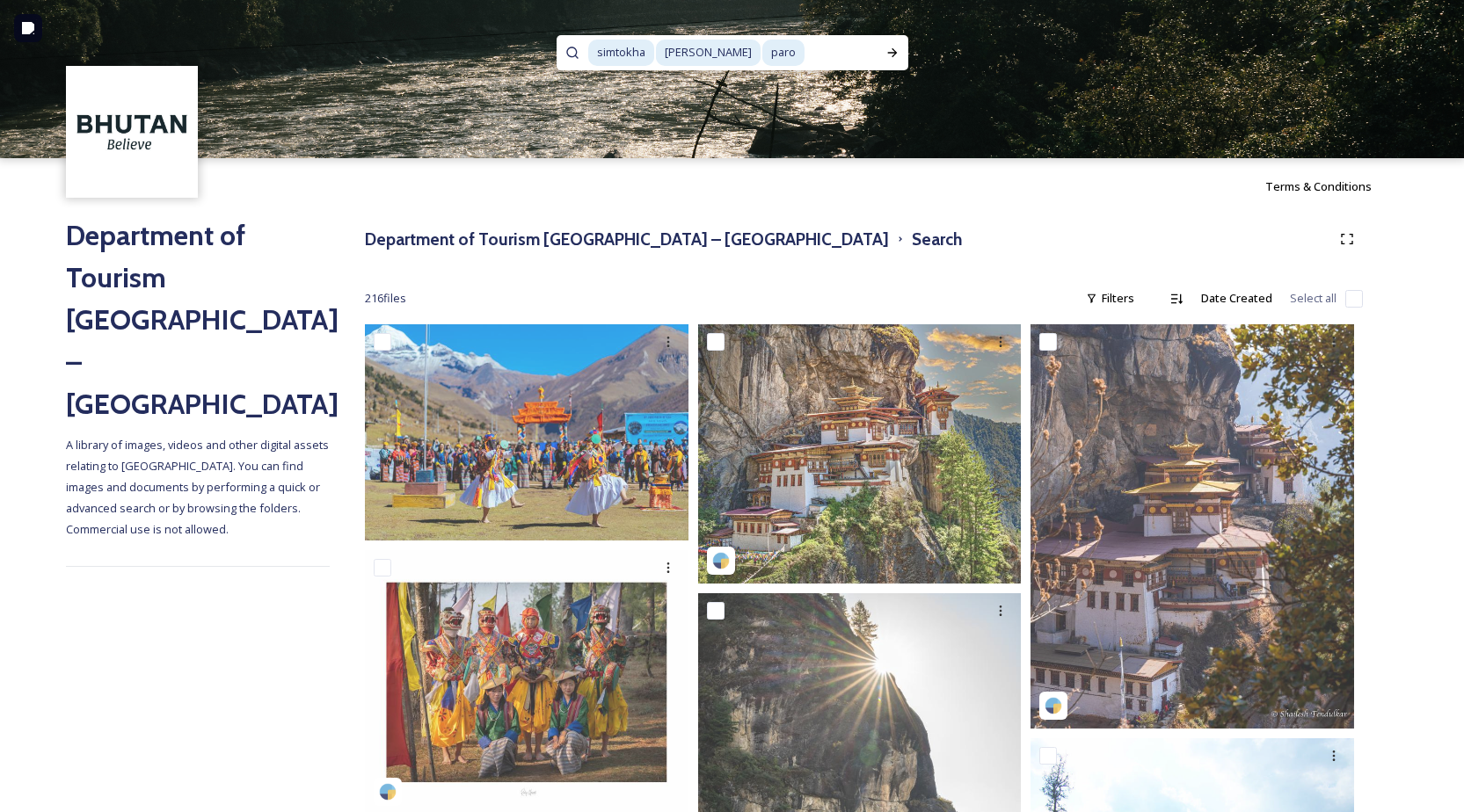
click at [825, 43] on input at bounding box center [841, 53] width 70 height 39
type input "p"
type input "simtokha dzong"
click at [893, 52] on icon at bounding box center [892, 52] width 10 height 9
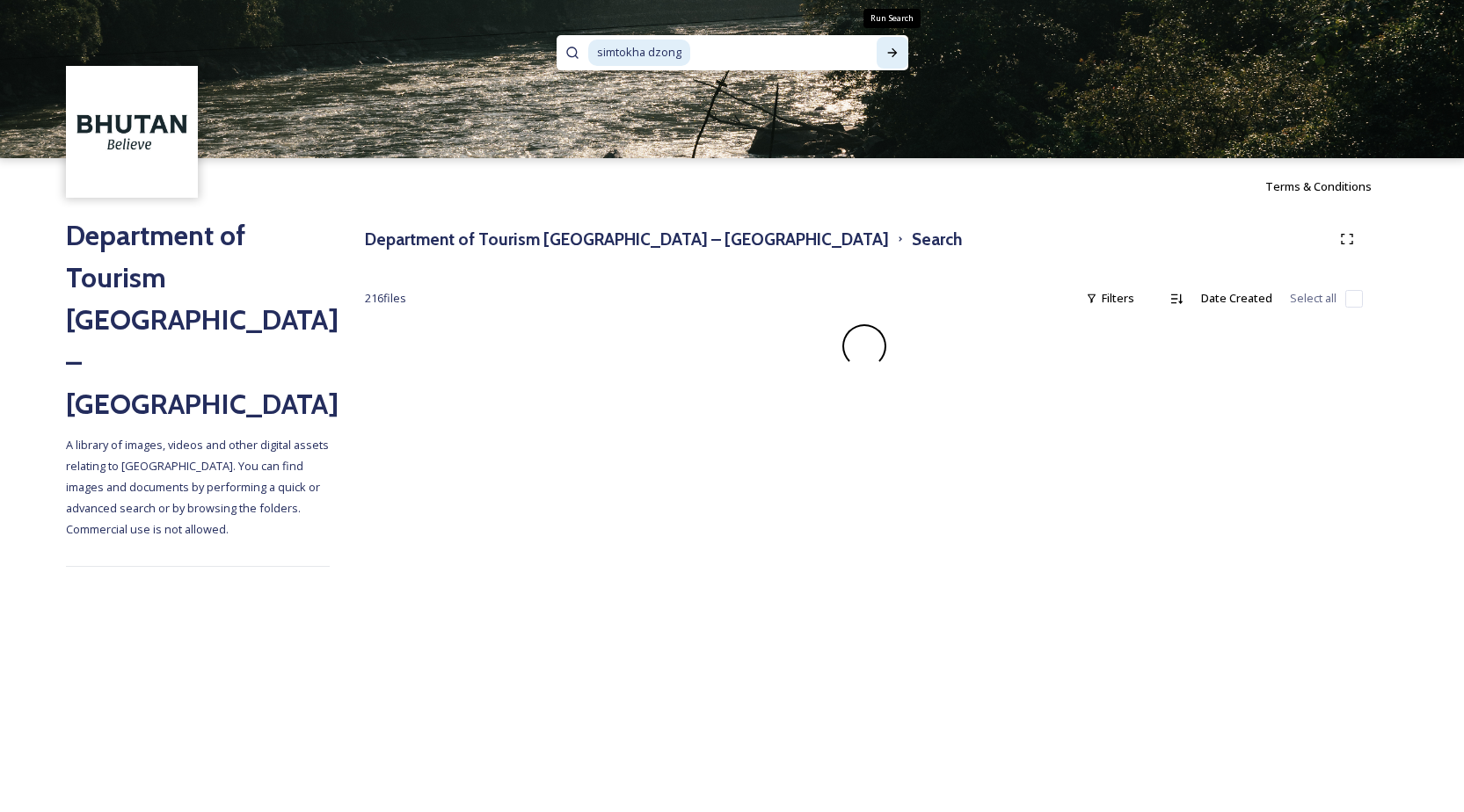
click at [893, 52] on icon at bounding box center [892, 52] width 10 height 9
click at [708, 50] on input at bounding box center [785, 53] width 185 height 39
drag, startPoint x: 721, startPoint y: 58, endPoint x: 354, endPoint y: 50, distance: 367.1
click at [354, 50] on div "simtokha dzong" at bounding box center [732, 79] width 1464 height 158
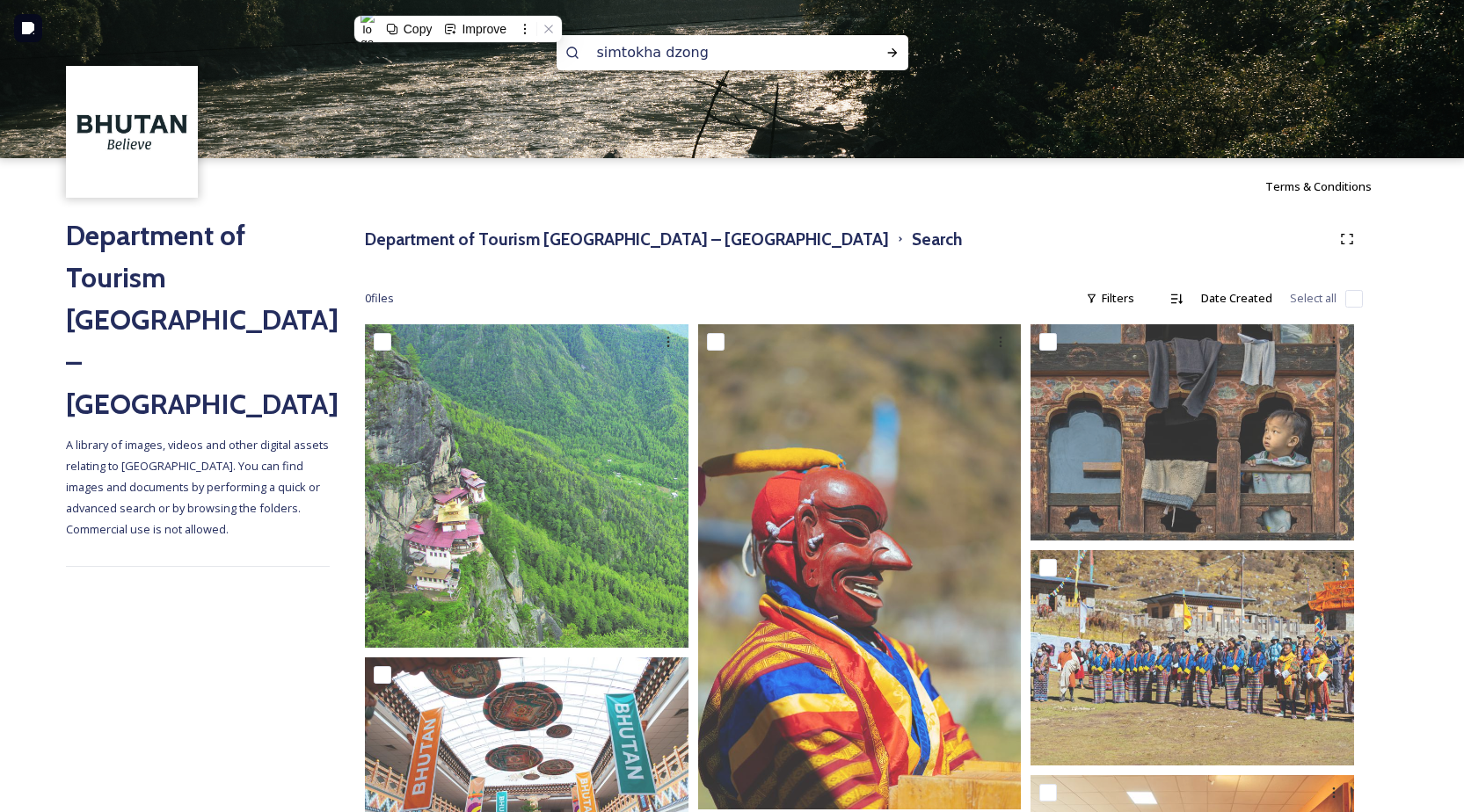
click at [713, 55] on input "simtokha dzong" at bounding box center [708, 53] width 241 height 39
click at [662, 55] on input "simtokha dzong" at bounding box center [708, 53] width 241 height 39
drag, startPoint x: 660, startPoint y: 54, endPoint x: 593, endPoint y: 58, distance: 67.1
click at [593, 58] on input "simtokha dzong" at bounding box center [708, 53] width 241 height 39
type input "[PERSON_NAME]"
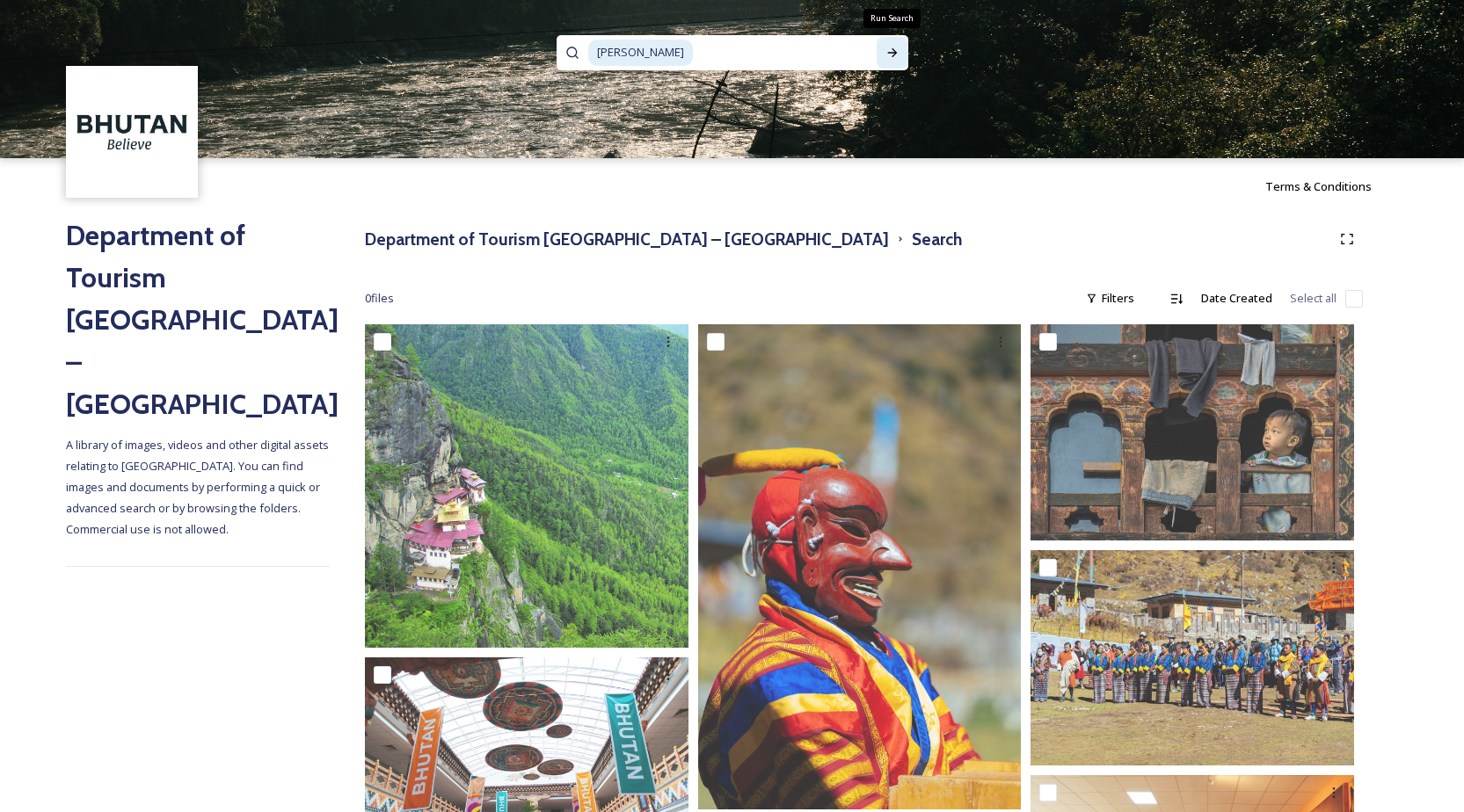
click at [890, 52] on icon at bounding box center [892, 52] width 14 height 14
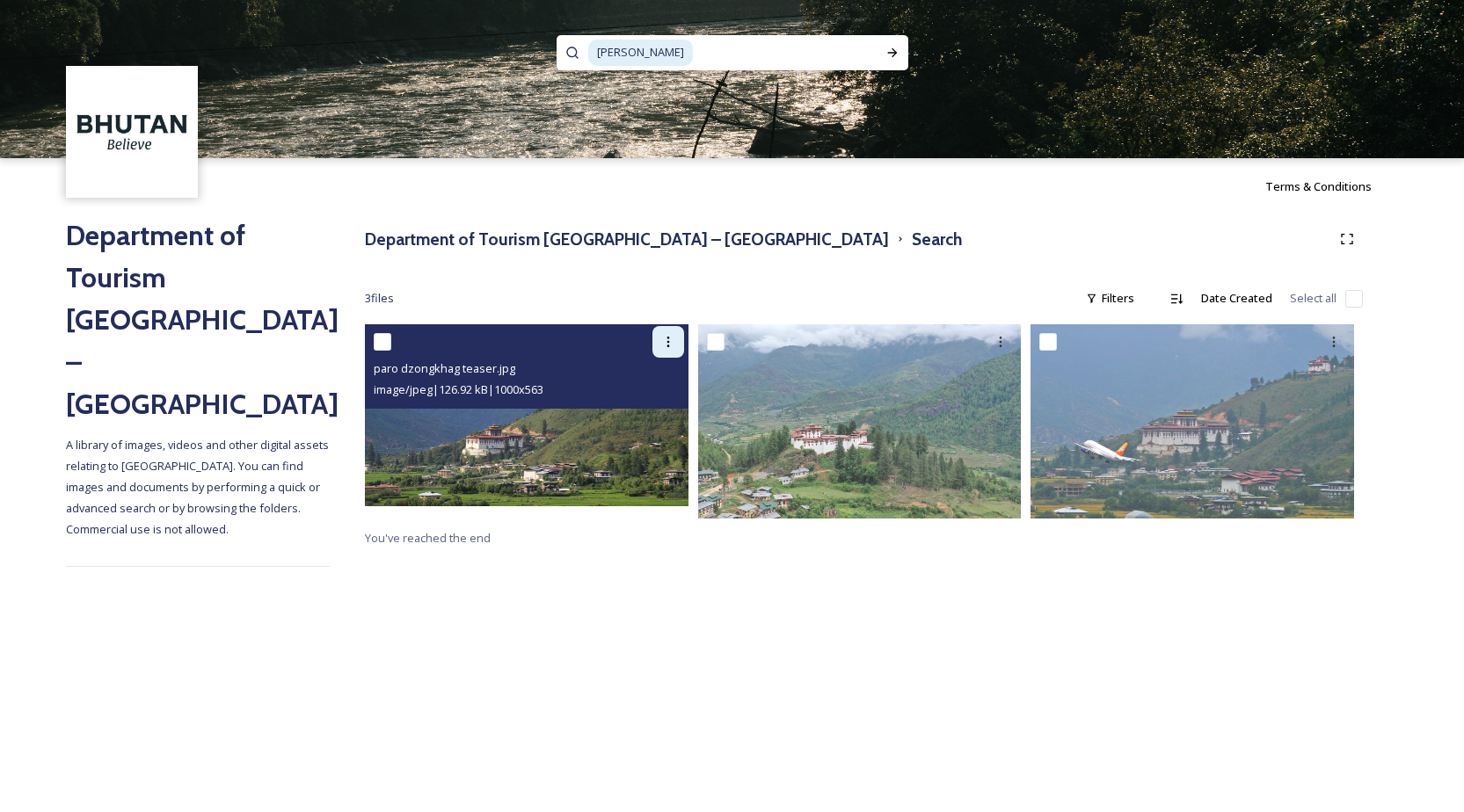
click at [673, 342] on icon at bounding box center [668, 342] width 14 height 14
click at [645, 417] on span "Download" at bounding box center [647, 414] width 53 height 17
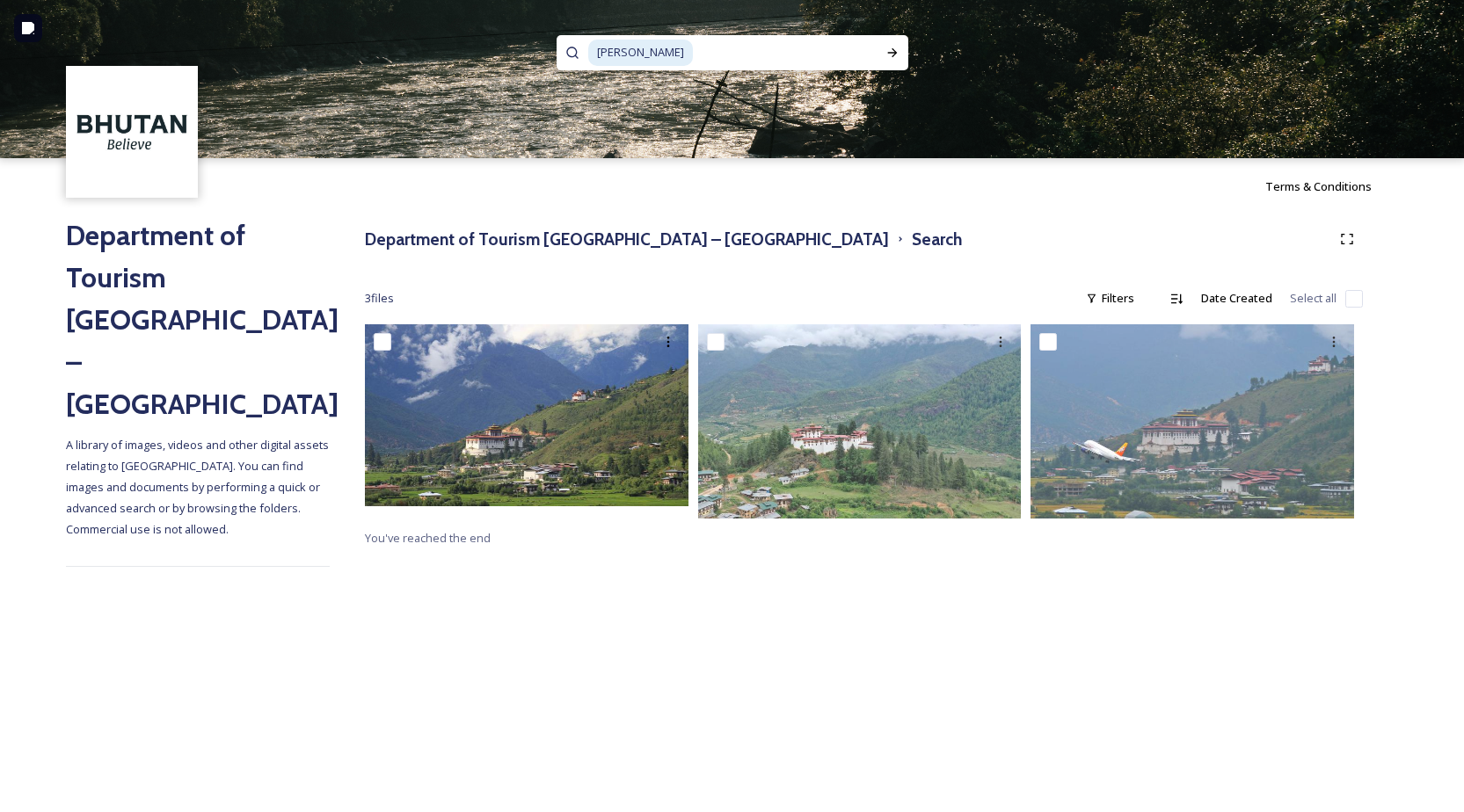
click at [694, 47] on input at bounding box center [785, 53] width 182 height 39
type input "paro"
click at [898, 52] on icon at bounding box center [892, 52] width 14 height 14
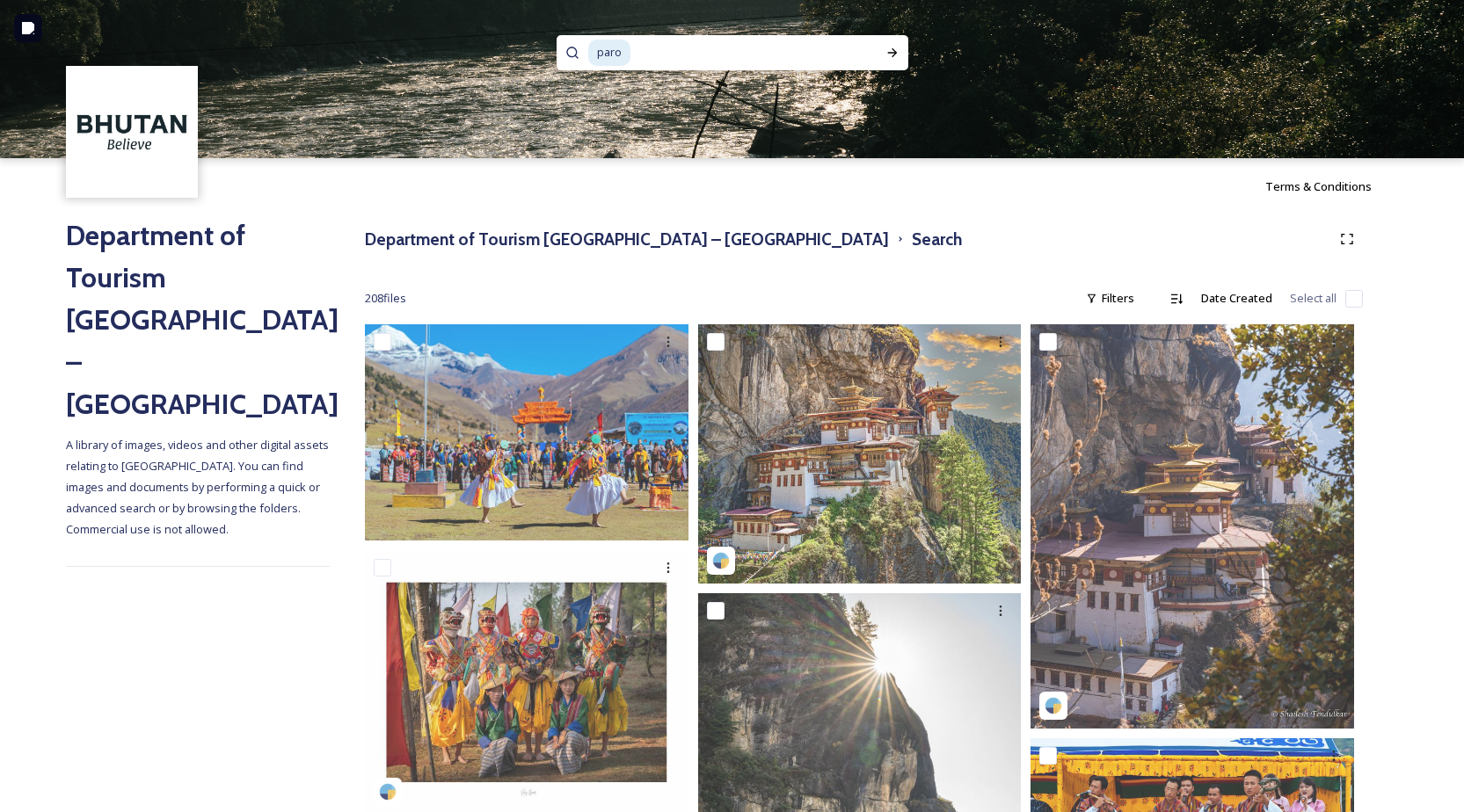
click at [620, 57] on span "paro" at bounding box center [609, 52] width 42 height 26
click at [649, 50] on input at bounding box center [741, 53] width 219 height 39
type input "paro town"
click at [892, 49] on icon at bounding box center [892, 52] width 14 height 14
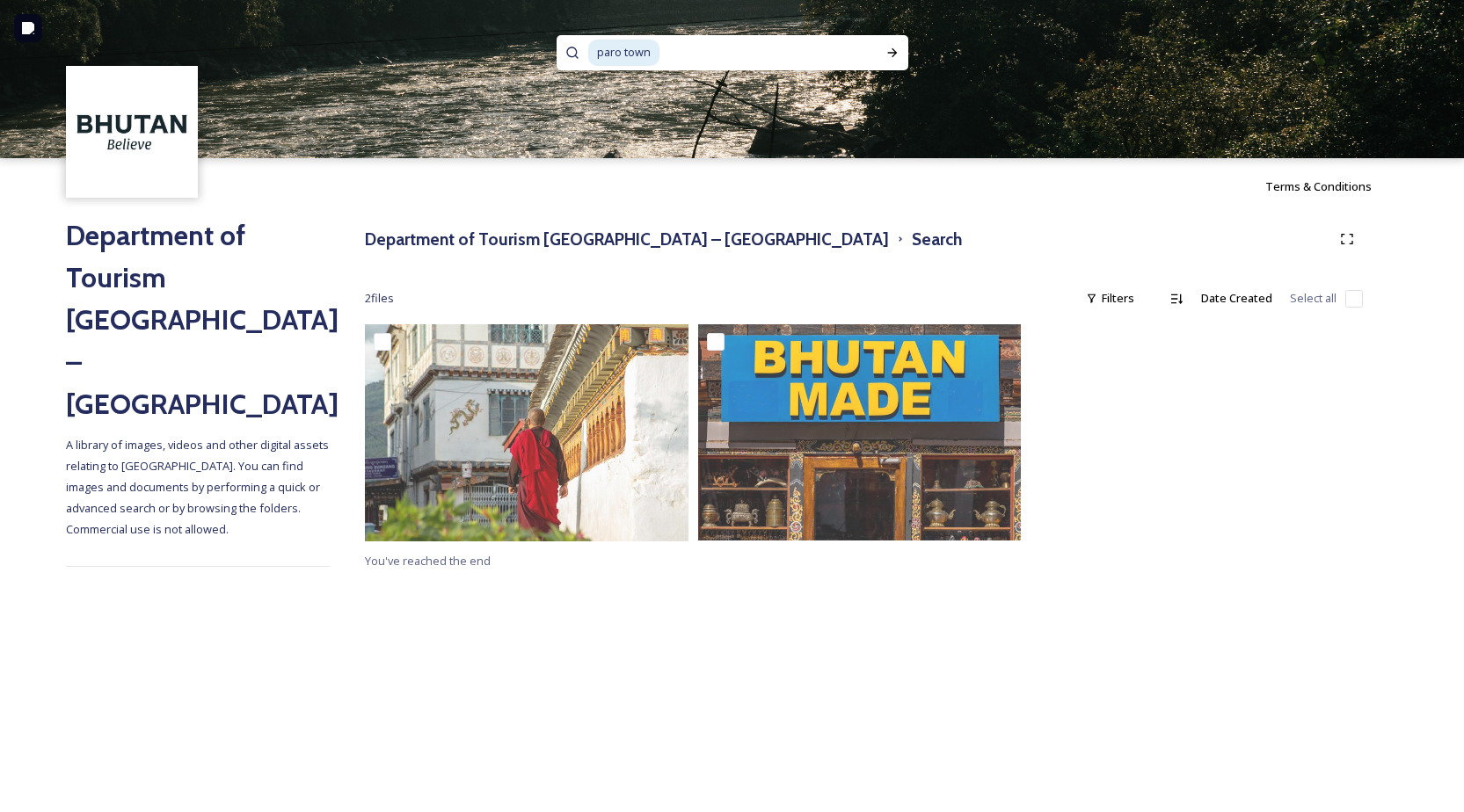
click at [706, 45] on input at bounding box center [764, 53] width 204 height 39
drag, startPoint x: 677, startPoint y: 55, endPoint x: 402, endPoint y: 54, distance: 275.0
click at [402, 54] on div "paro town" at bounding box center [732, 79] width 1464 height 158
click at [676, 46] on input "paro town" at bounding box center [708, 53] width 241 height 39
type input "paro"
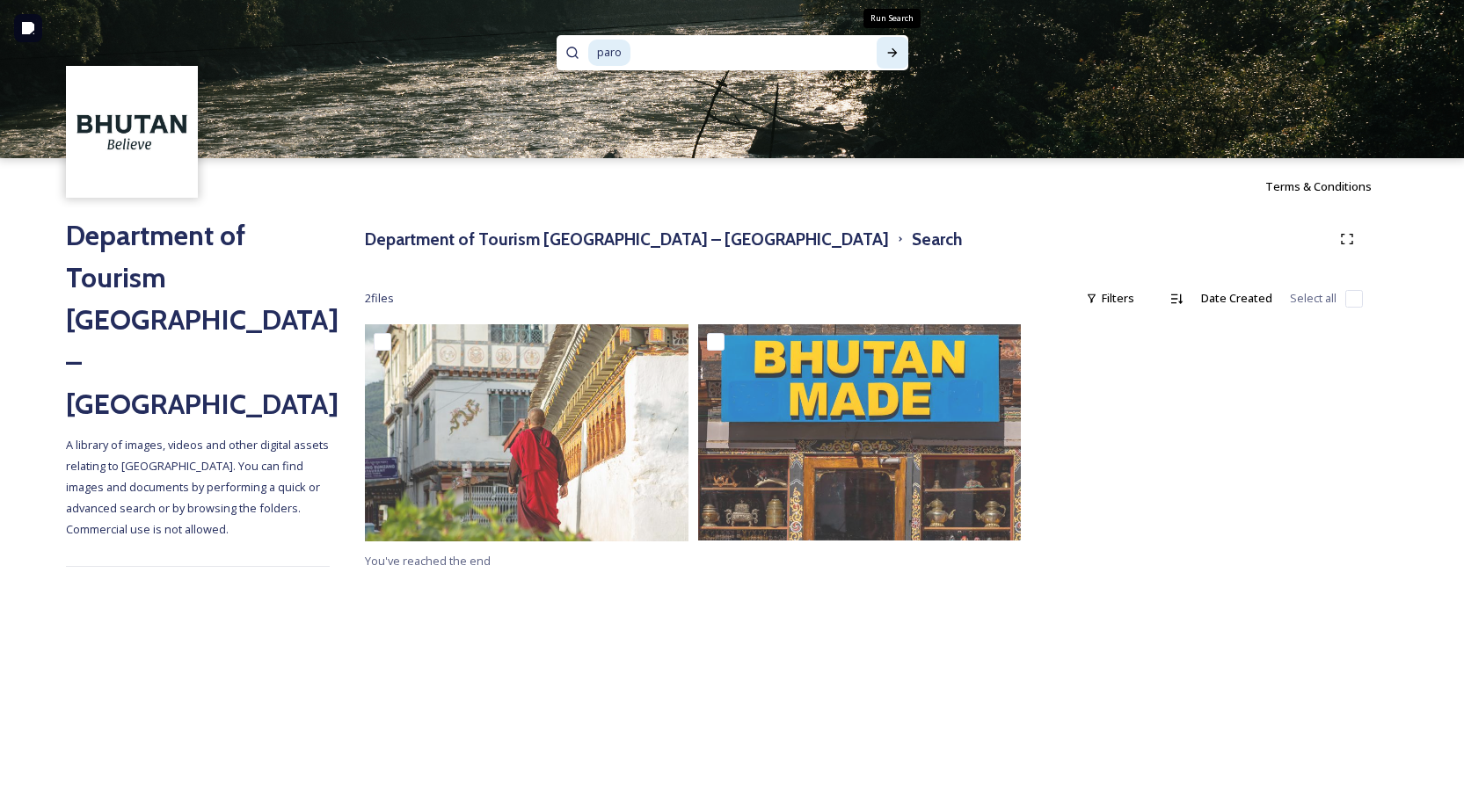
click at [885, 54] on icon at bounding box center [892, 52] width 14 height 14
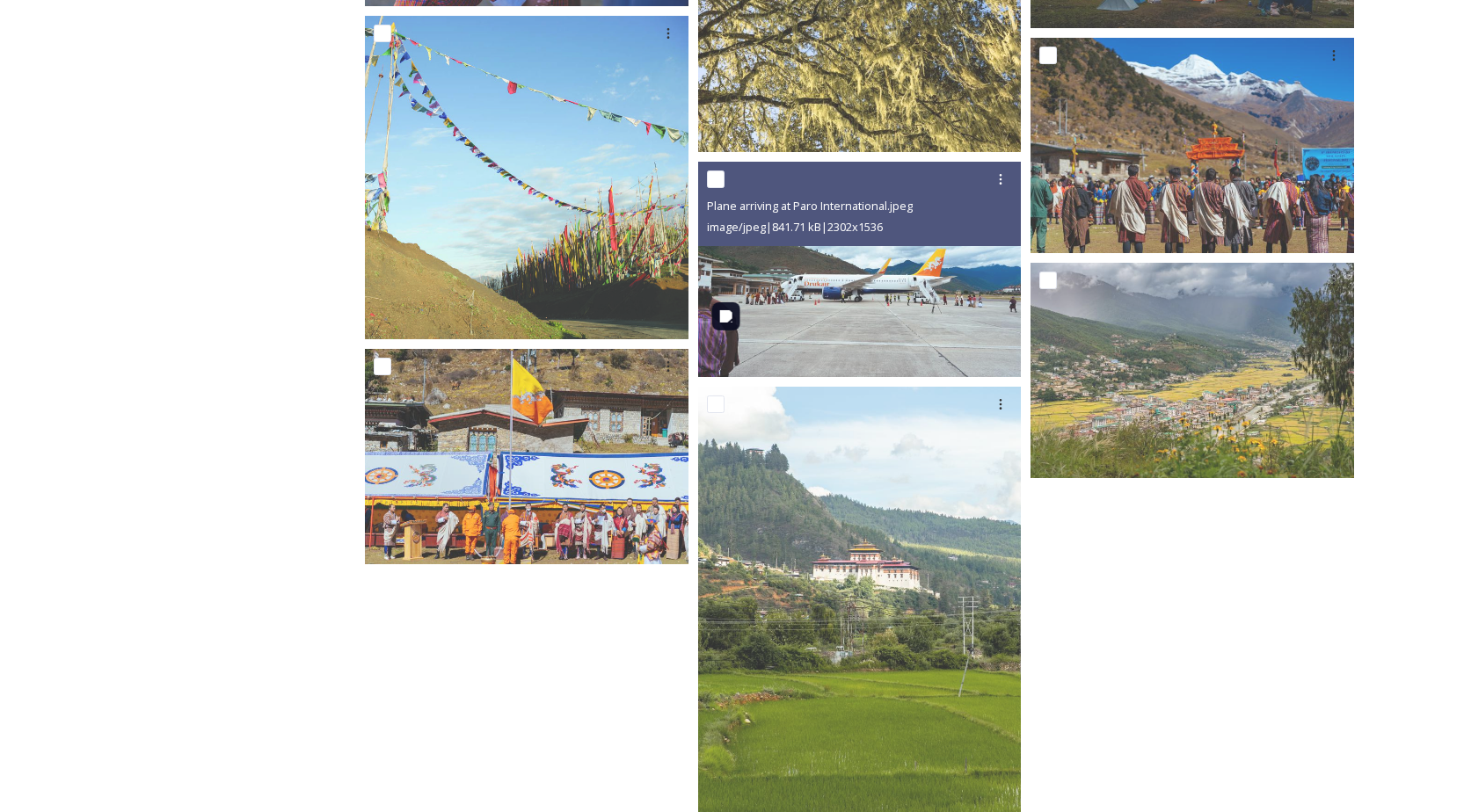
scroll to position [1469, 0]
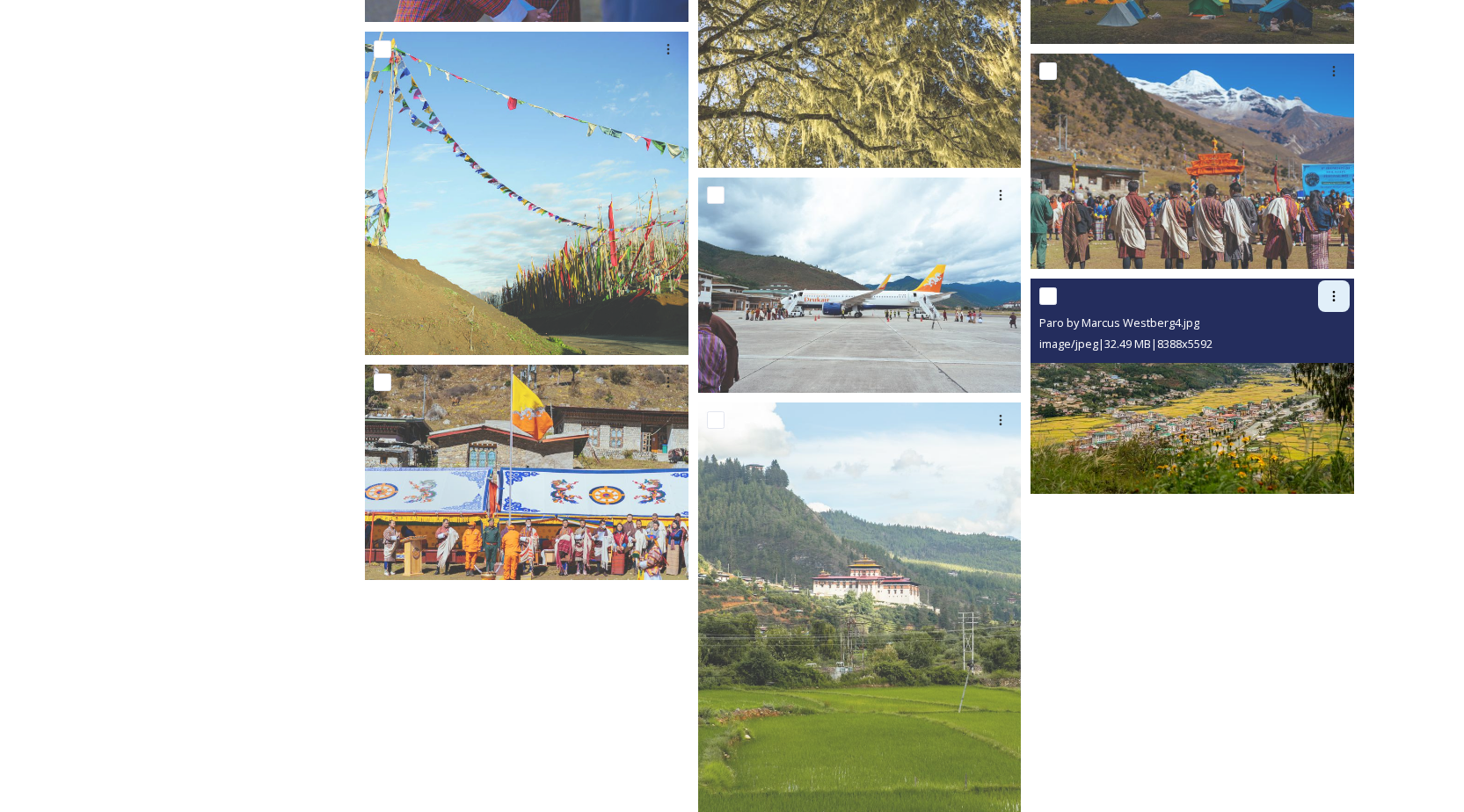
click at [1329, 298] on icon at bounding box center [1334, 296] width 14 height 14
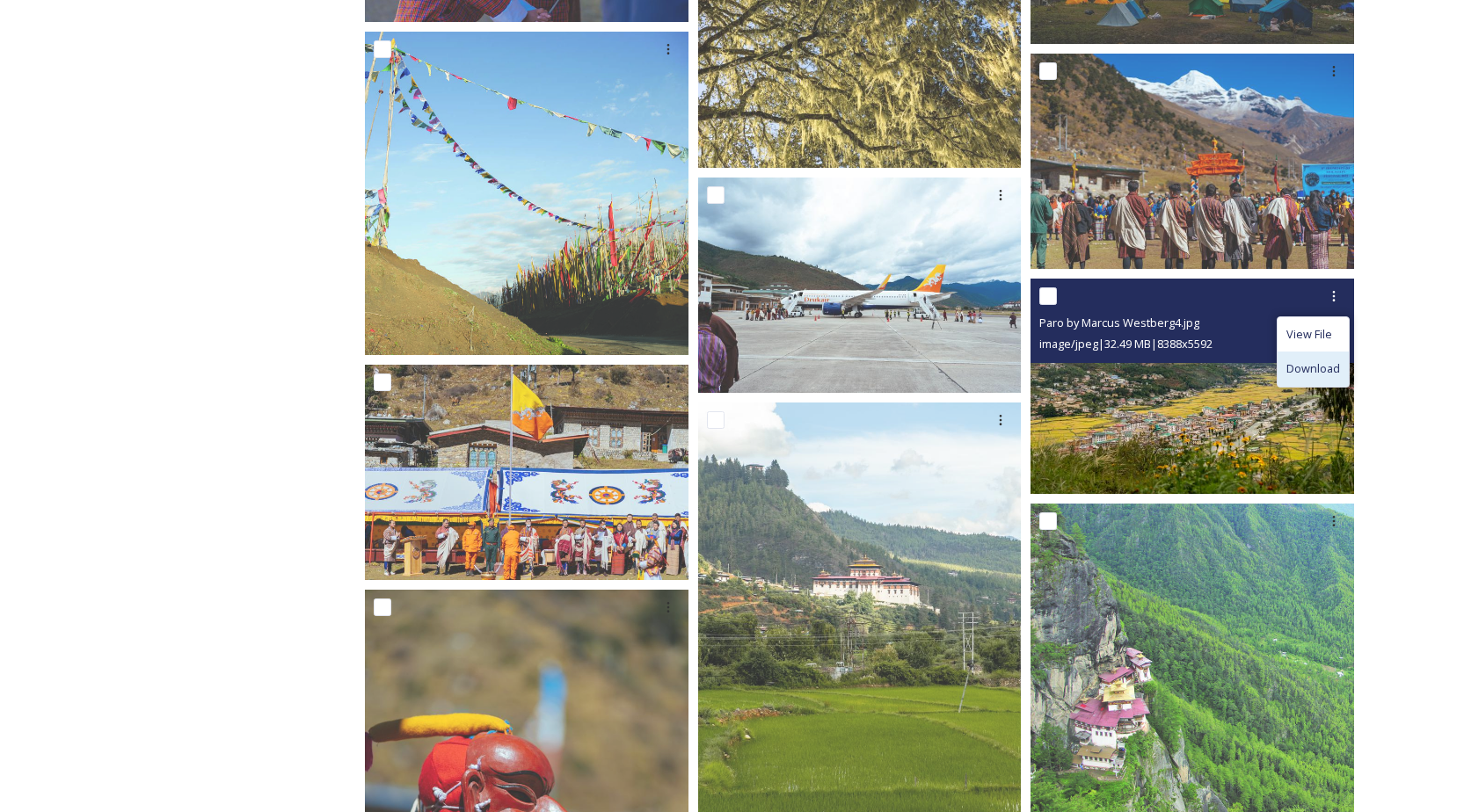
click at [1315, 365] on span "Download" at bounding box center [1313, 369] width 53 height 17
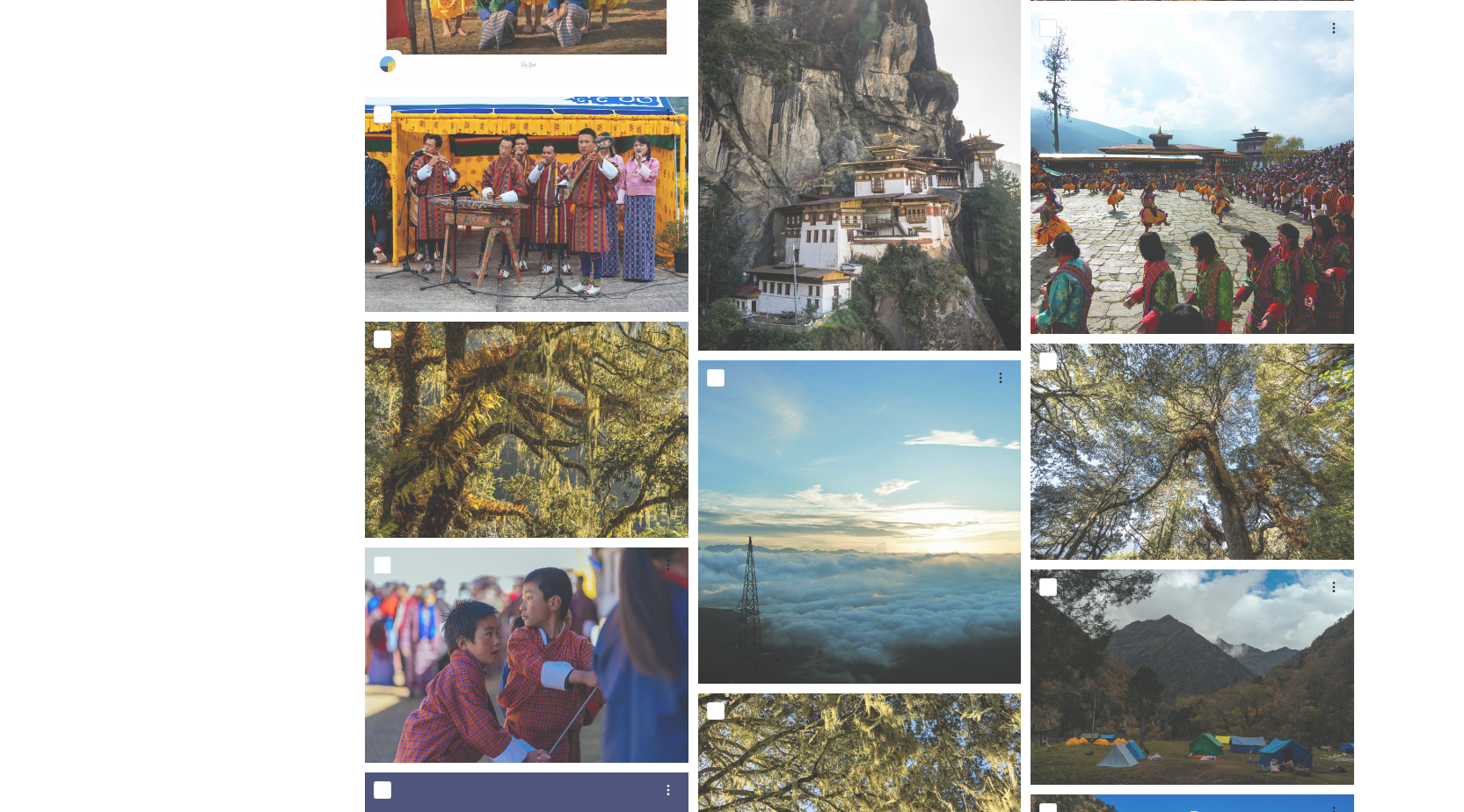
scroll to position [0, 0]
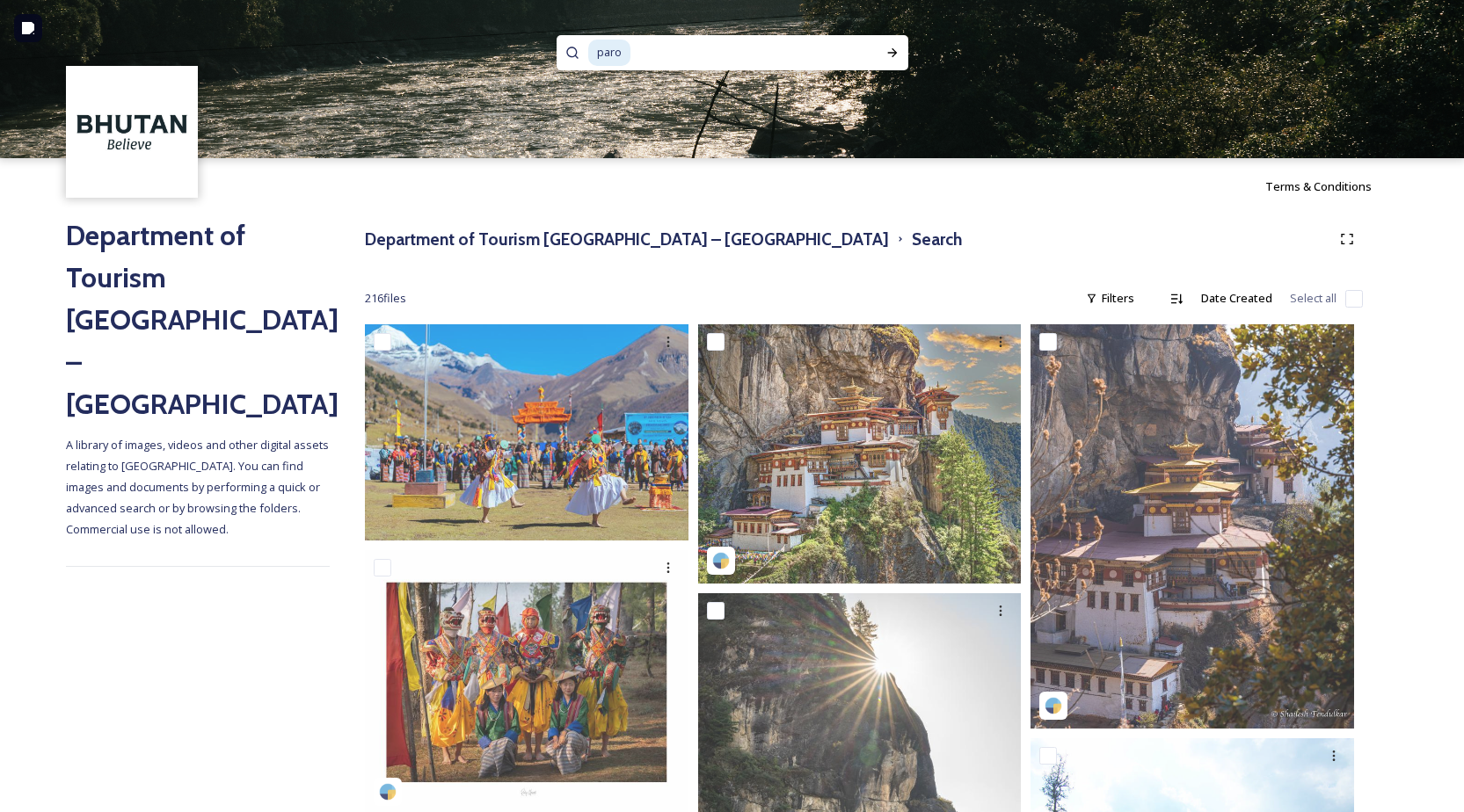
click at [650, 31] on img at bounding box center [732, 79] width 1464 height 158
click at [653, 46] on input at bounding box center [741, 53] width 219 height 39
type input "\"
type input "paro taktshang"
click at [889, 46] on icon at bounding box center [892, 52] width 14 height 14
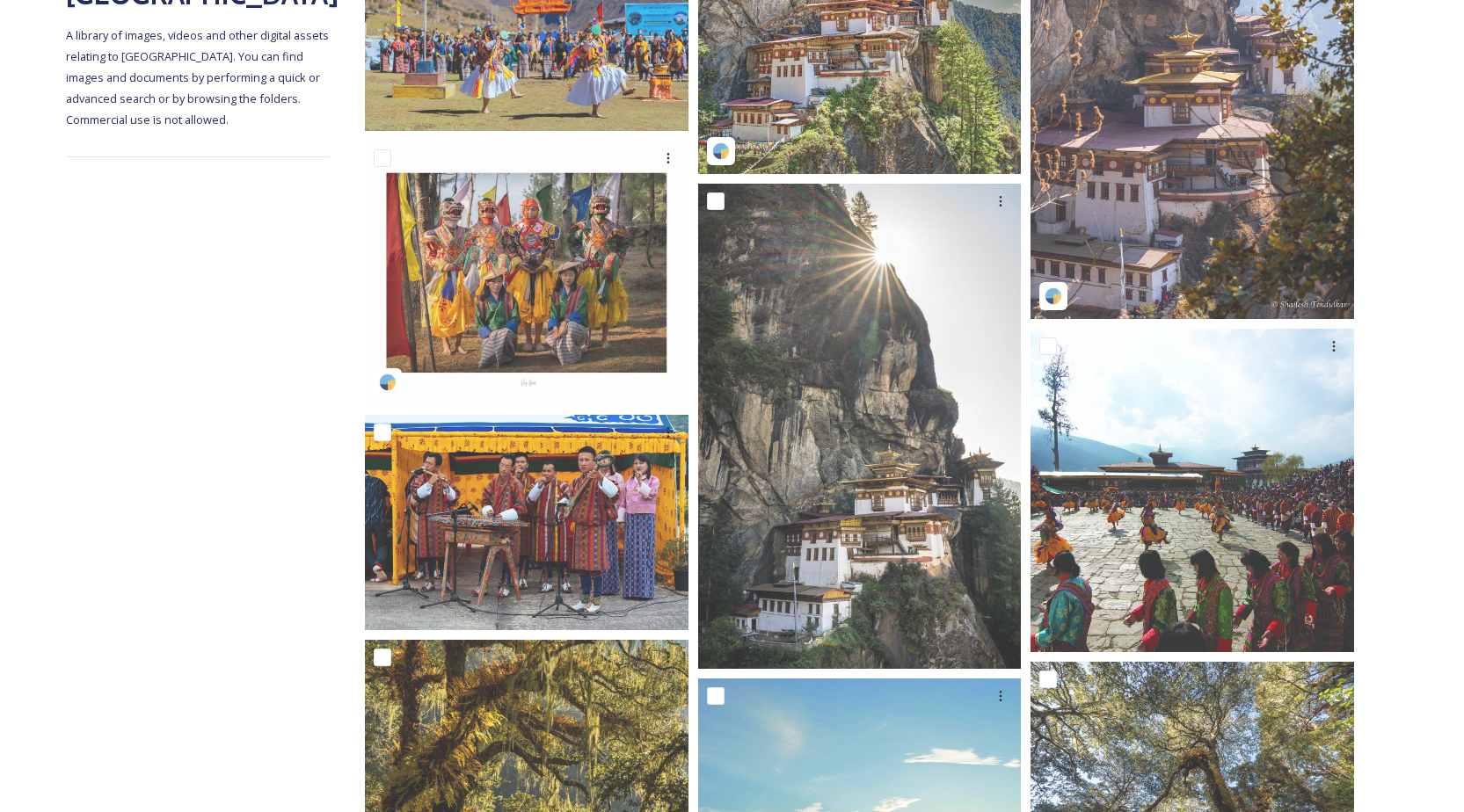
scroll to position [427, 0]
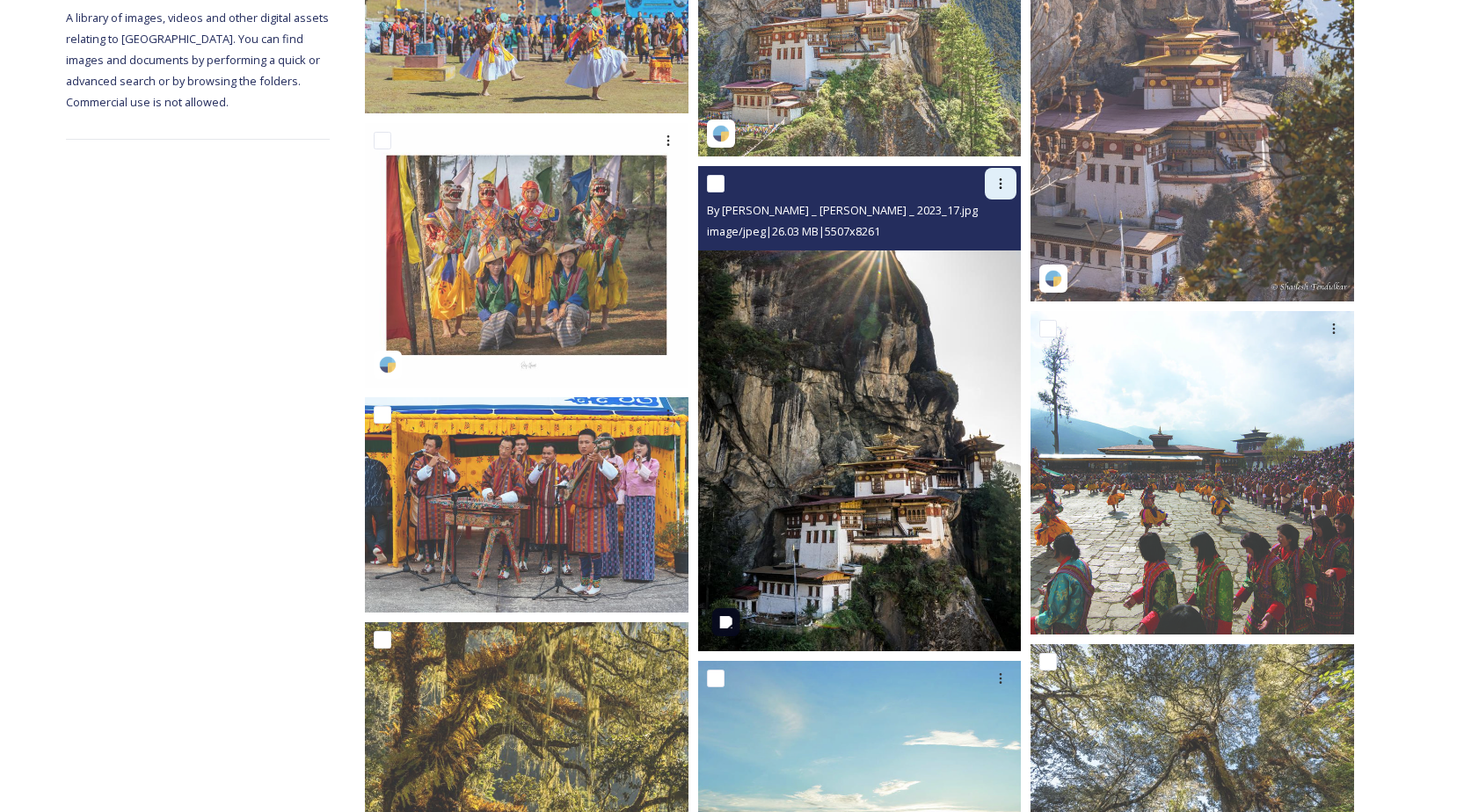
click at [1008, 192] on div at bounding box center [1001, 184] width 32 height 32
click at [986, 244] on div "Download" at bounding box center [980, 256] width 71 height 35
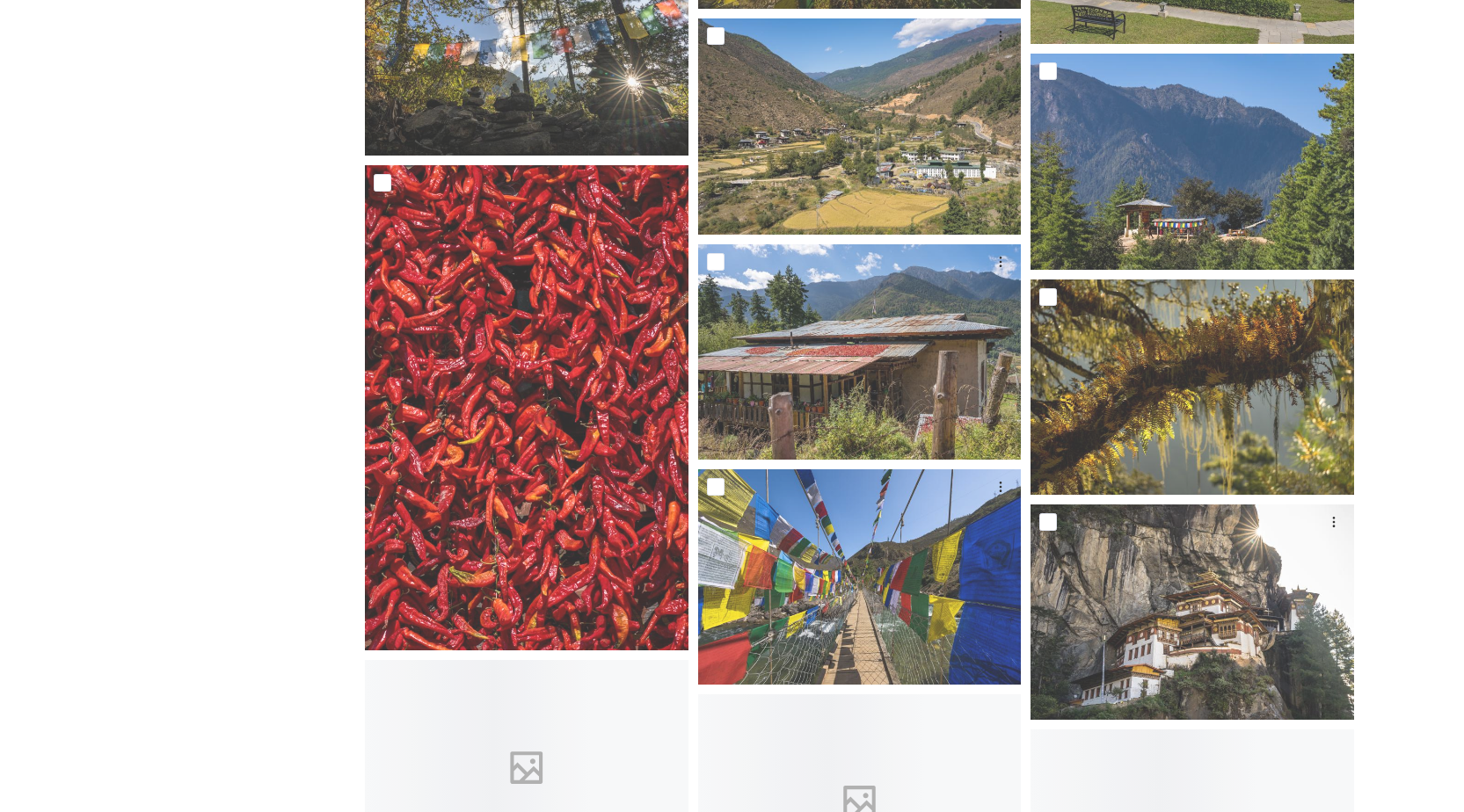
scroll to position [6646, 0]
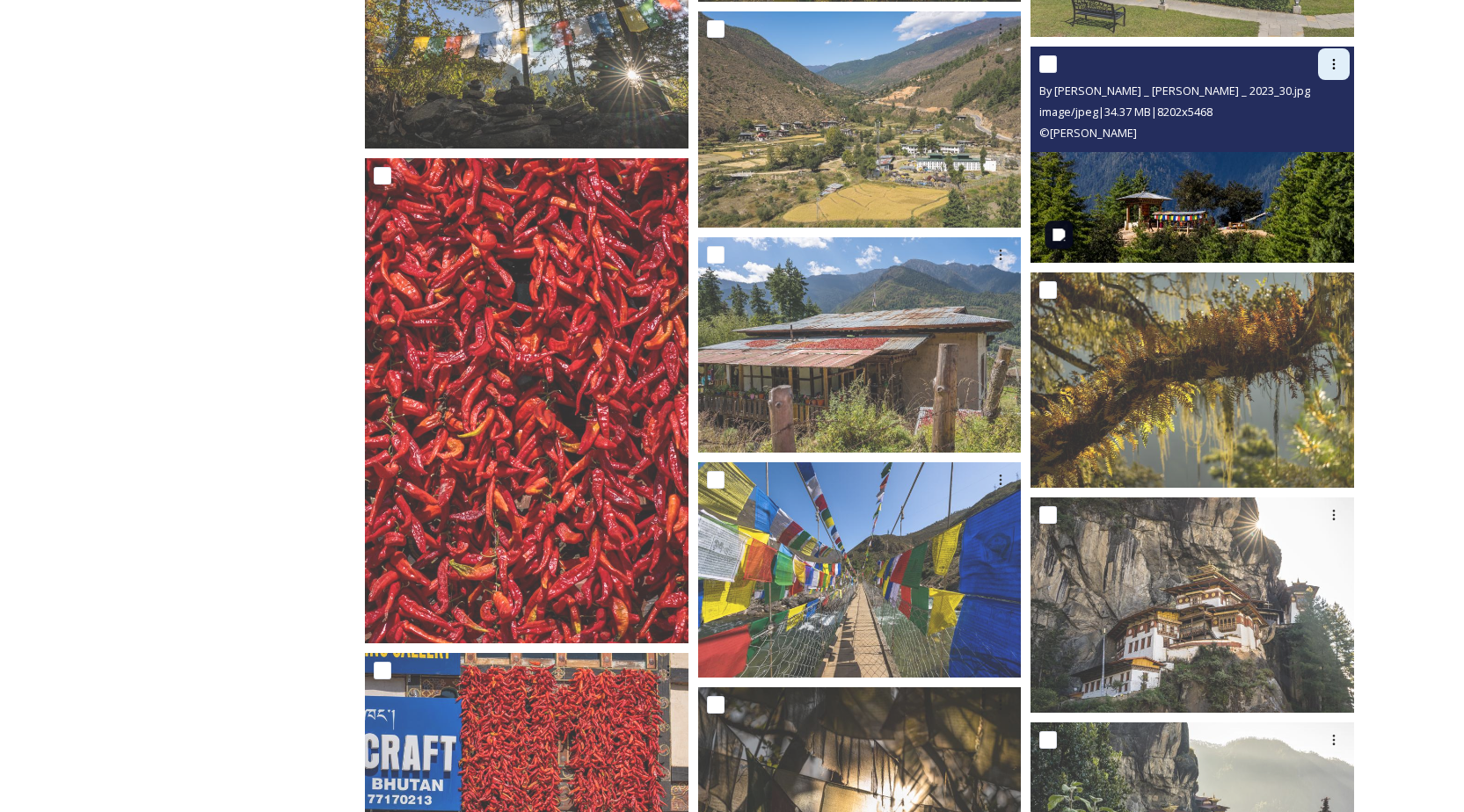
click at [1322, 69] on div at bounding box center [1334, 64] width 32 height 32
click at [1292, 131] on span "Download" at bounding box center [1313, 136] width 53 height 17
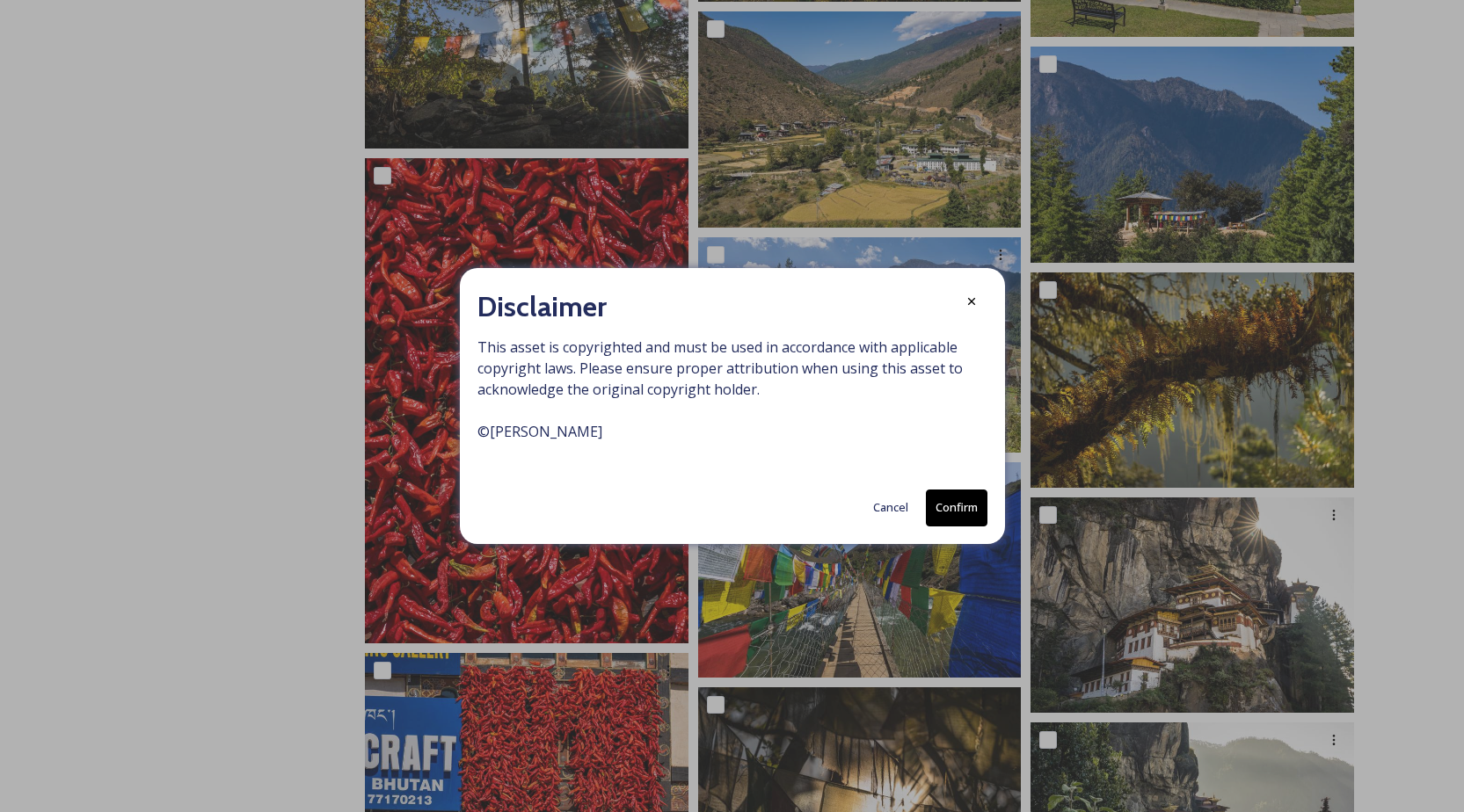
click at [960, 507] on button "Confirm" at bounding box center [956, 507] width 61 height 36
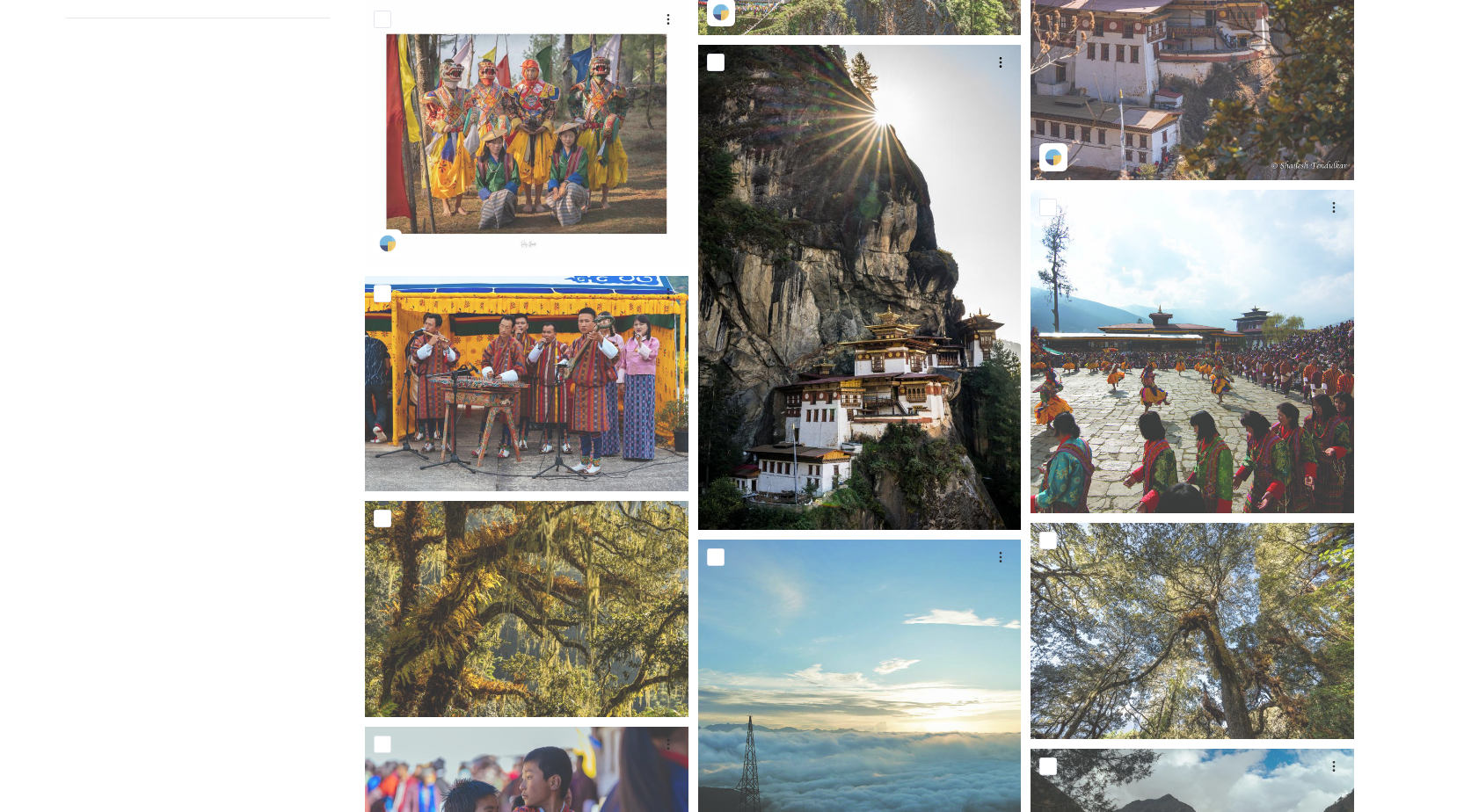
scroll to position [0, 0]
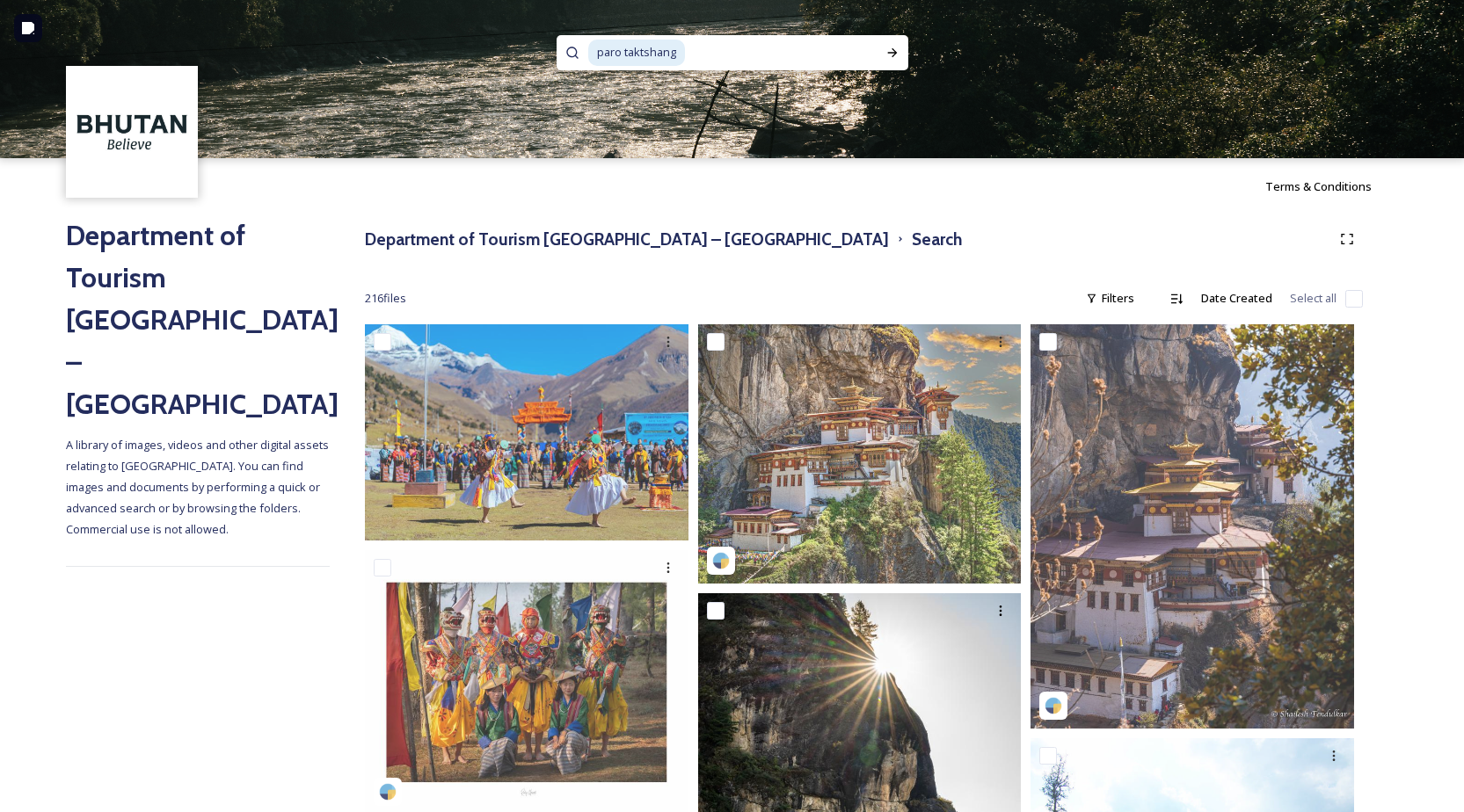
click at [705, 57] on input at bounding box center [782, 53] width 190 height 39
type input "p"
type input "hot stone bath"
click at [892, 52] on icon at bounding box center [892, 52] width 10 height 9
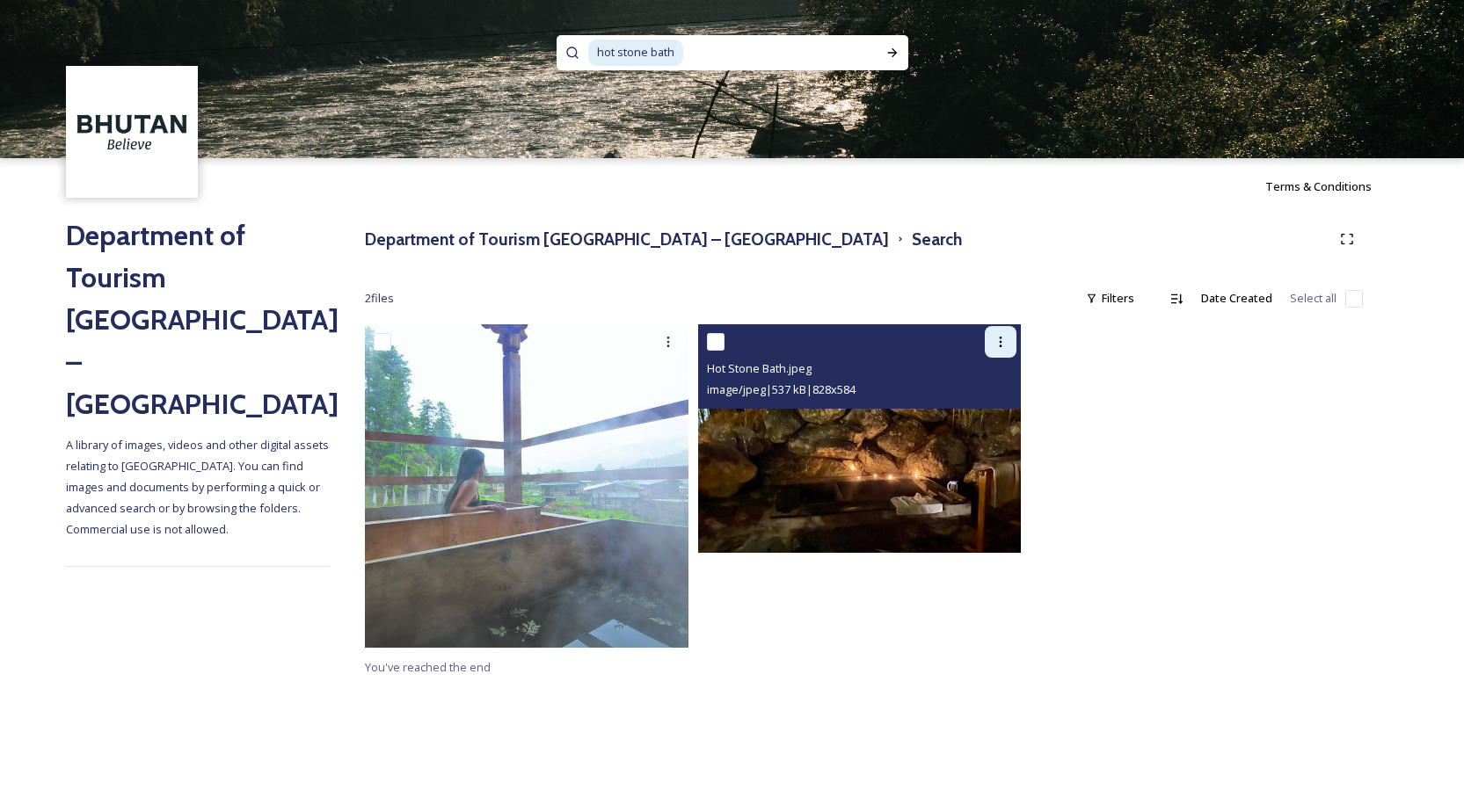
click at [997, 342] on icon at bounding box center [1001, 342] width 14 height 14
click at [980, 410] on span "Download" at bounding box center [980, 414] width 53 height 17
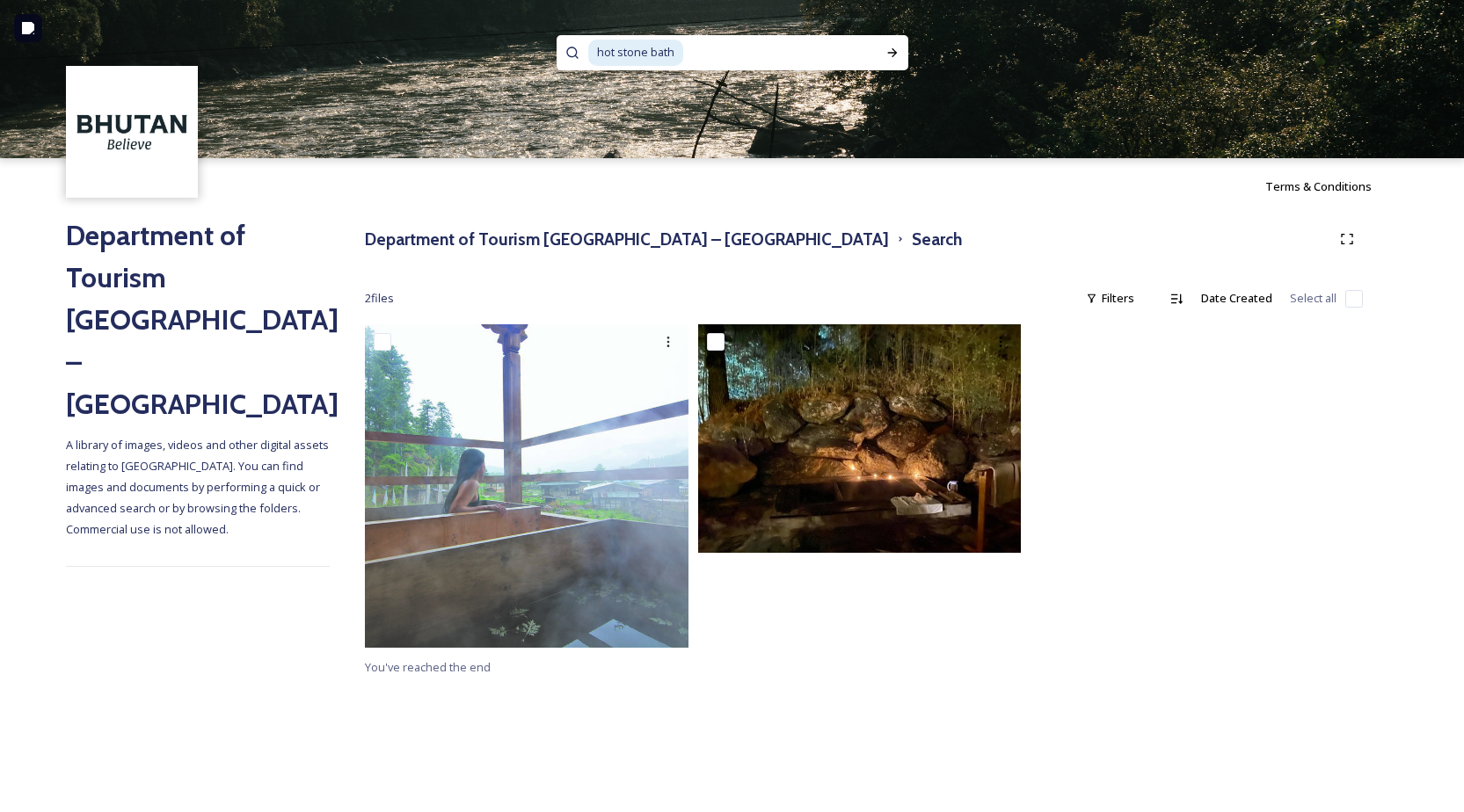
drag, startPoint x: 691, startPoint y: 53, endPoint x: 732, endPoint y: 52, distance: 41.0
click at [691, 53] on input at bounding box center [781, 53] width 192 height 39
type input "h"
click at [886, 53] on icon at bounding box center [892, 52] width 14 height 14
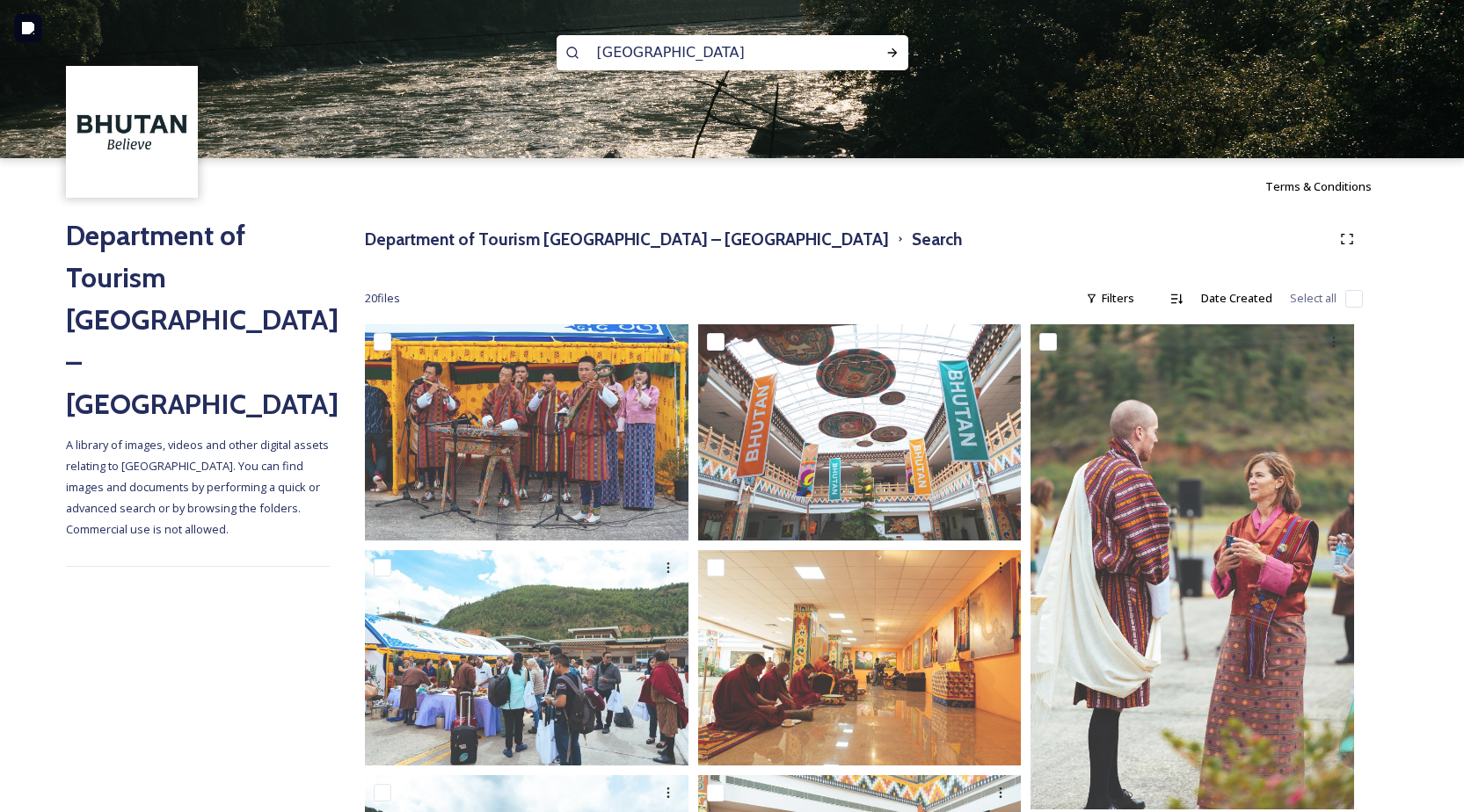
drag, startPoint x: 676, startPoint y: 50, endPoint x: 464, endPoint y: 48, distance: 212.0
click at [464, 48] on div "[GEOGRAPHIC_DATA]" at bounding box center [732, 79] width 1464 height 158
drag, startPoint x: 779, startPoint y: 64, endPoint x: 496, endPoint y: 63, distance: 283.0
click at [496, 63] on div "[GEOGRAPHIC_DATA]" at bounding box center [732, 79] width 1464 height 158
type input "p"
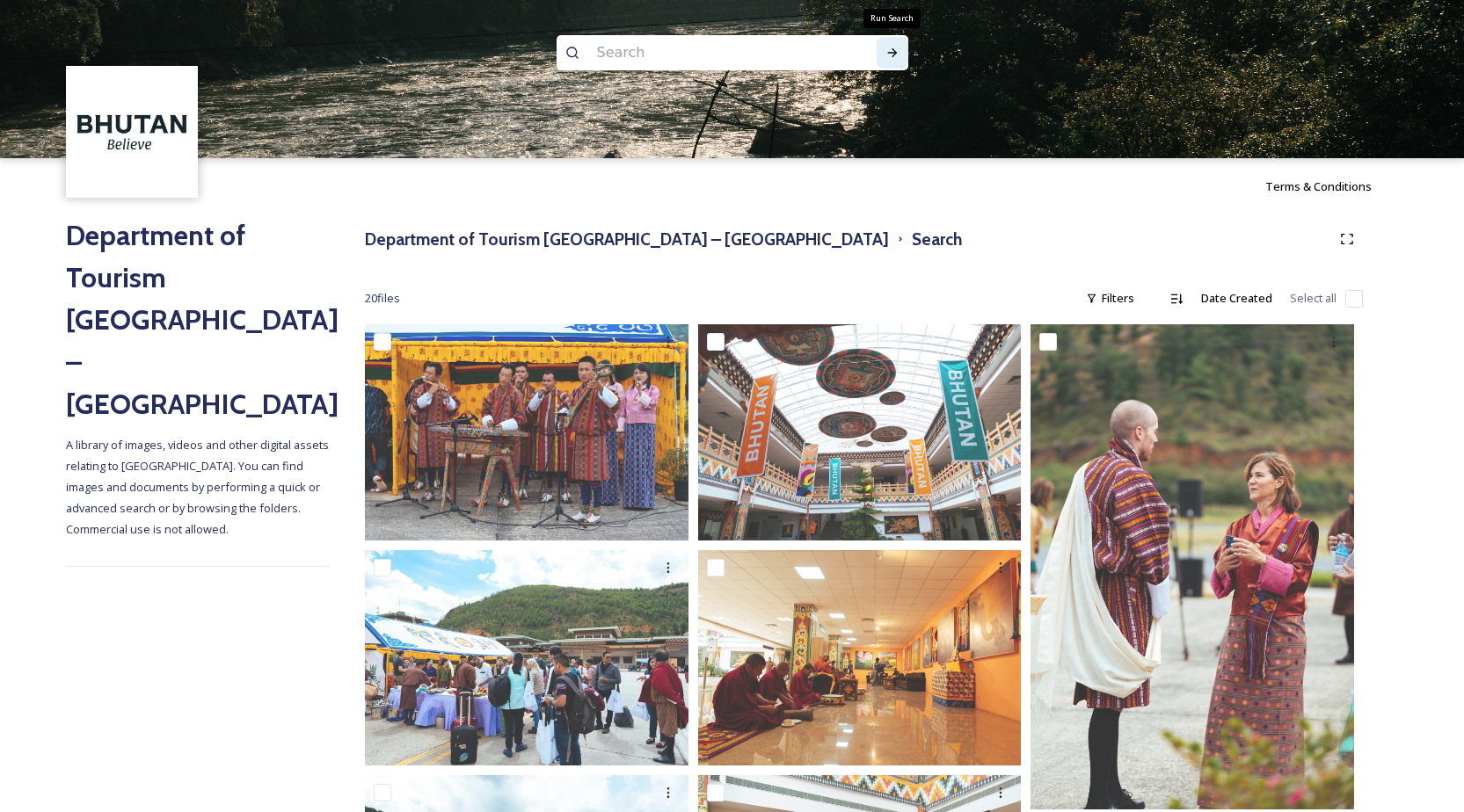
click at [893, 52] on icon at bounding box center [892, 52] width 10 height 9
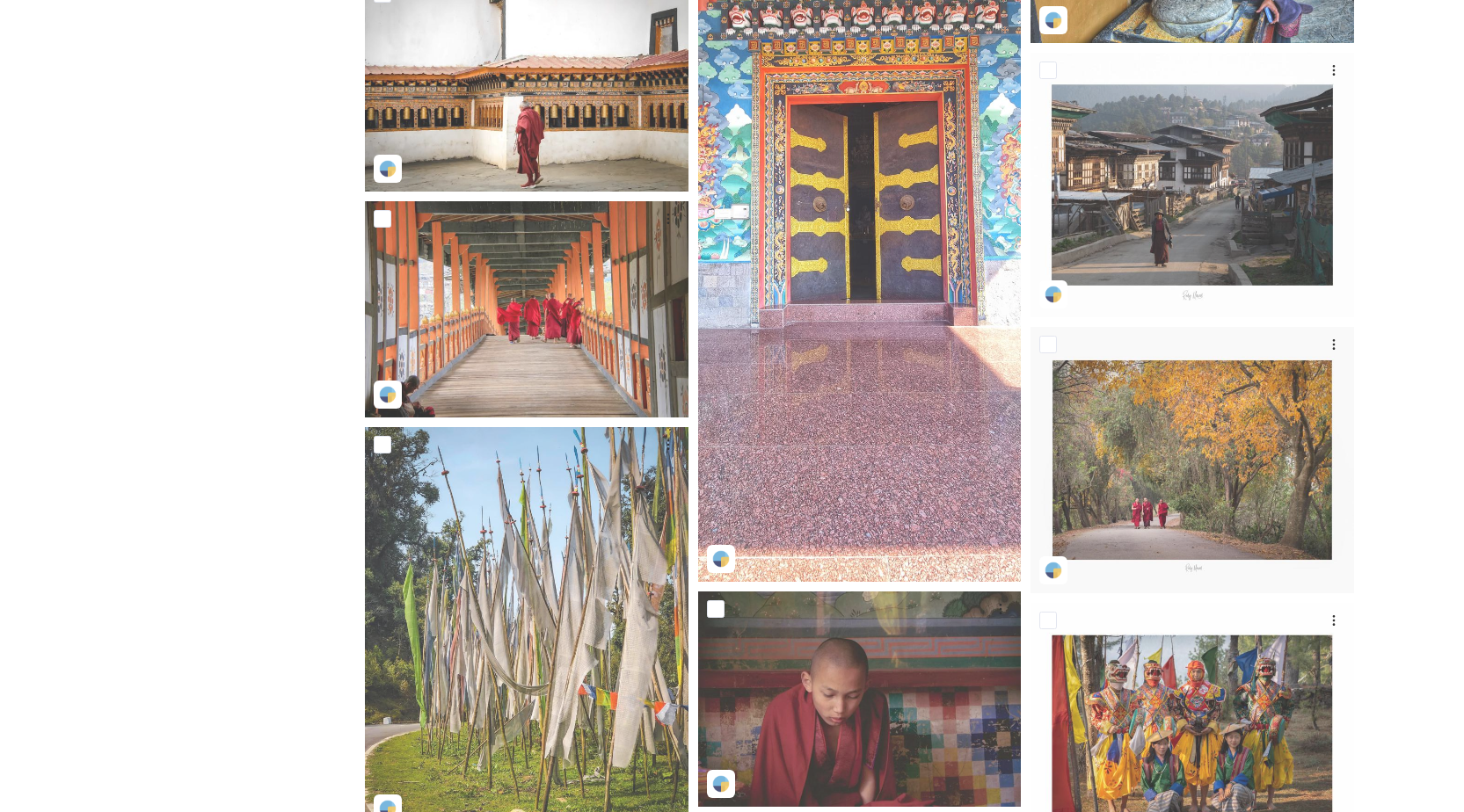
scroll to position [5299, 0]
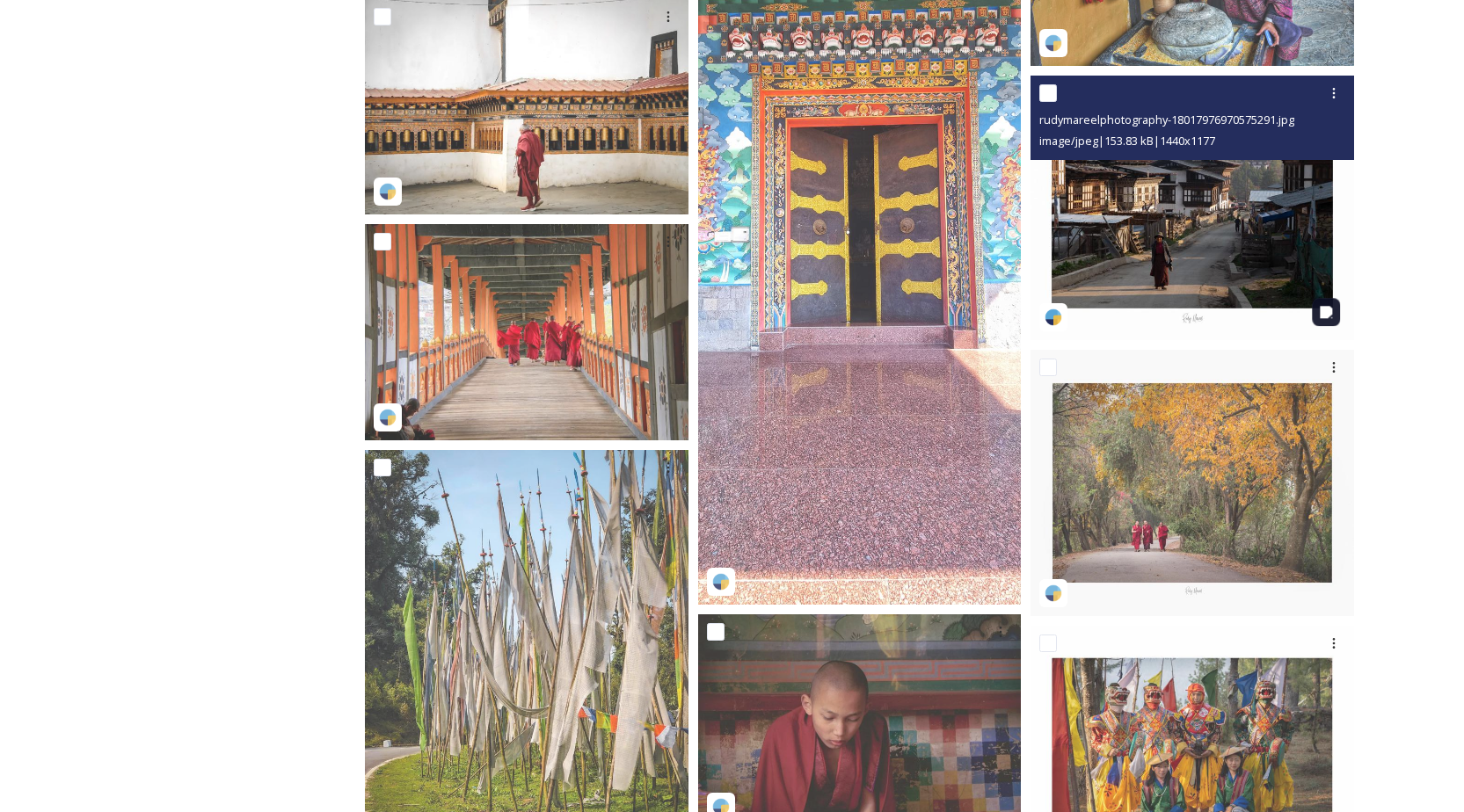
click at [1132, 204] on img at bounding box center [1192, 208] width 324 height 265
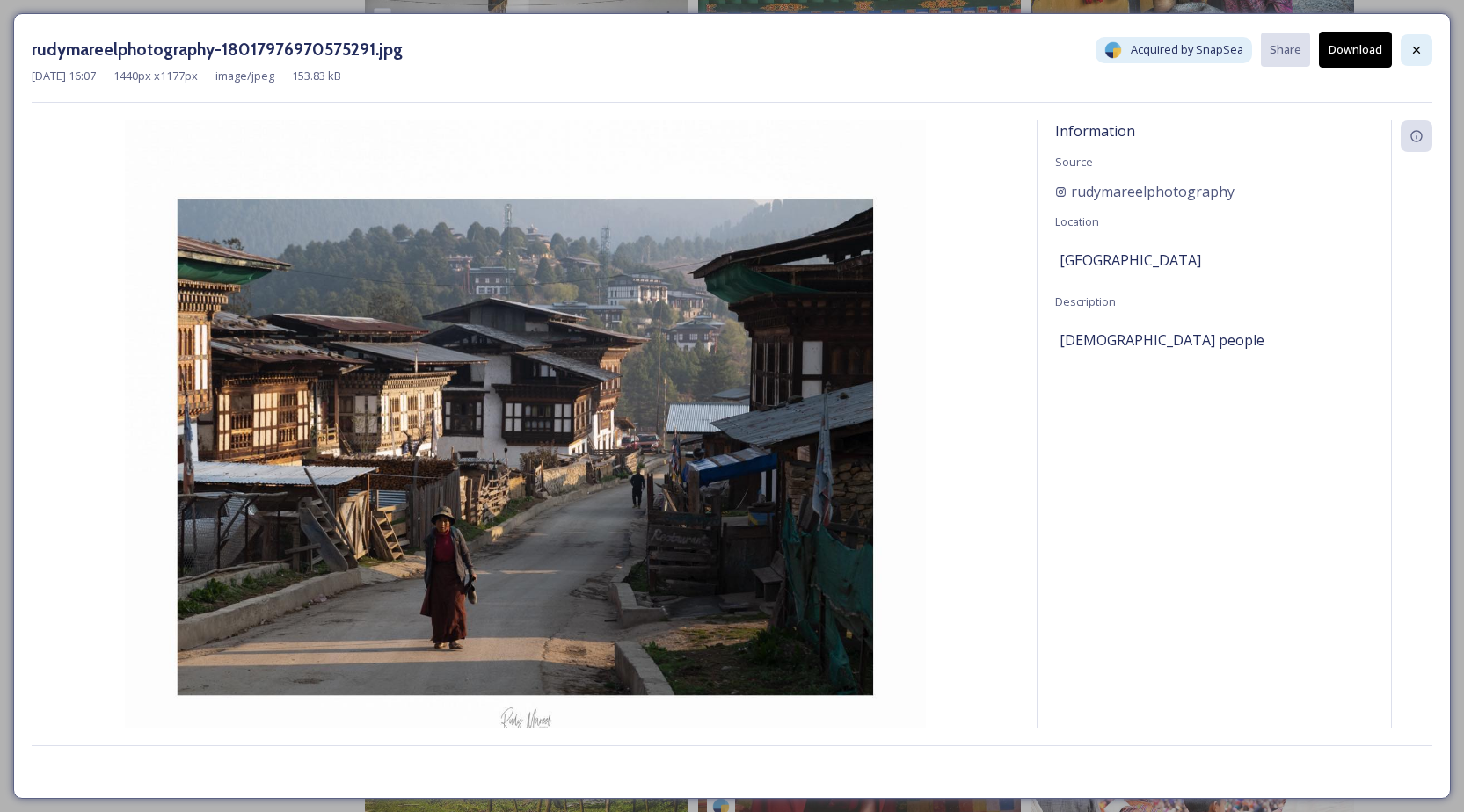
click at [1414, 45] on icon at bounding box center [1417, 50] width 14 height 14
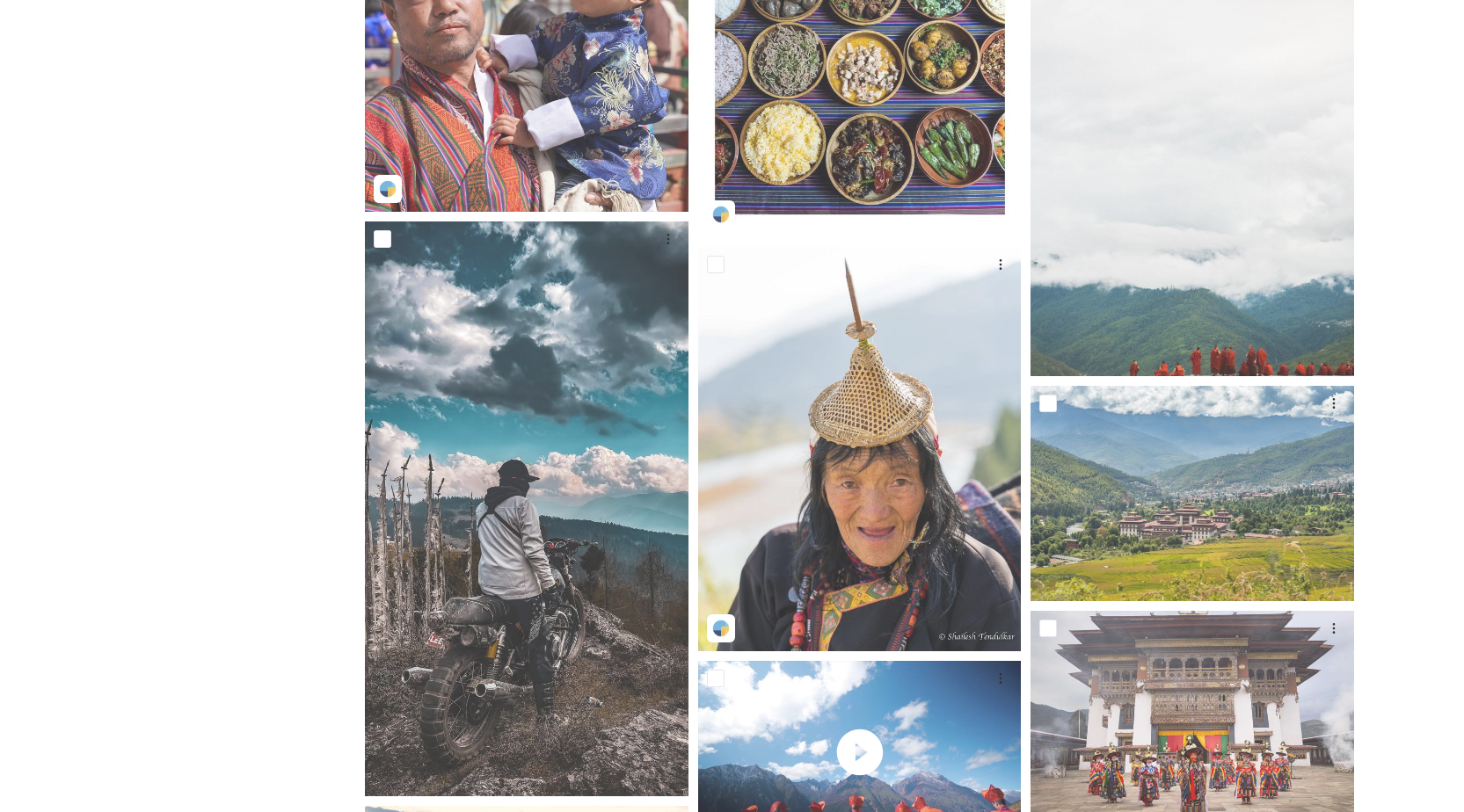
scroll to position [7256, 0]
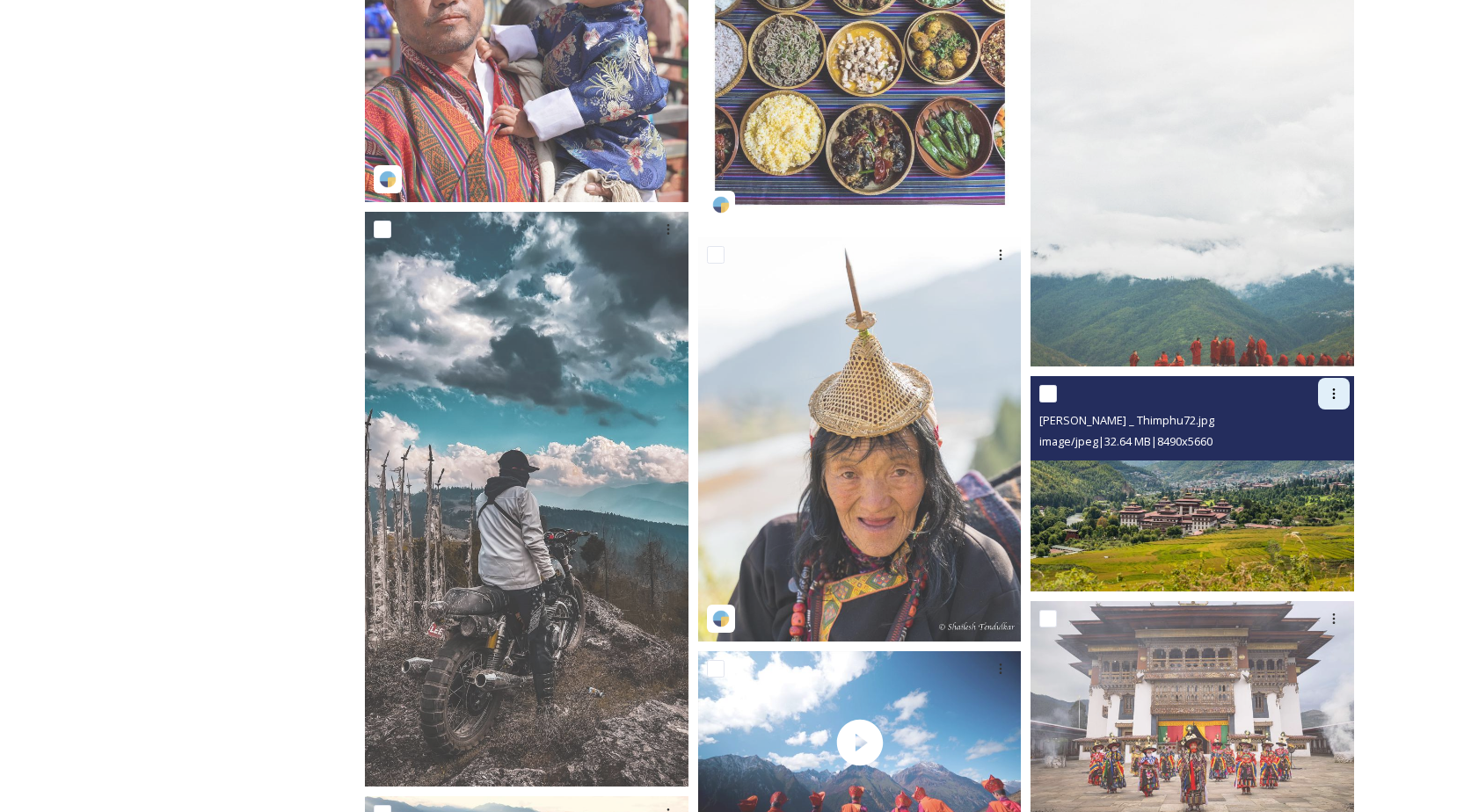
click at [1327, 397] on icon at bounding box center [1334, 394] width 14 height 14
click at [1304, 466] on span "Download" at bounding box center [1313, 466] width 53 height 17
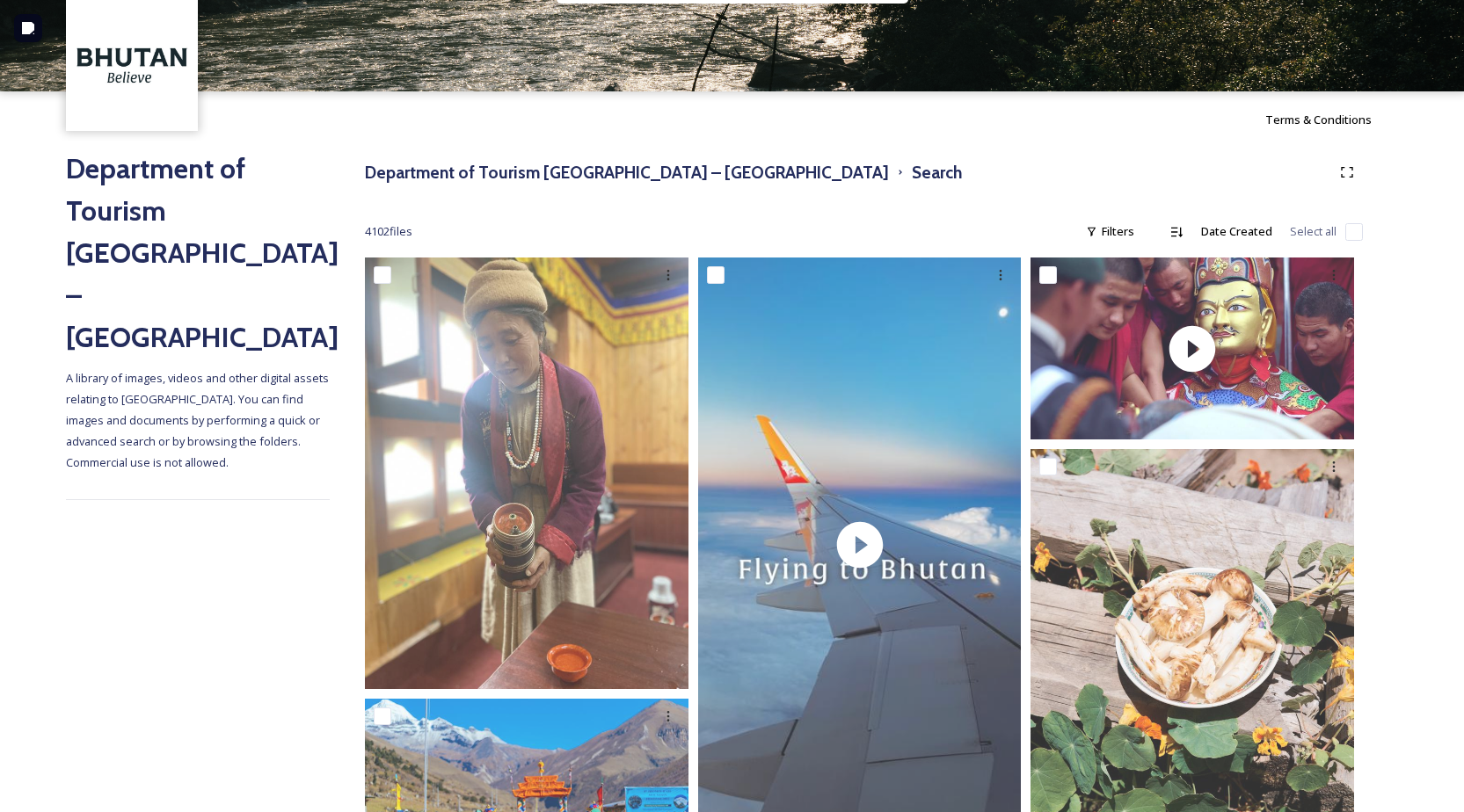
scroll to position [0, 0]
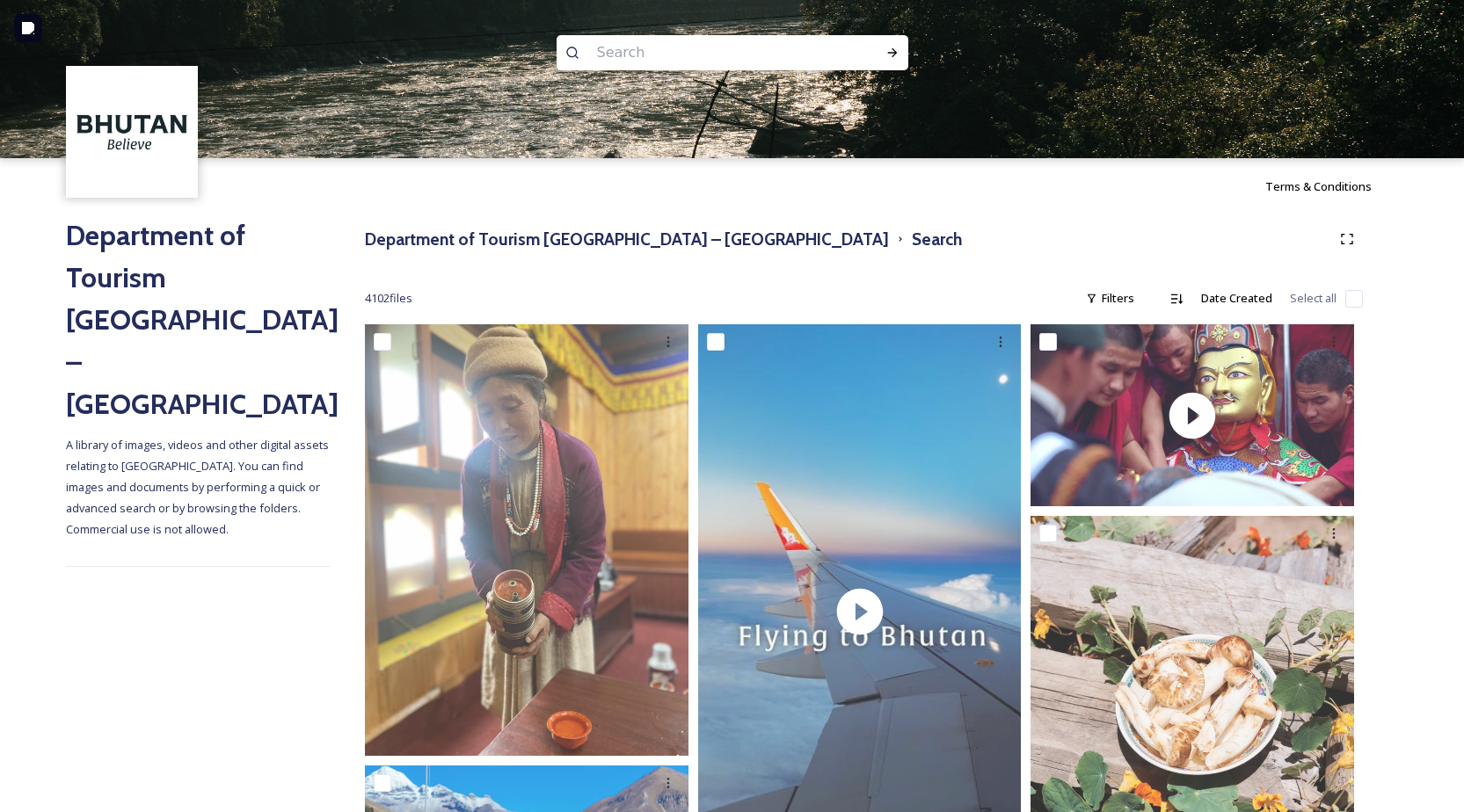
click at [617, 52] on input at bounding box center [708, 53] width 241 height 39
type input "thimphu"
click at [886, 54] on icon at bounding box center [892, 52] width 14 height 14
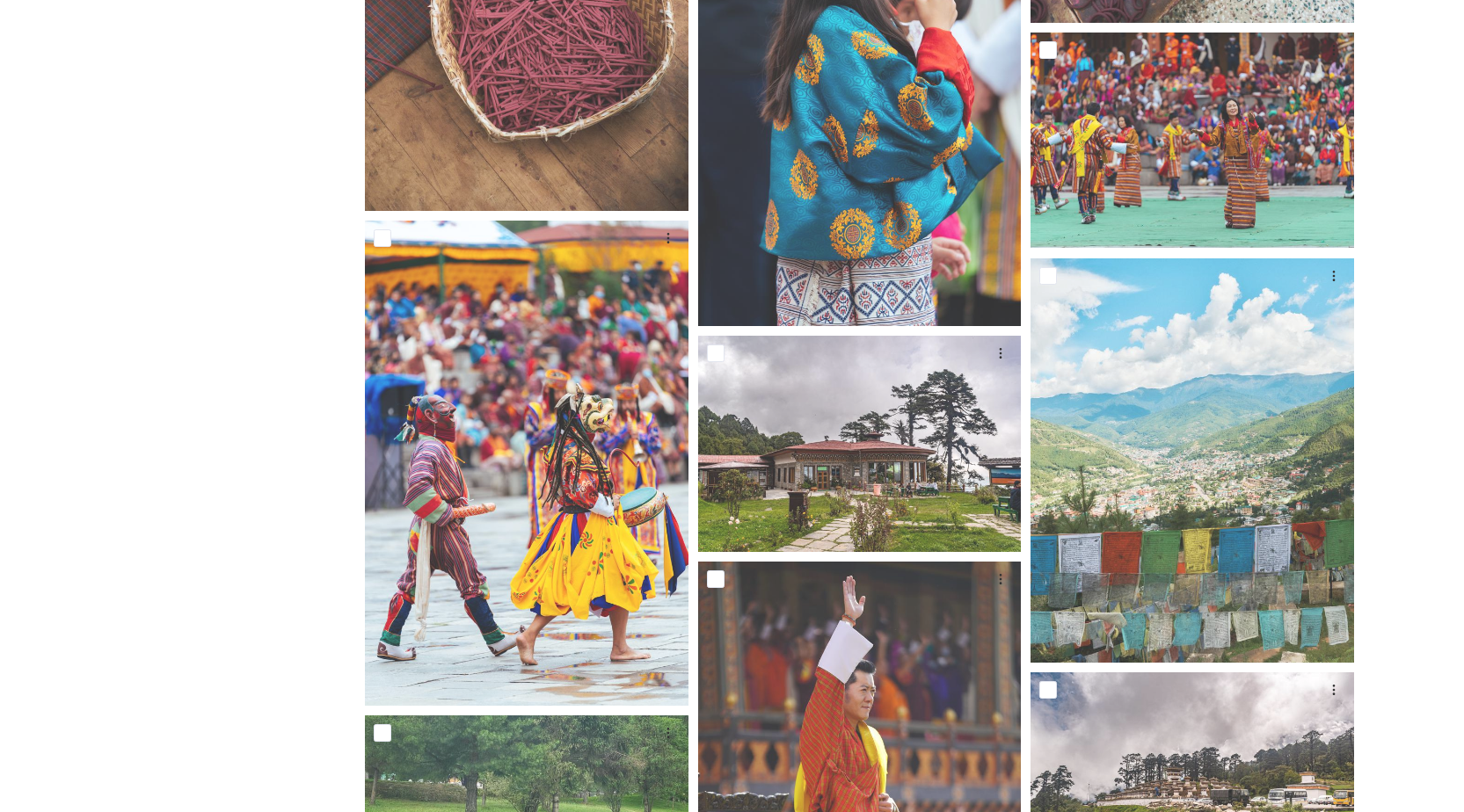
scroll to position [4591, 0]
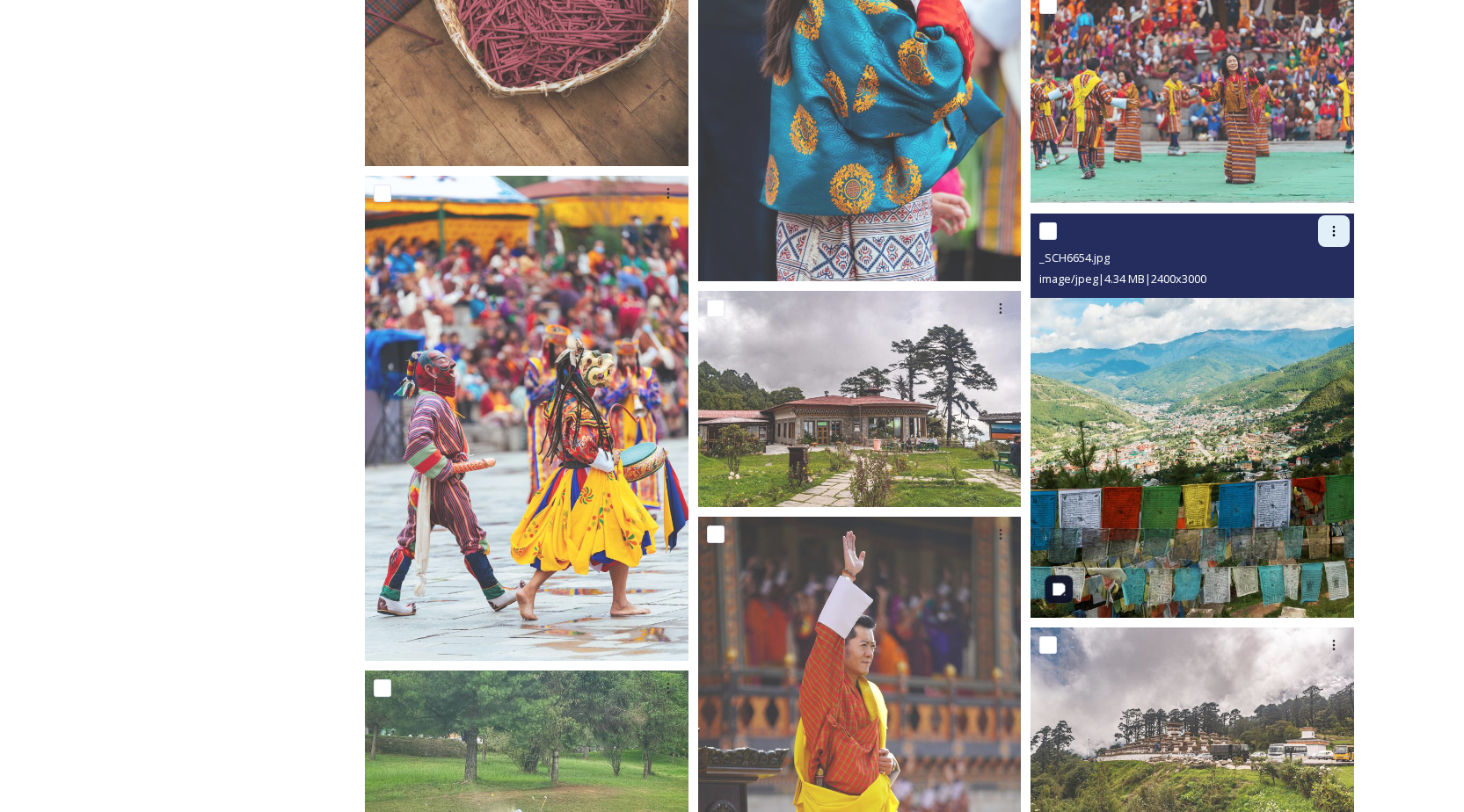
click at [1324, 227] on div at bounding box center [1334, 231] width 32 height 32
click at [1308, 300] on span "Download" at bounding box center [1313, 303] width 53 height 17
